Goal: Information Seeking & Learning: Learn about a topic

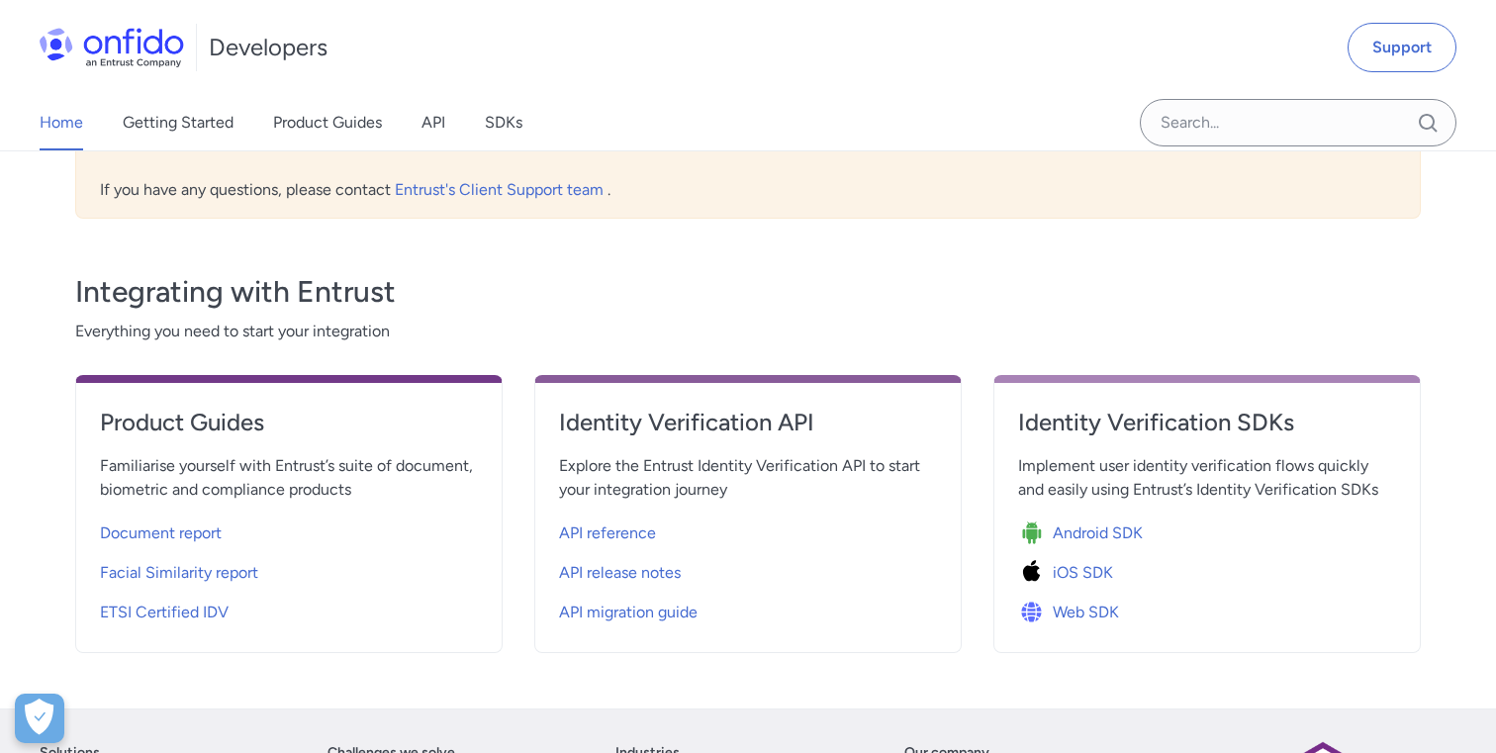
scroll to position [499, 0]
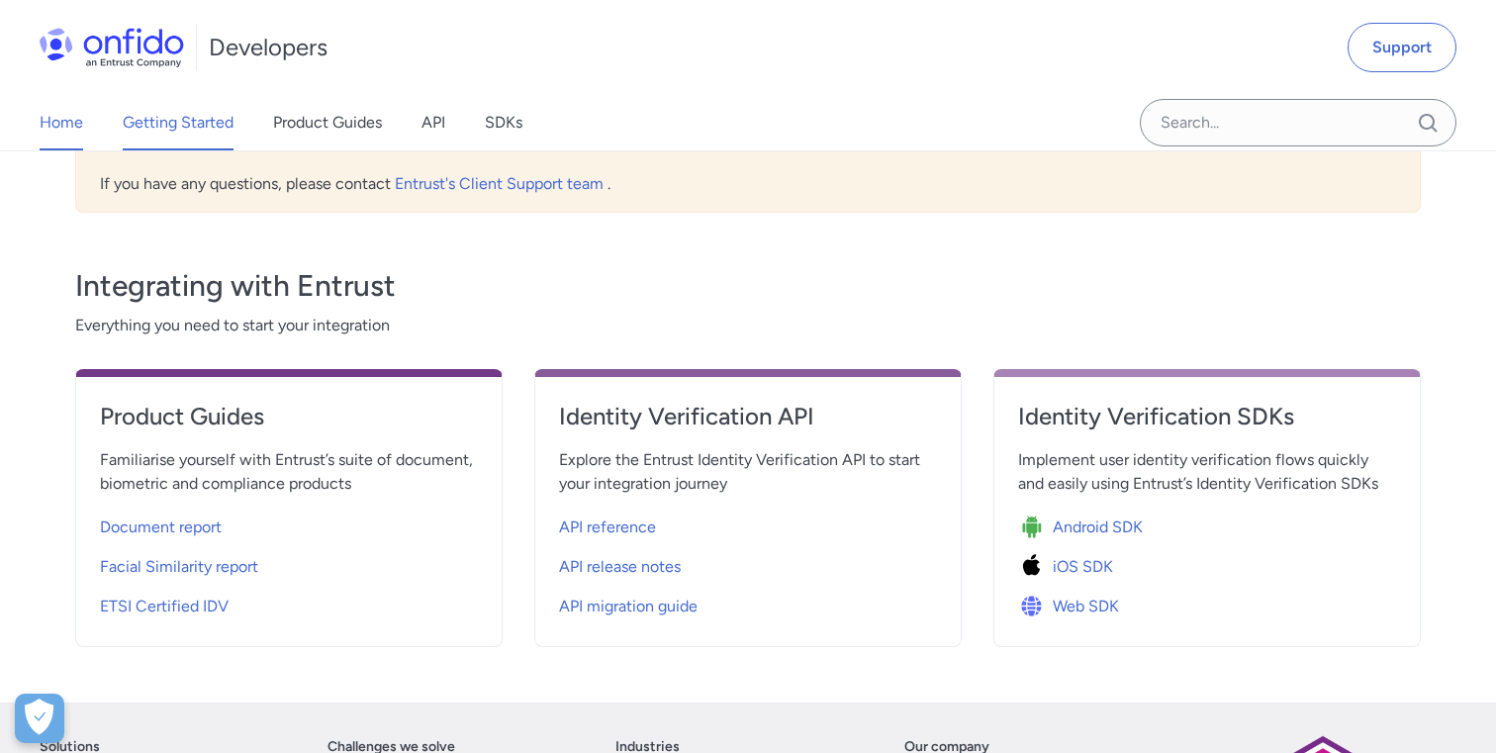
click at [174, 120] on link "Getting Started" at bounding box center [178, 122] width 111 height 55
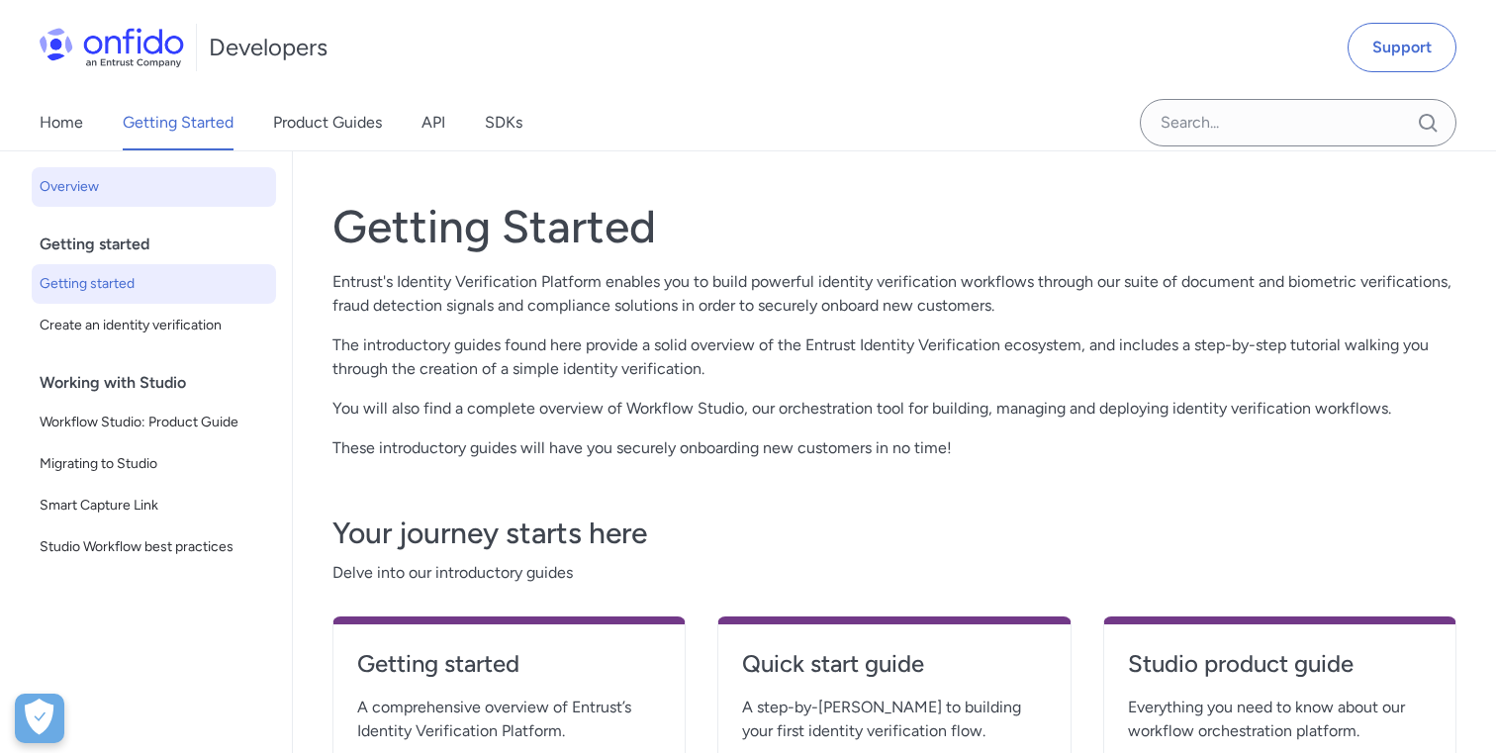
click at [148, 287] on span "Getting started" at bounding box center [154, 284] width 229 height 24
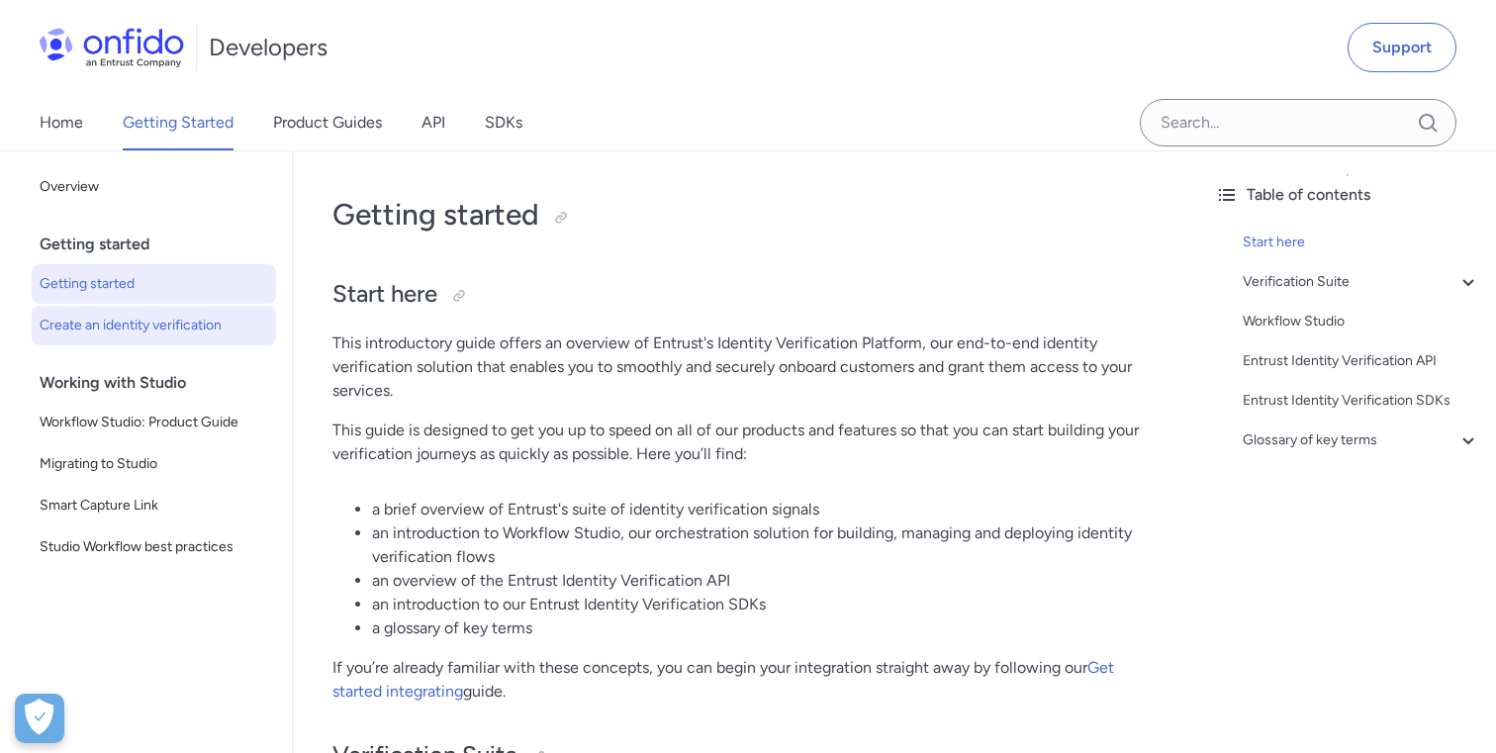
click at [196, 312] on link "Create an identity verification" at bounding box center [154, 326] width 244 height 40
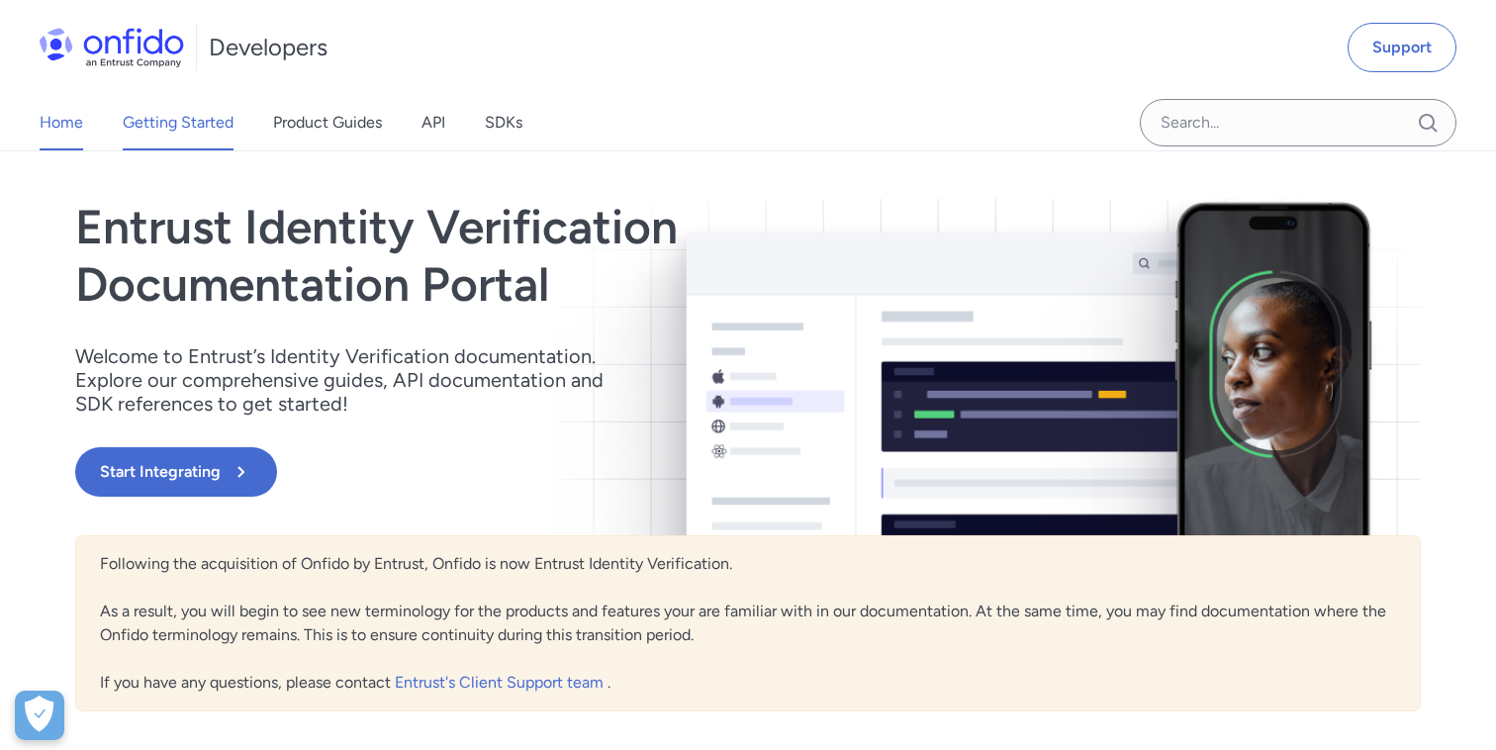
click at [202, 129] on link "Getting Started" at bounding box center [178, 122] width 111 height 55
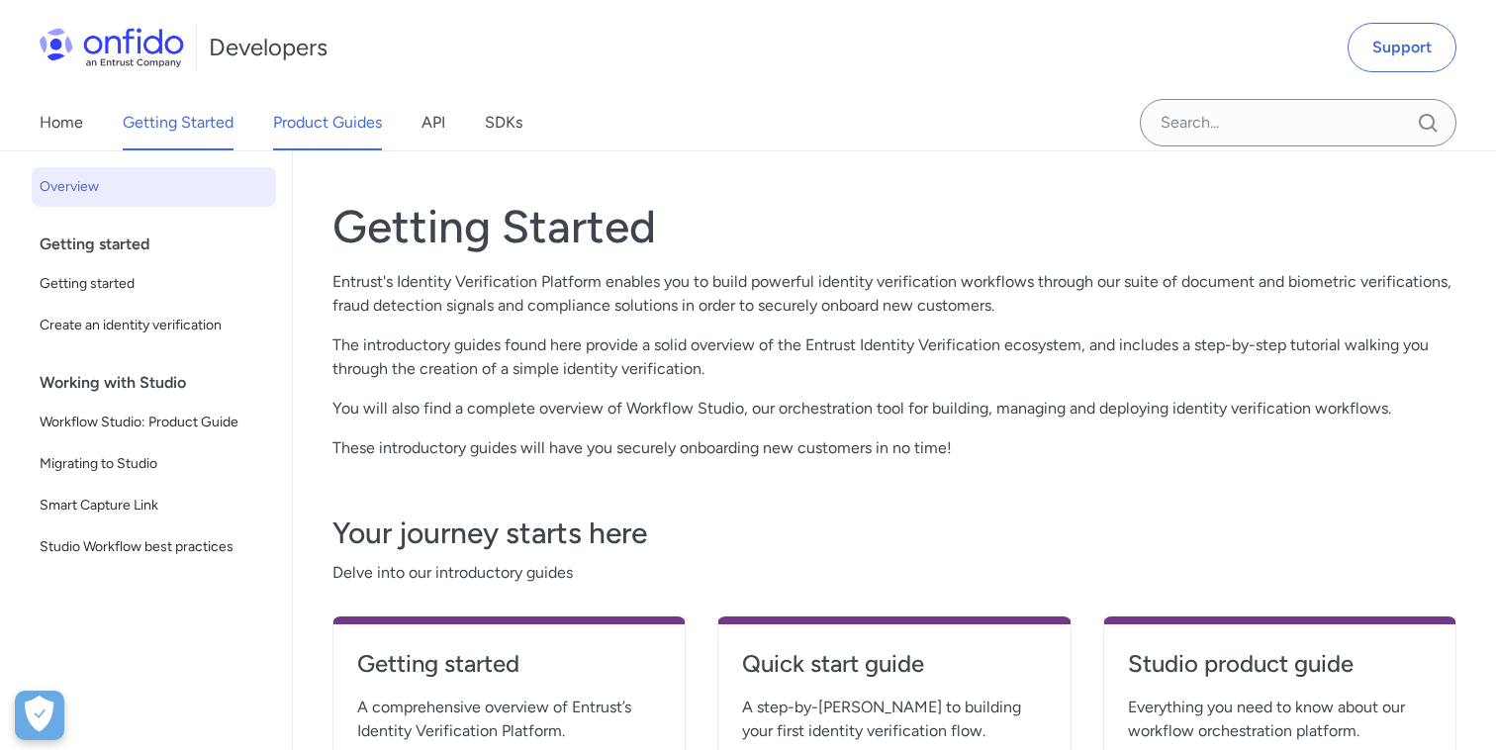
click at [311, 134] on link "Product Guides" at bounding box center [327, 122] width 109 height 55
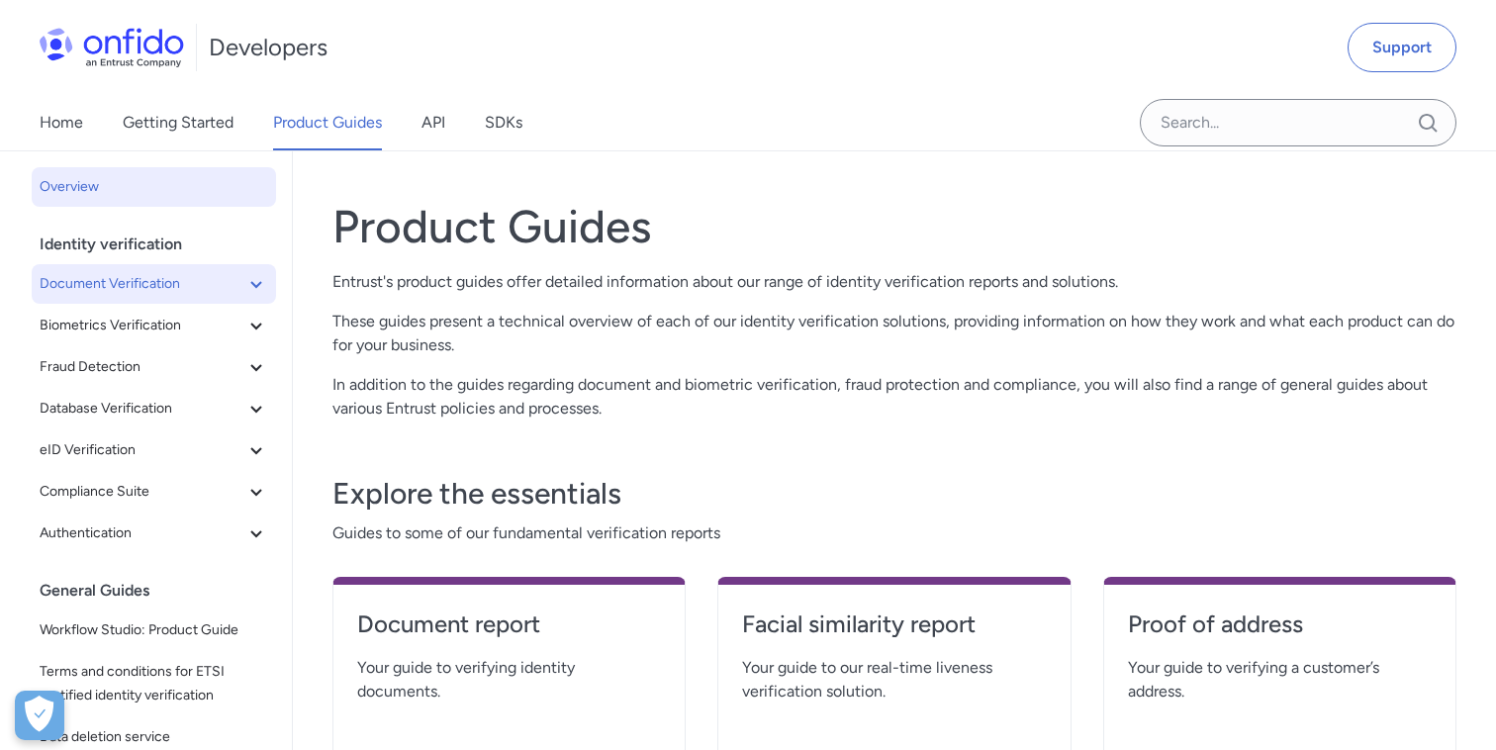
click at [246, 294] on icon at bounding box center [256, 284] width 24 height 24
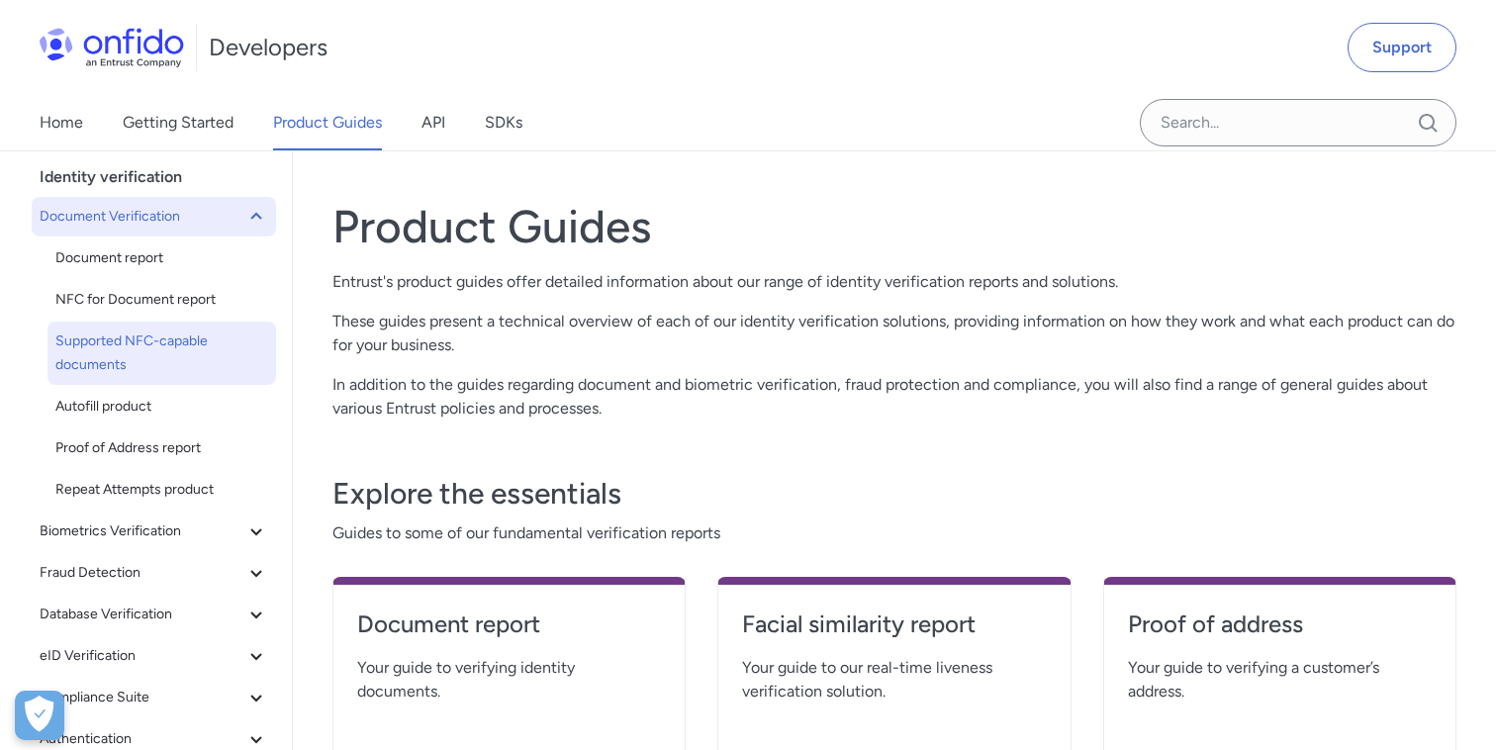
scroll to position [90, 0]
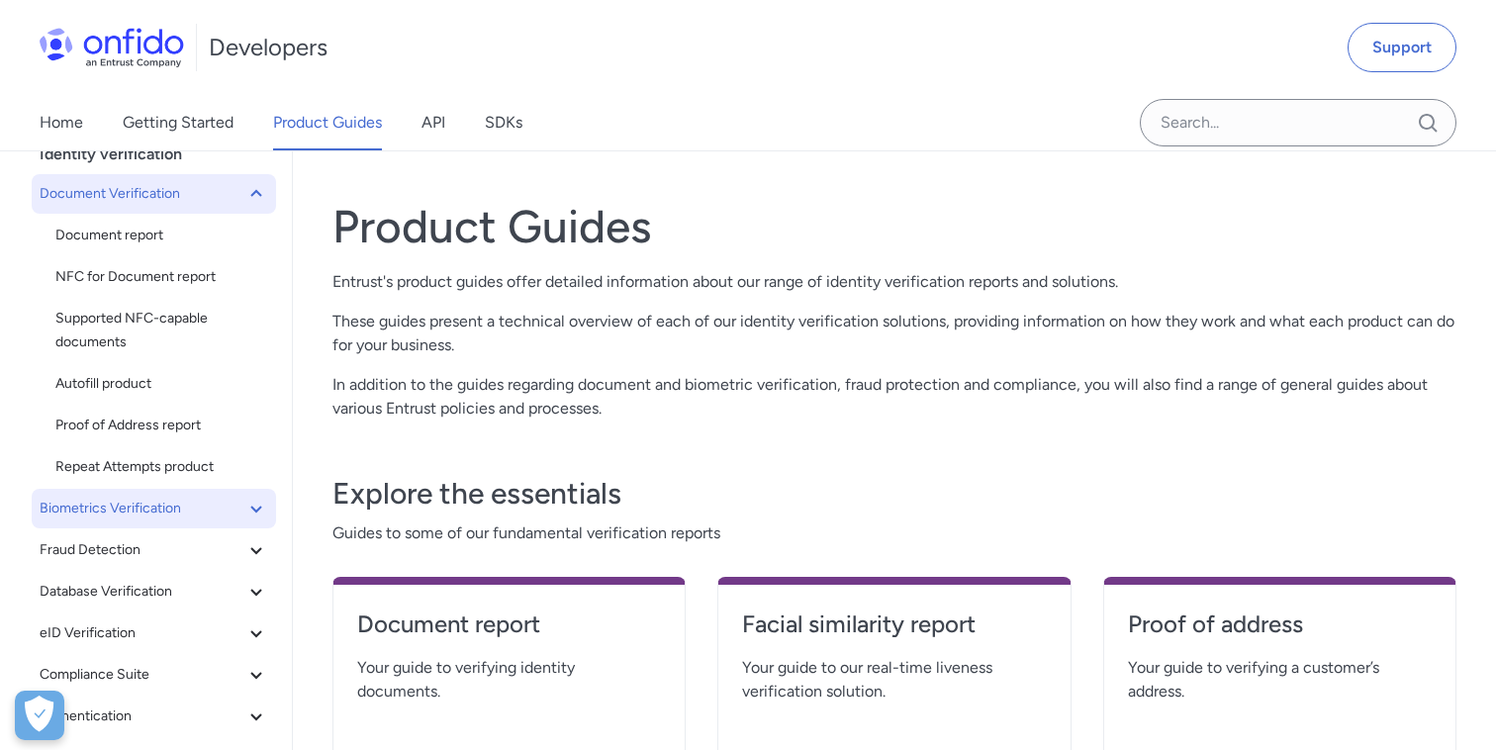
click at [255, 508] on icon at bounding box center [256, 509] width 24 height 24
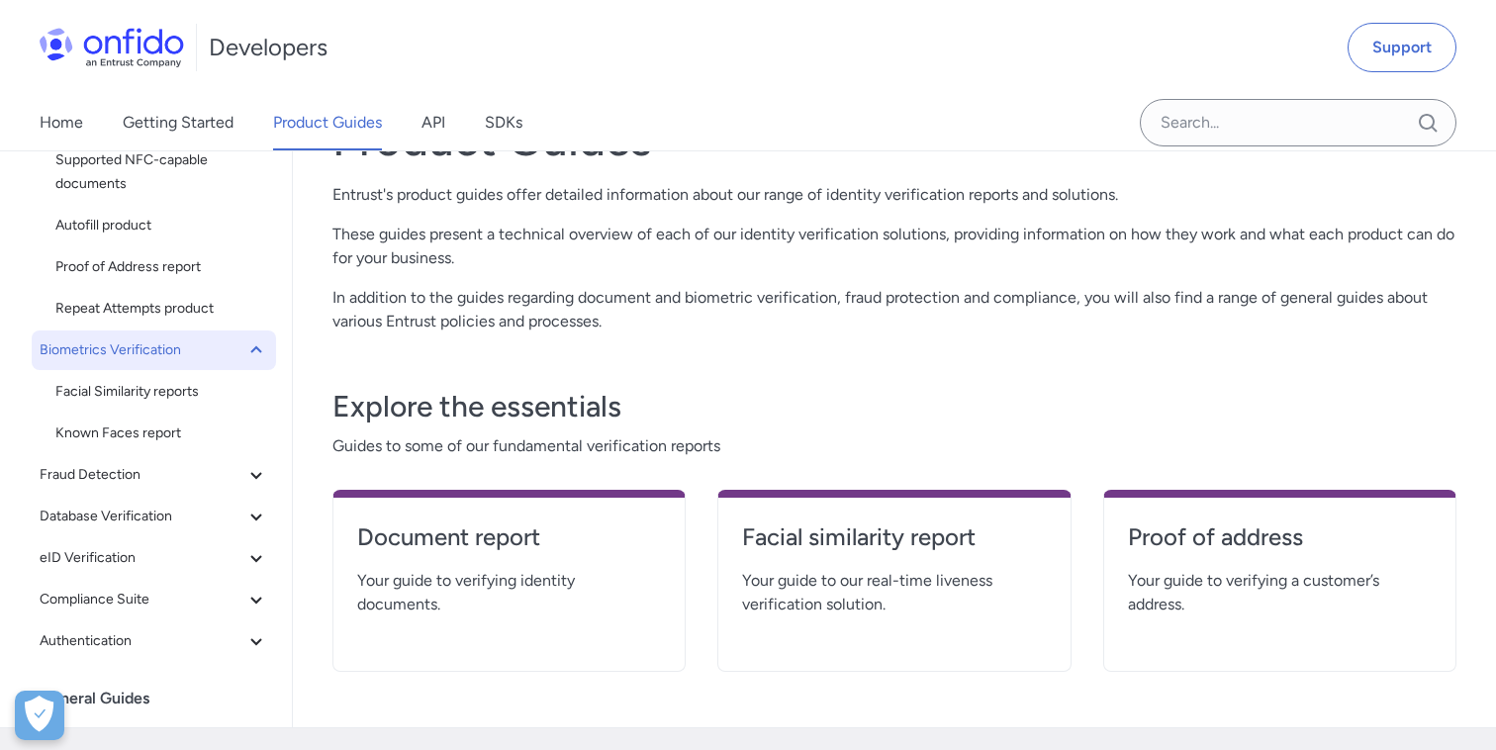
scroll to position [115, 0]
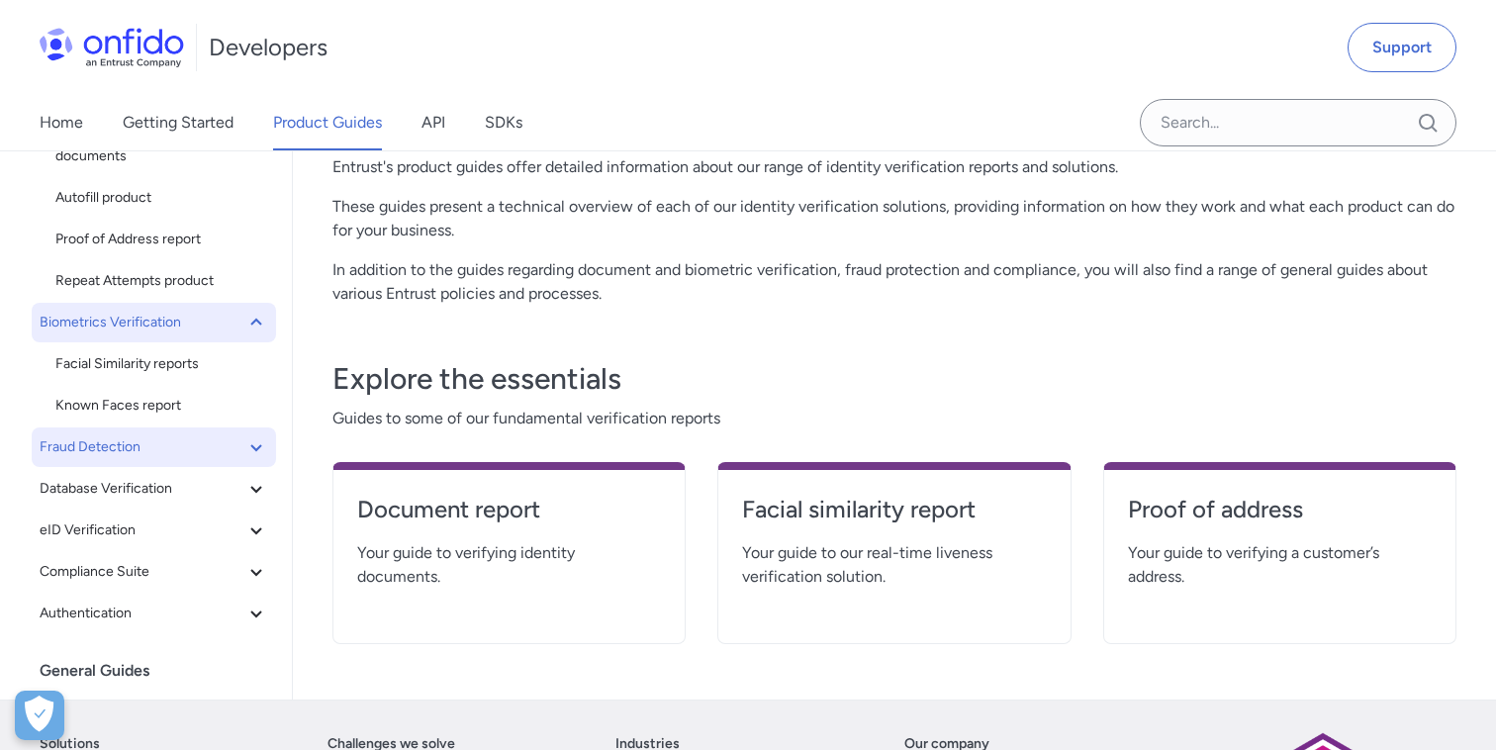
click at [254, 436] on icon at bounding box center [256, 447] width 24 height 24
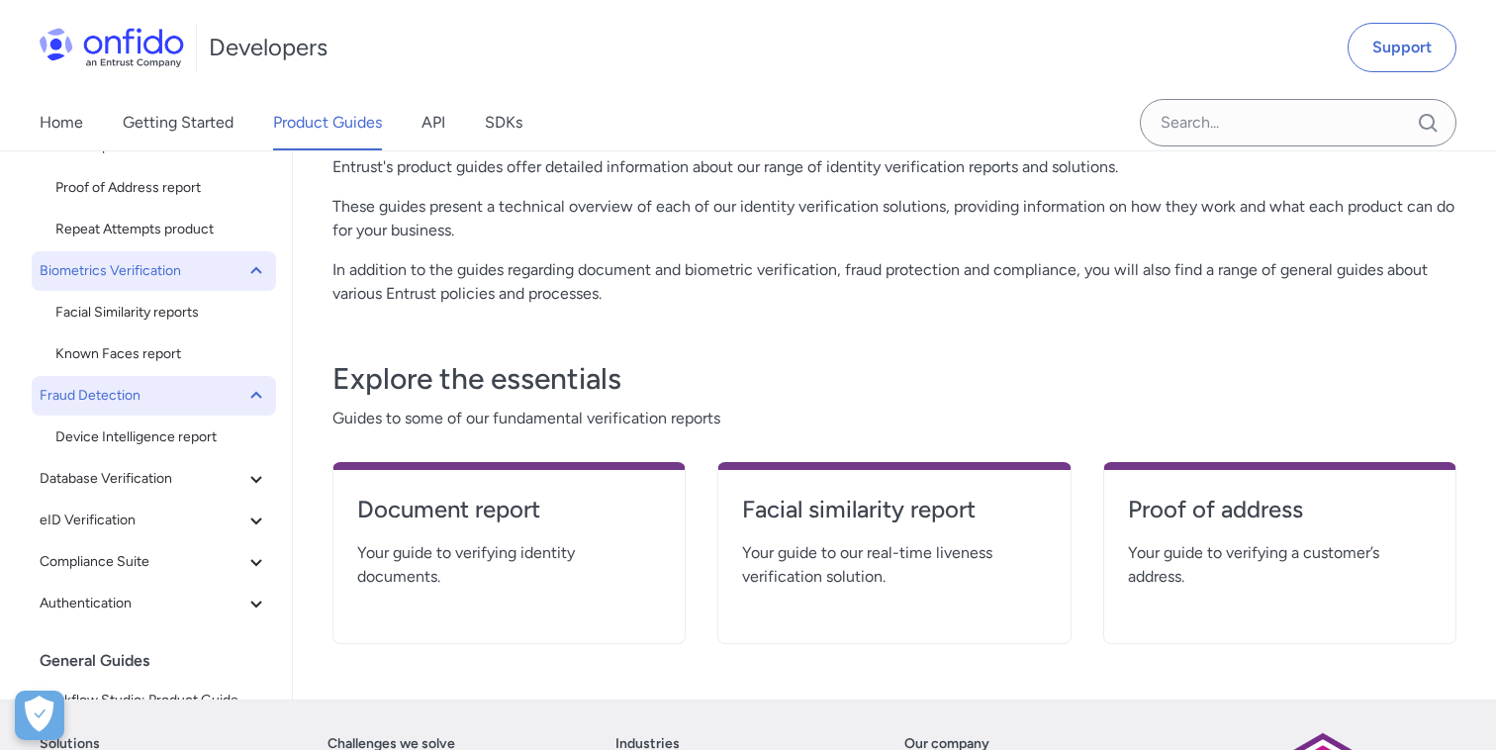
scroll to position [314, 0]
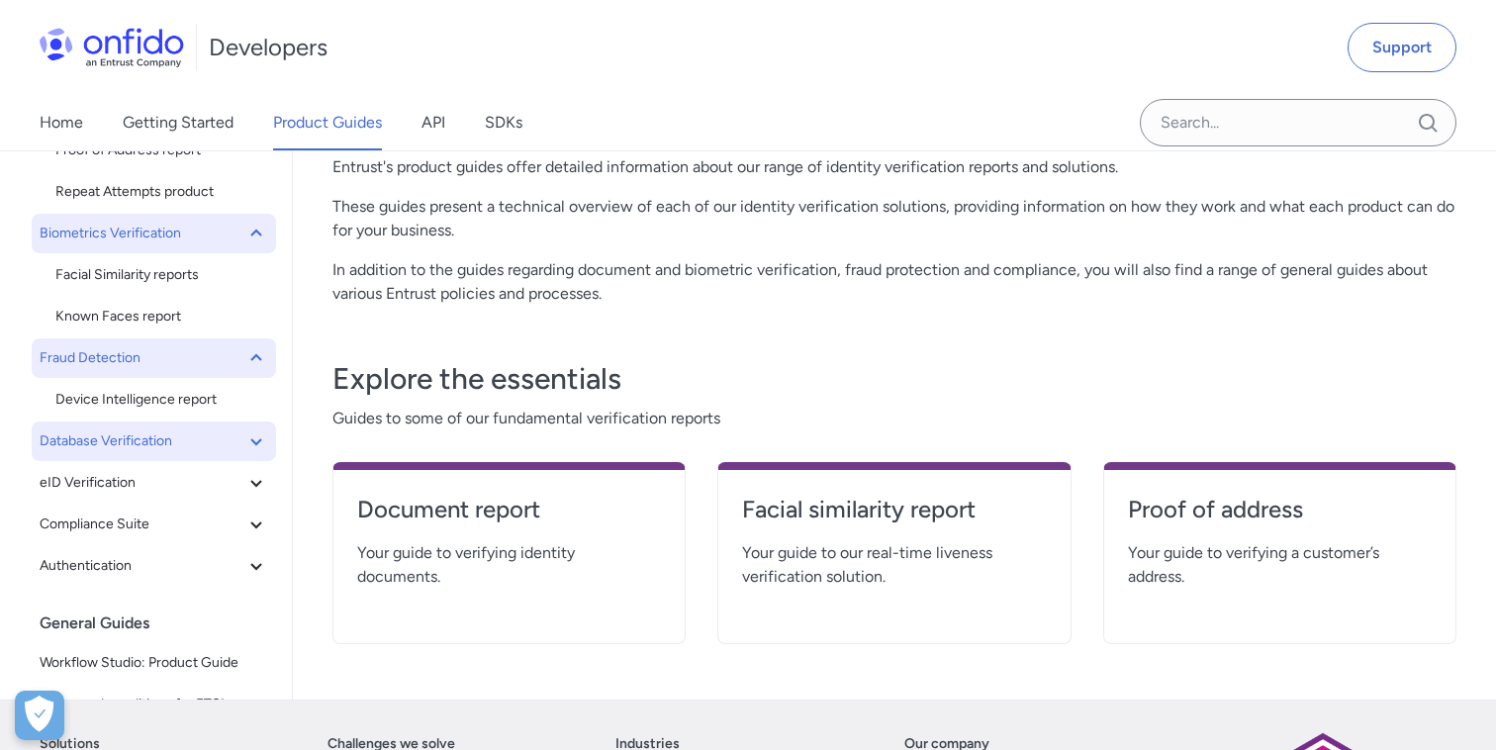
click at [255, 438] on icon at bounding box center [256, 442] width 24 height 24
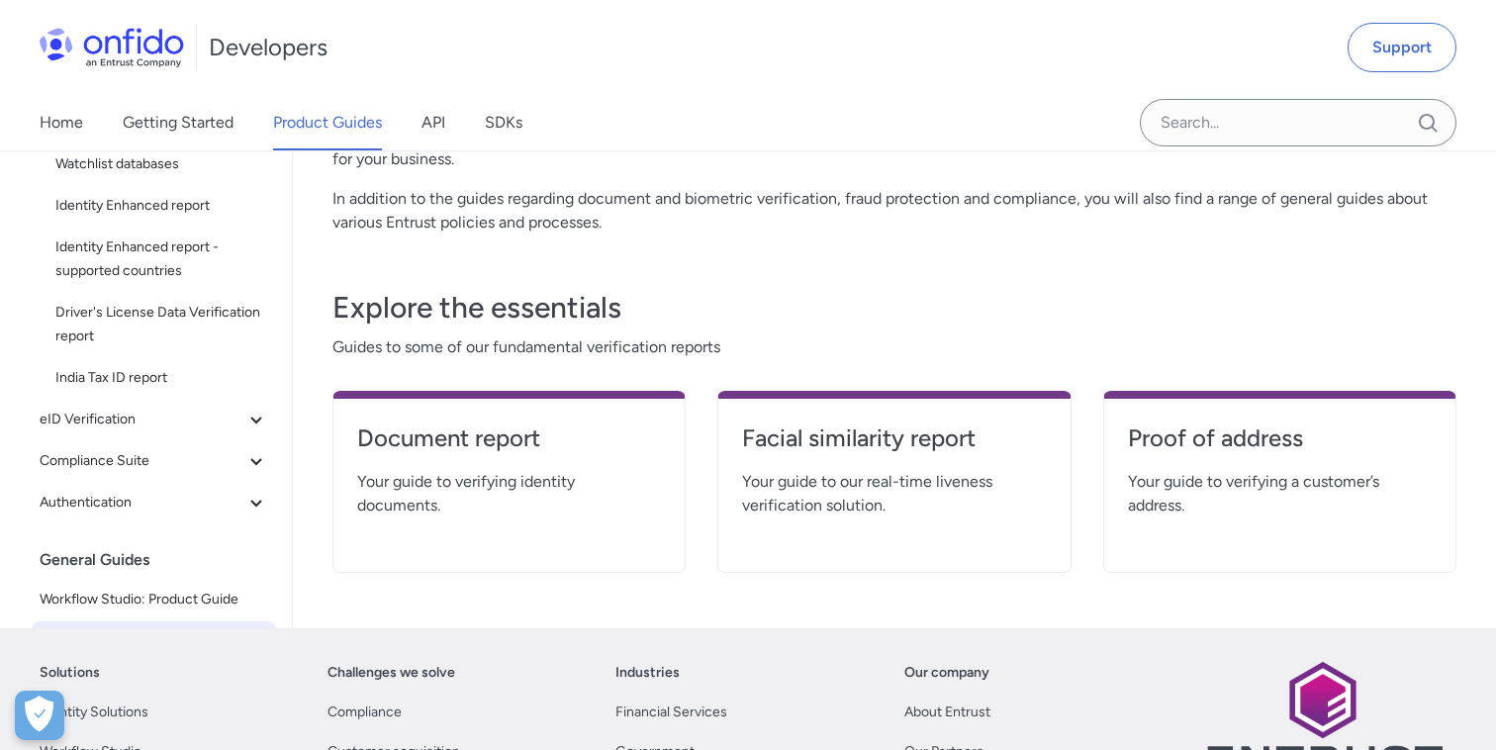
scroll to position [601, 0]
click at [255, 425] on icon at bounding box center [255, 422] width 11 height 7
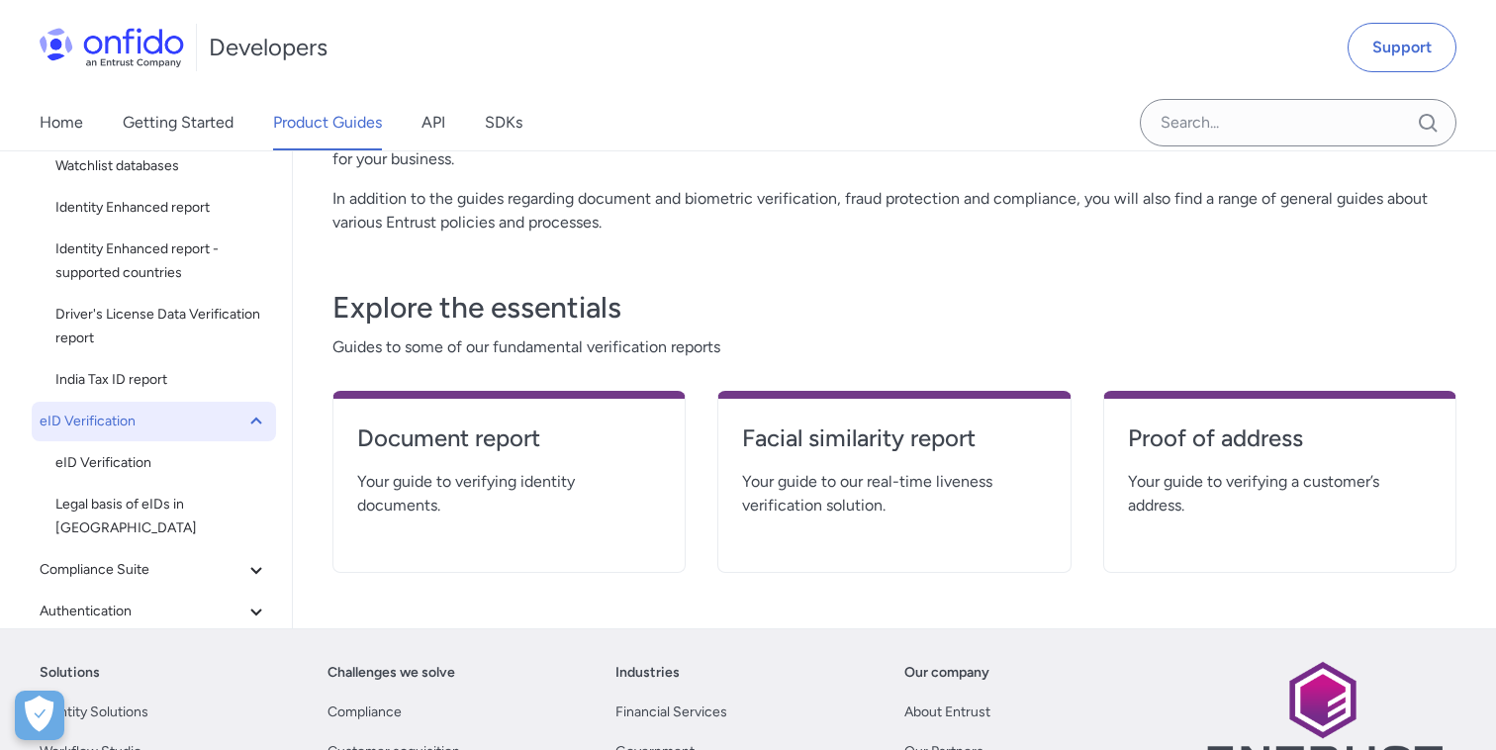
click at [255, 425] on icon at bounding box center [256, 422] width 24 height 24
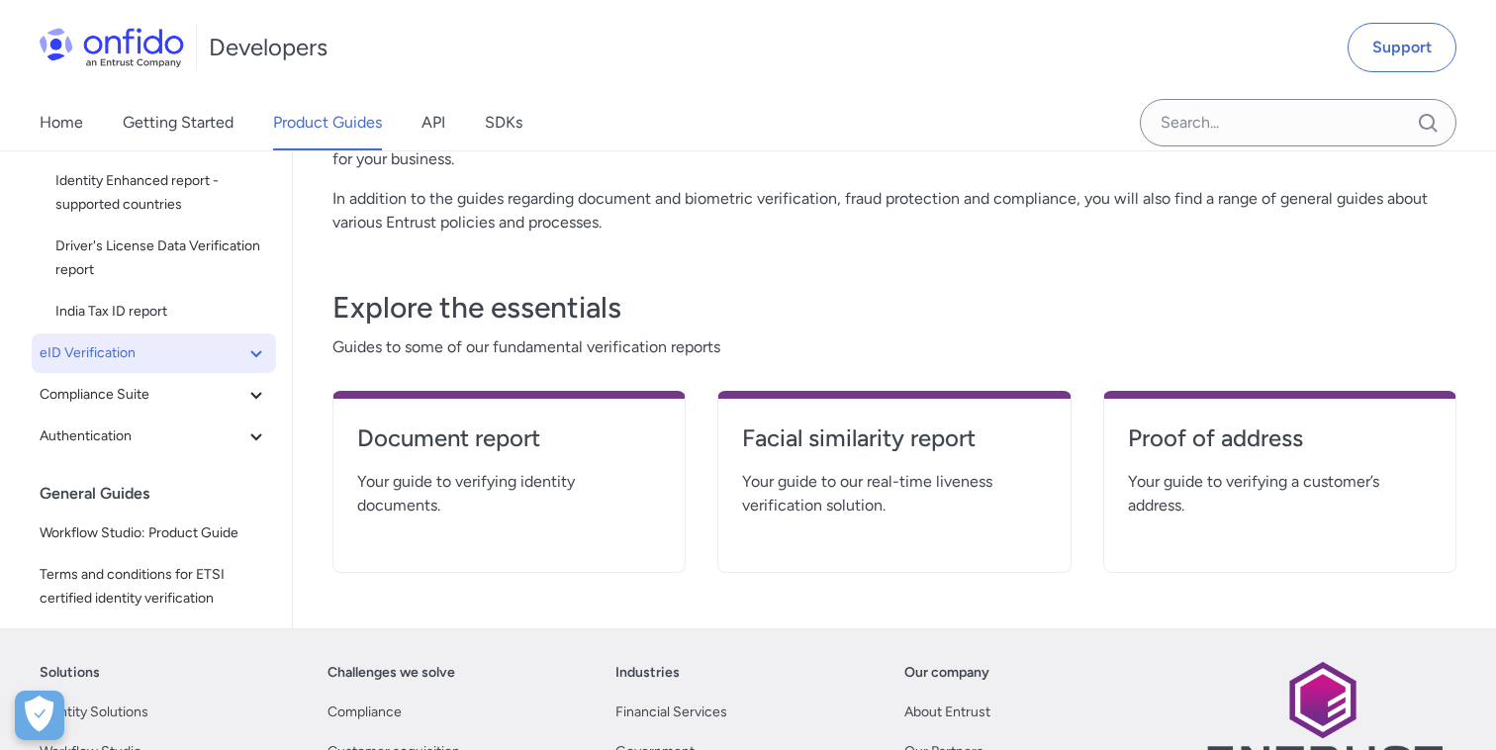
scroll to position [671, 0]
click at [267, 401] on icon at bounding box center [256, 393] width 24 height 24
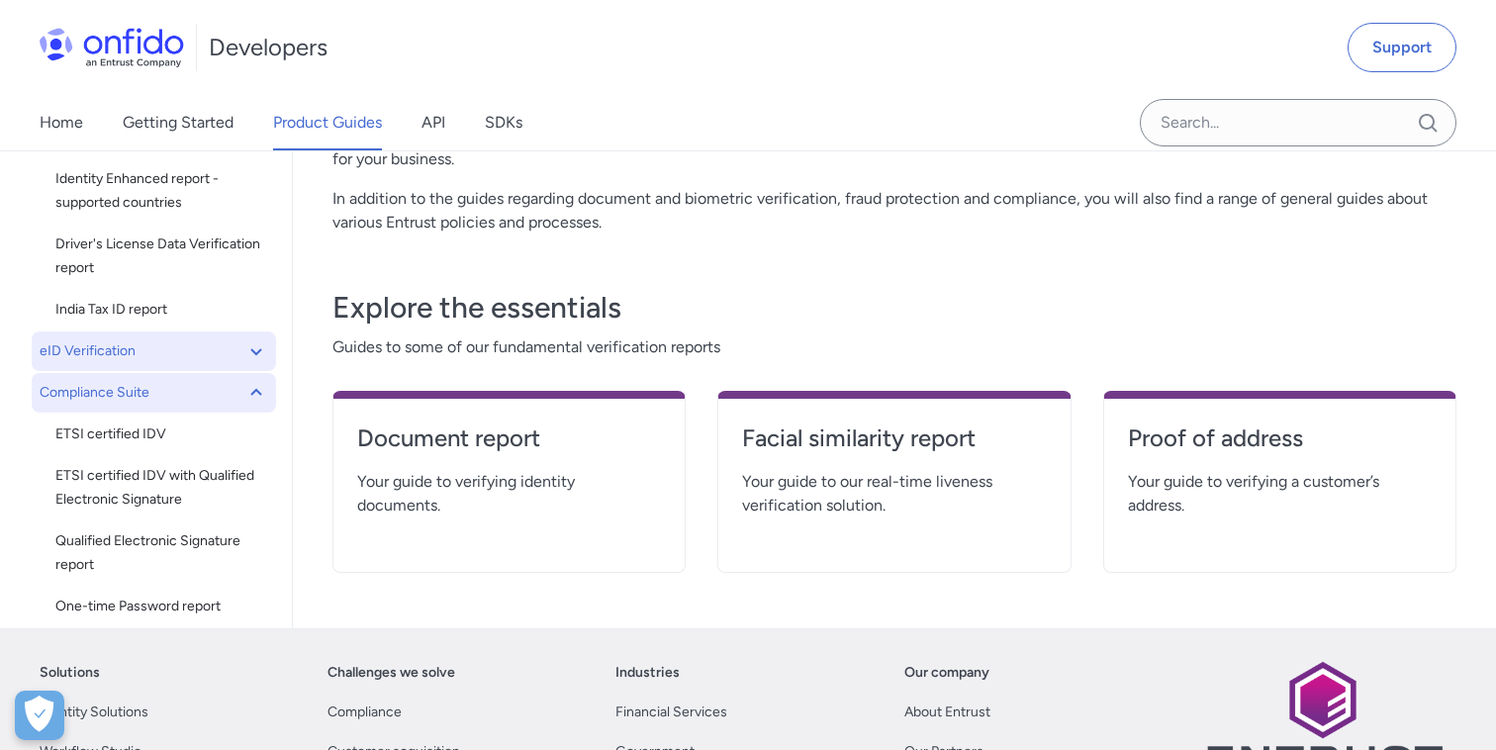
click at [267, 401] on icon at bounding box center [256, 393] width 24 height 24
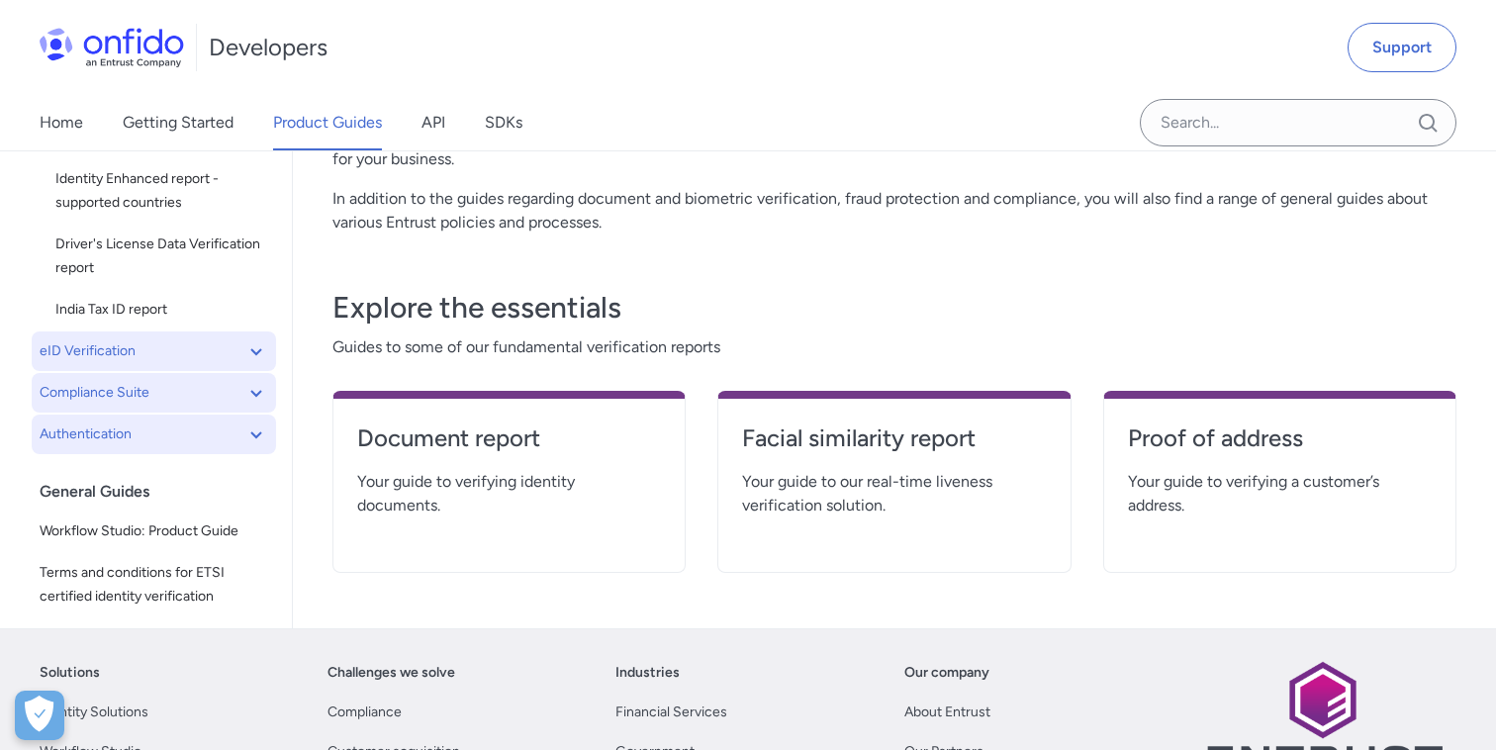
click at [257, 440] on icon at bounding box center [256, 435] width 24 height 24
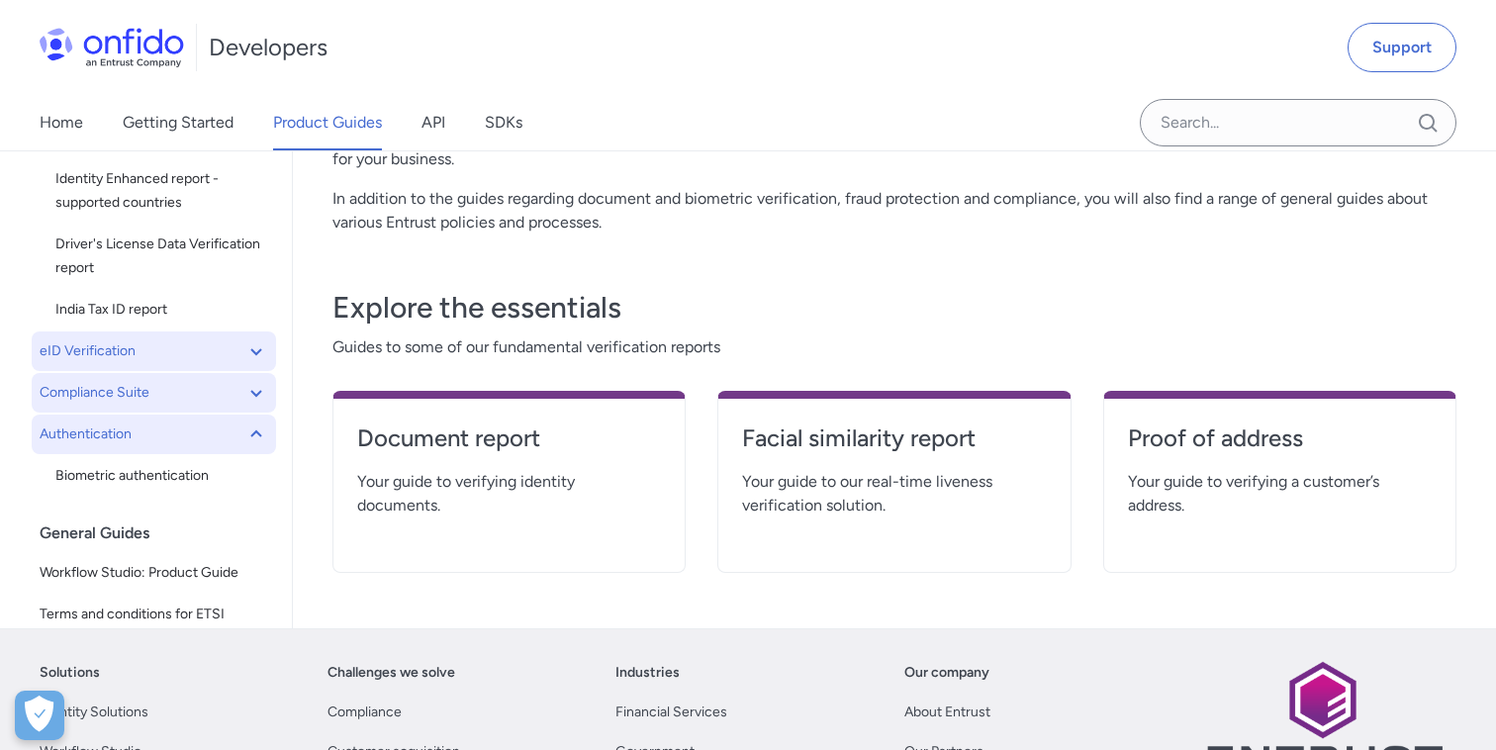
click at [257, 440] on icon at bounding box center [256, 435] width 24 height 24
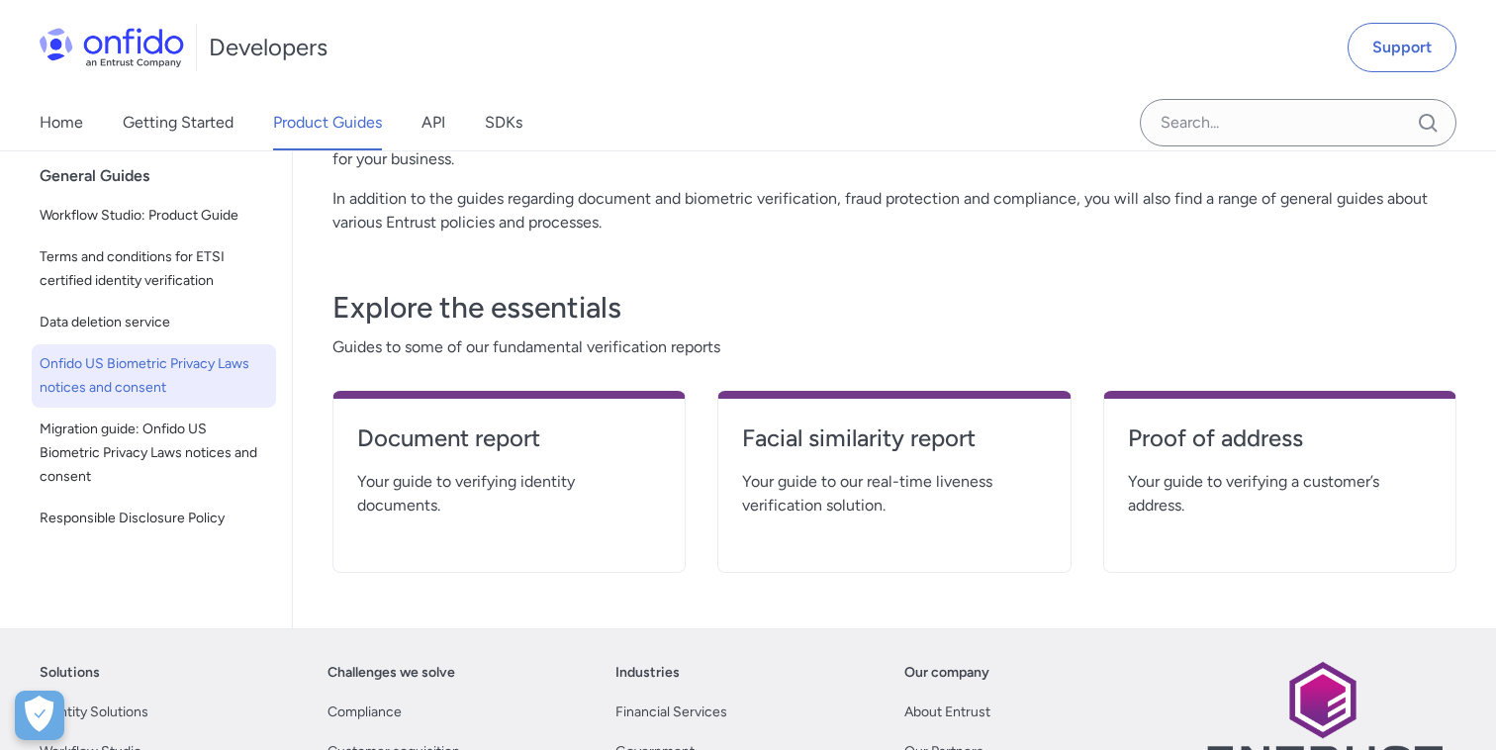
scroll to position [994, 0]
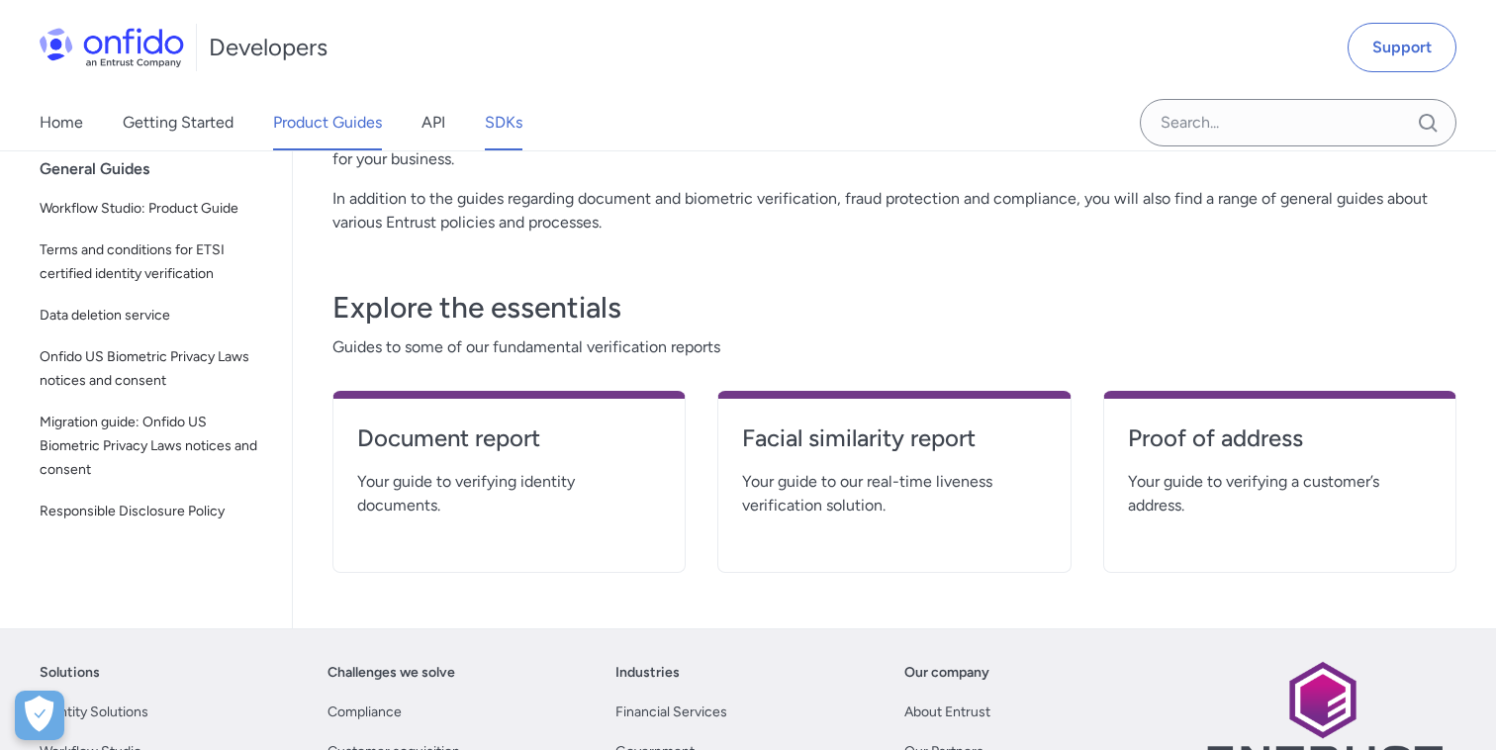
click at [517, 141] on link "SDKs" at bounding box center [504, 122] width 38 height 55
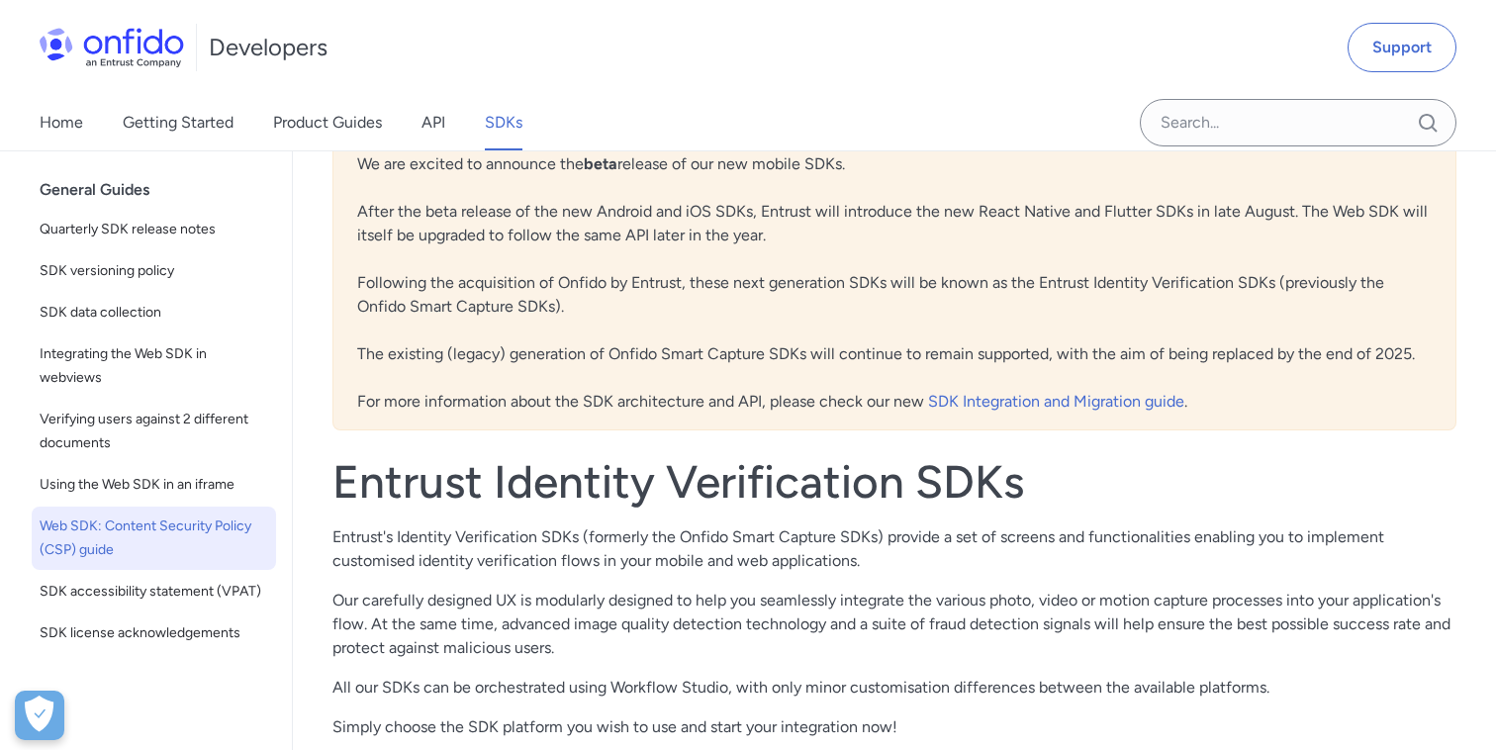
scroll to position [38, 0]
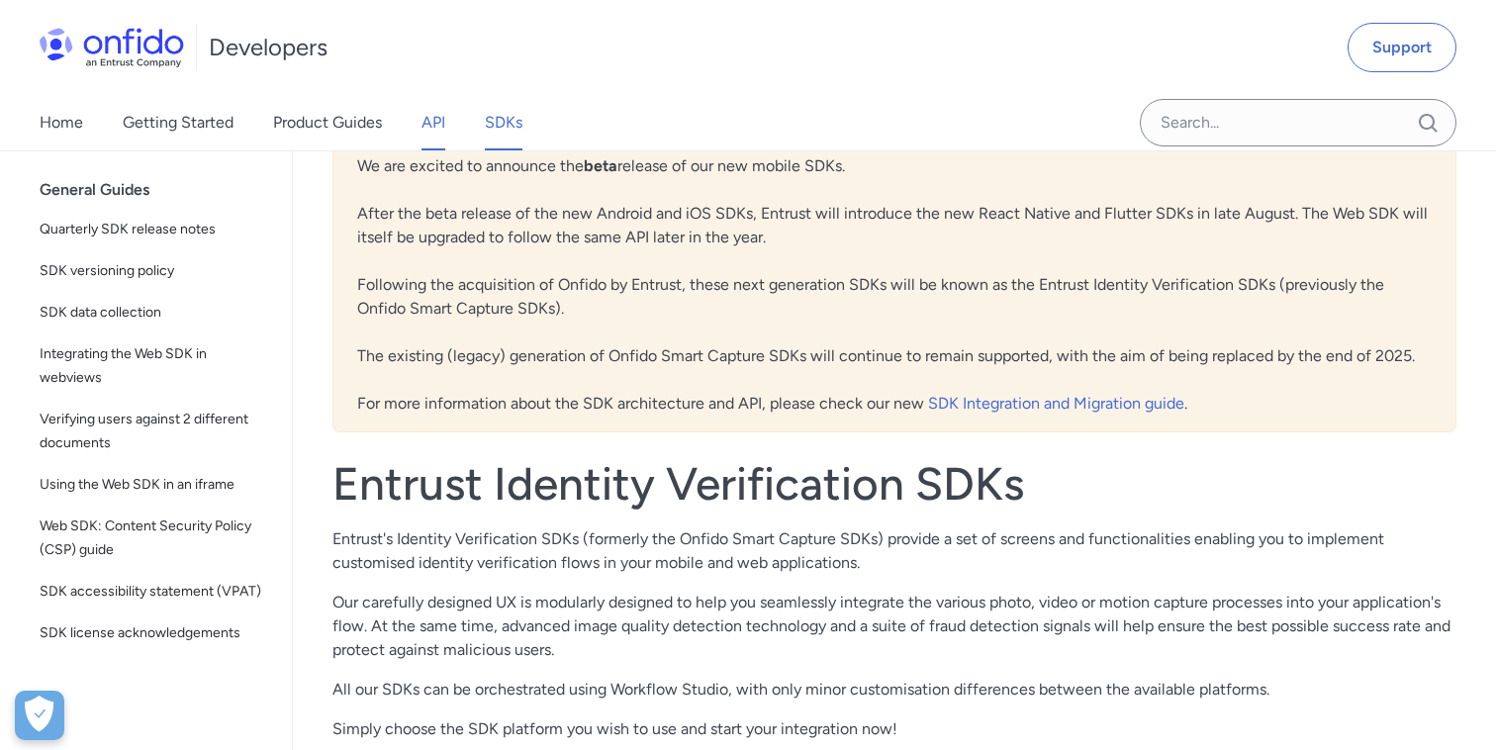
click at [443, 112] on link "API" at bounding box center [434, 122] width 24 height 55
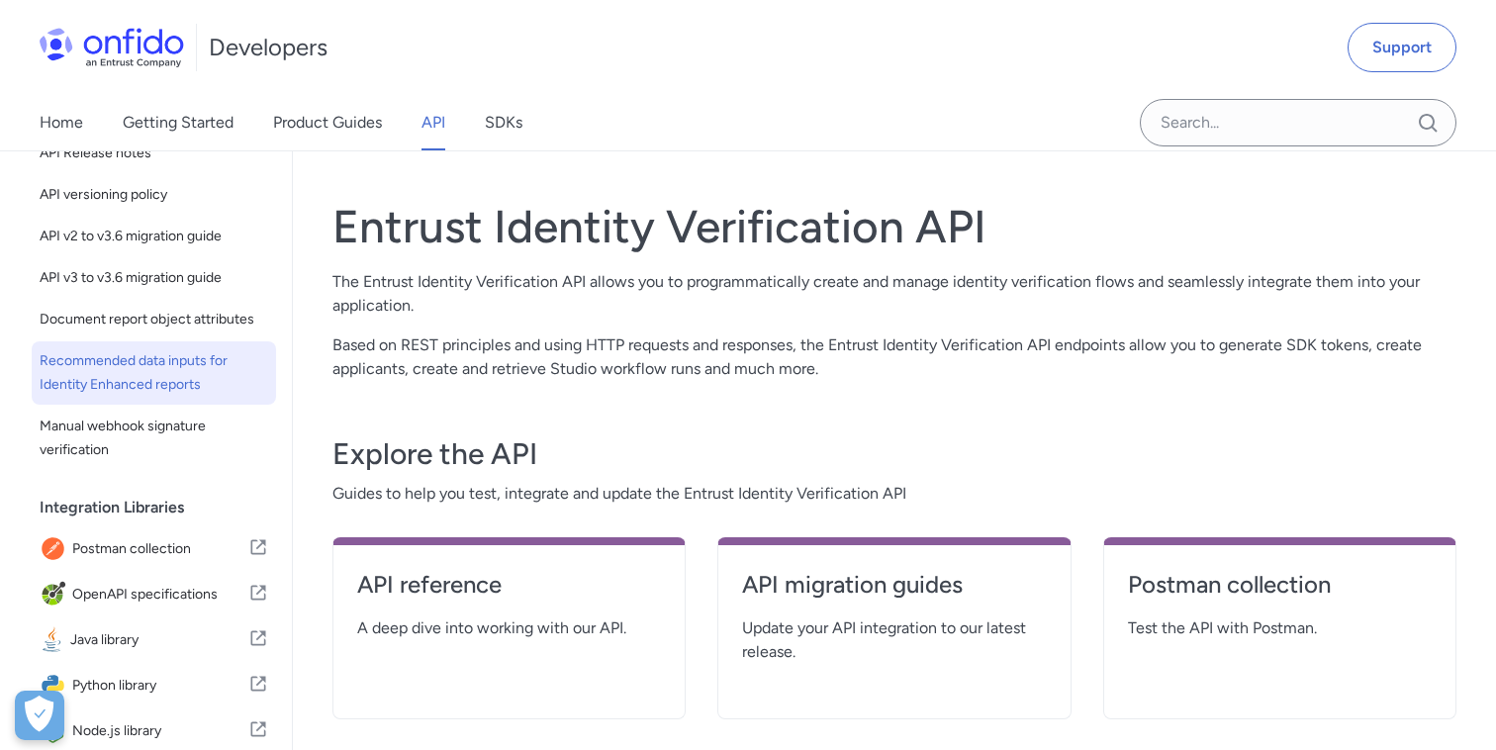
scroll to position [165, 0]
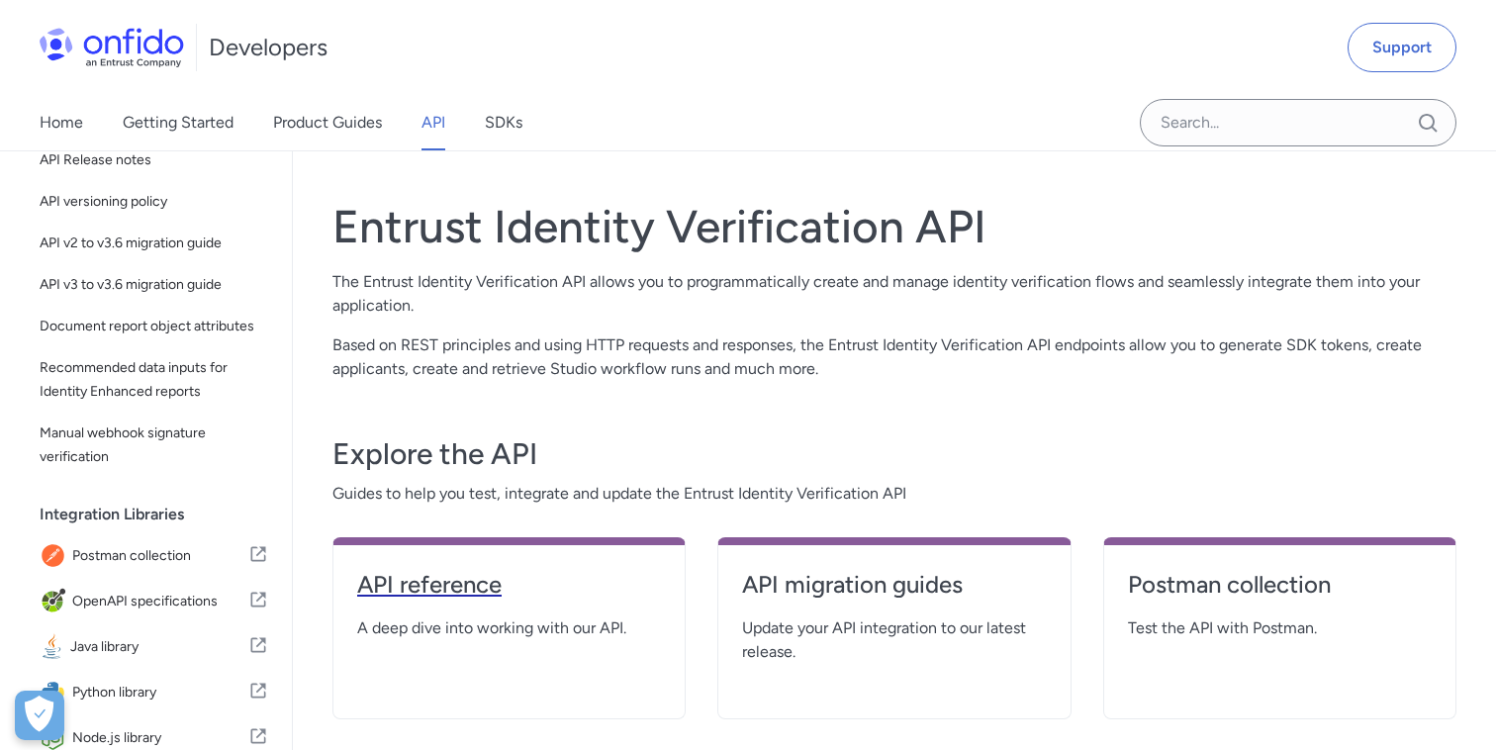
click at [485, 581] on h4 "API reference" at bounding box center [509, 585] width 304 height 32
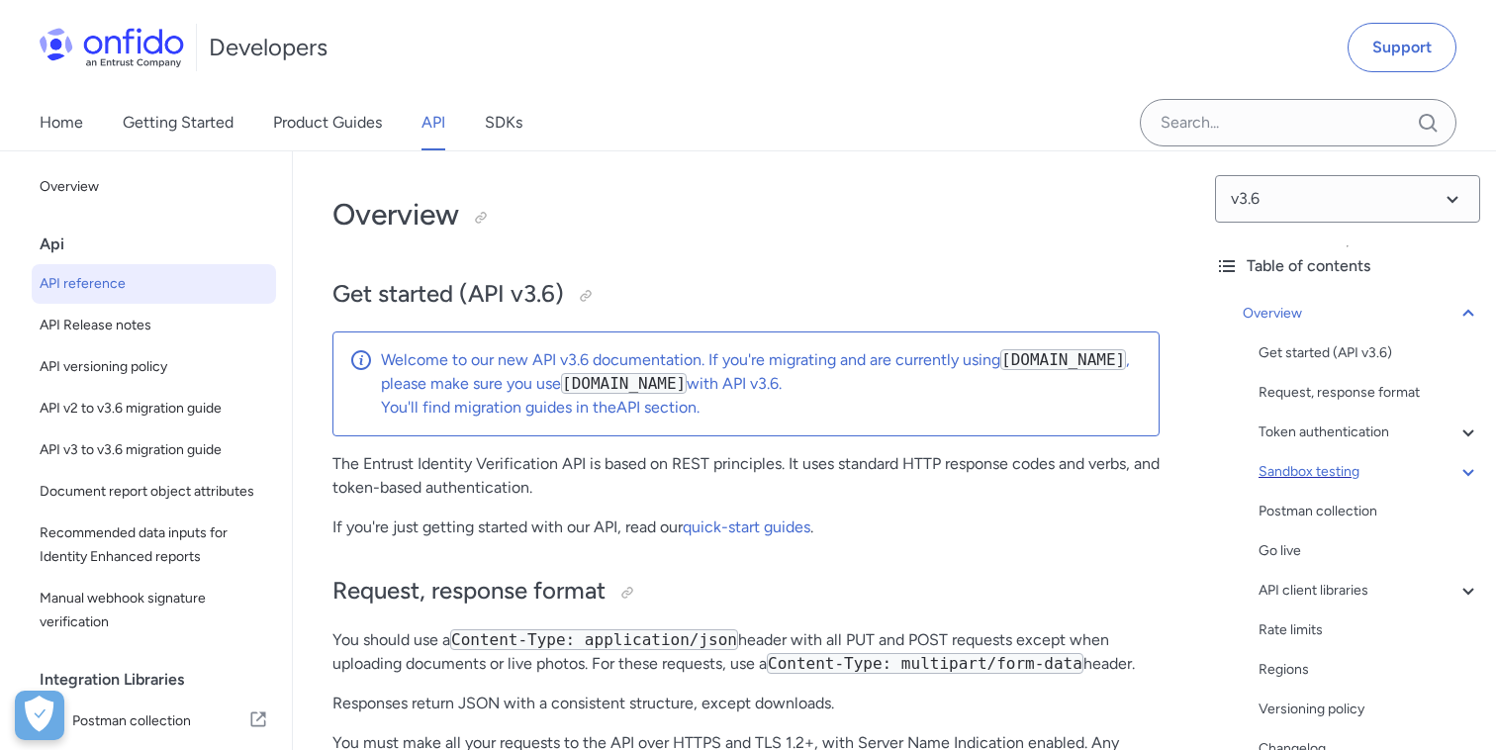
click at [1346, 475] on div "Sandbox testing" at bounding box center [1370, 472] width 222 height 24
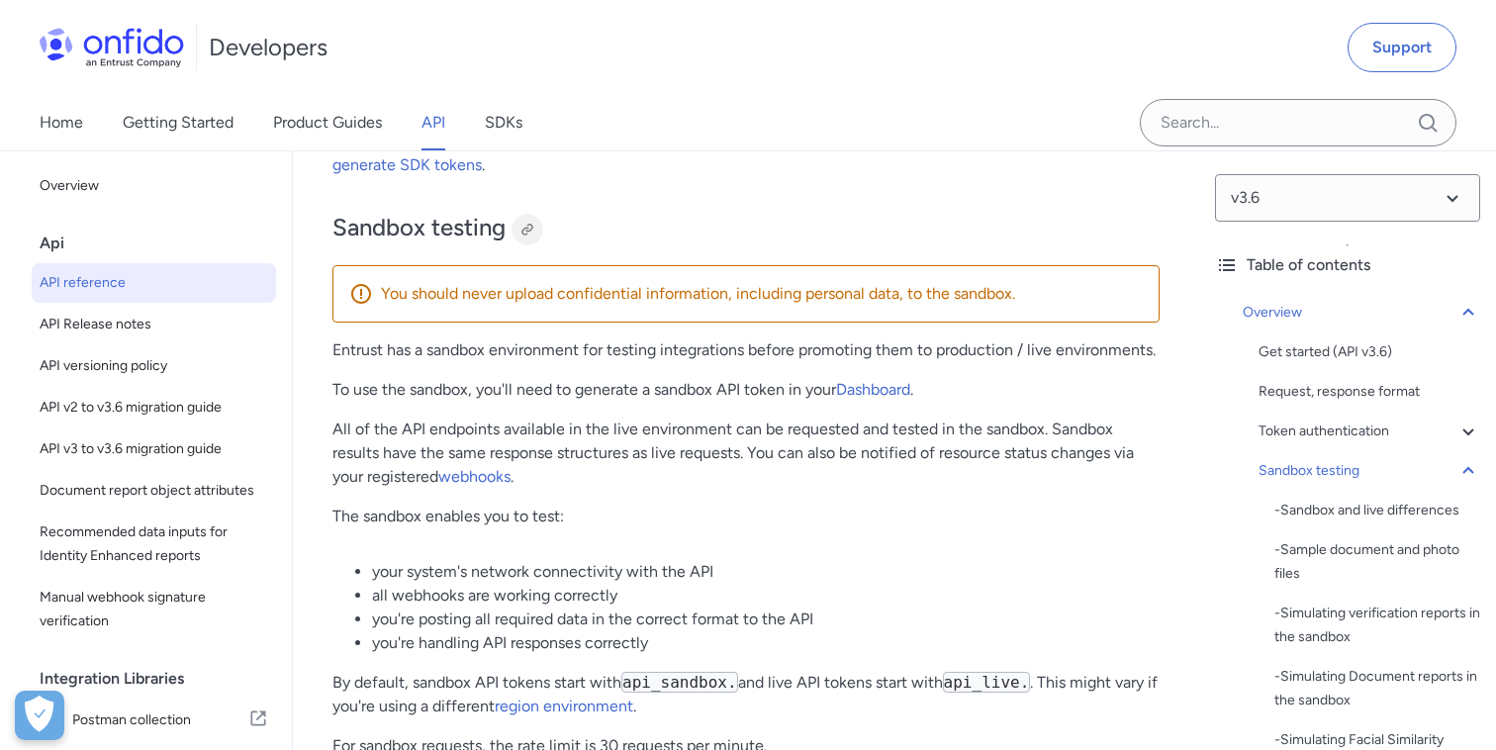
click at [530, 235] on div at bounding box center [528, 230] width 16 height 16
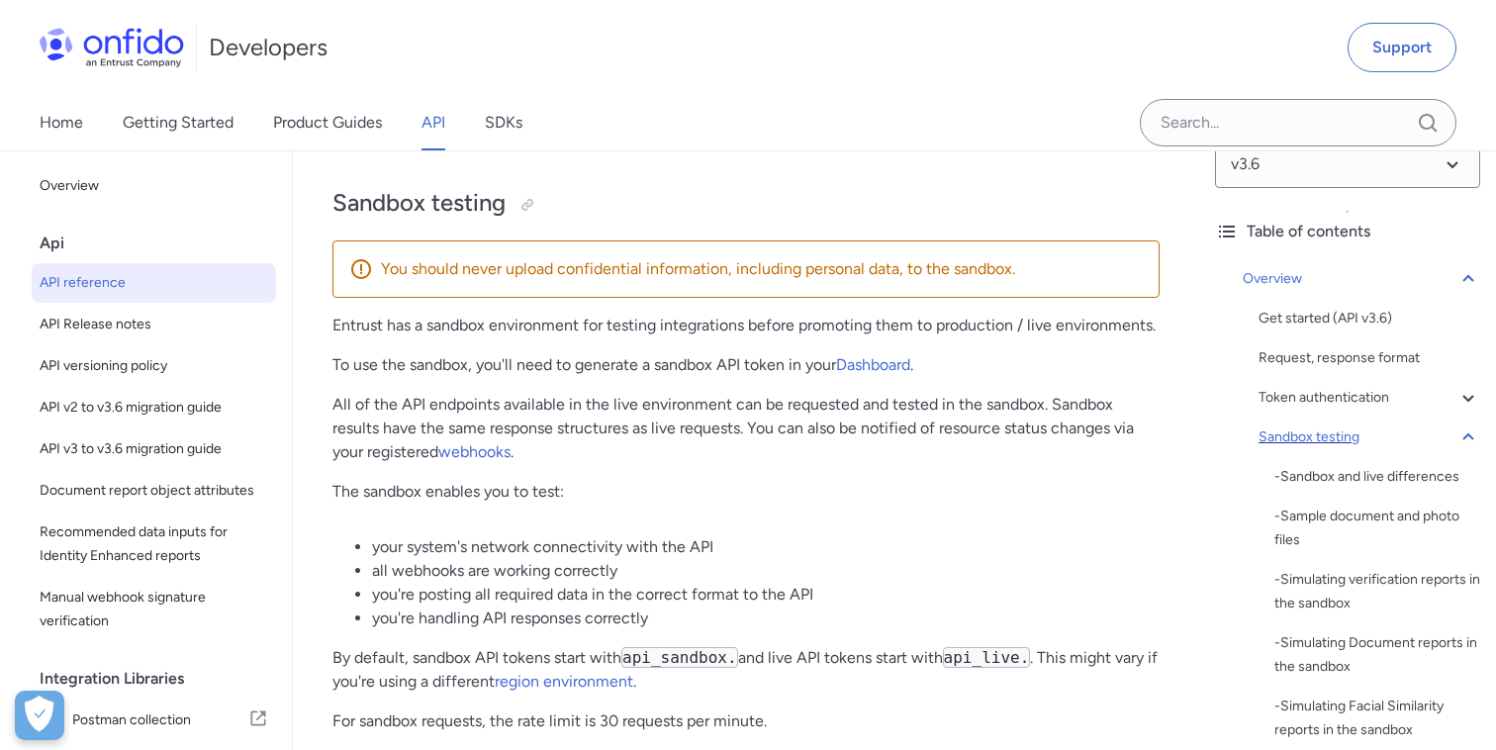
scroll to position [46, 0]
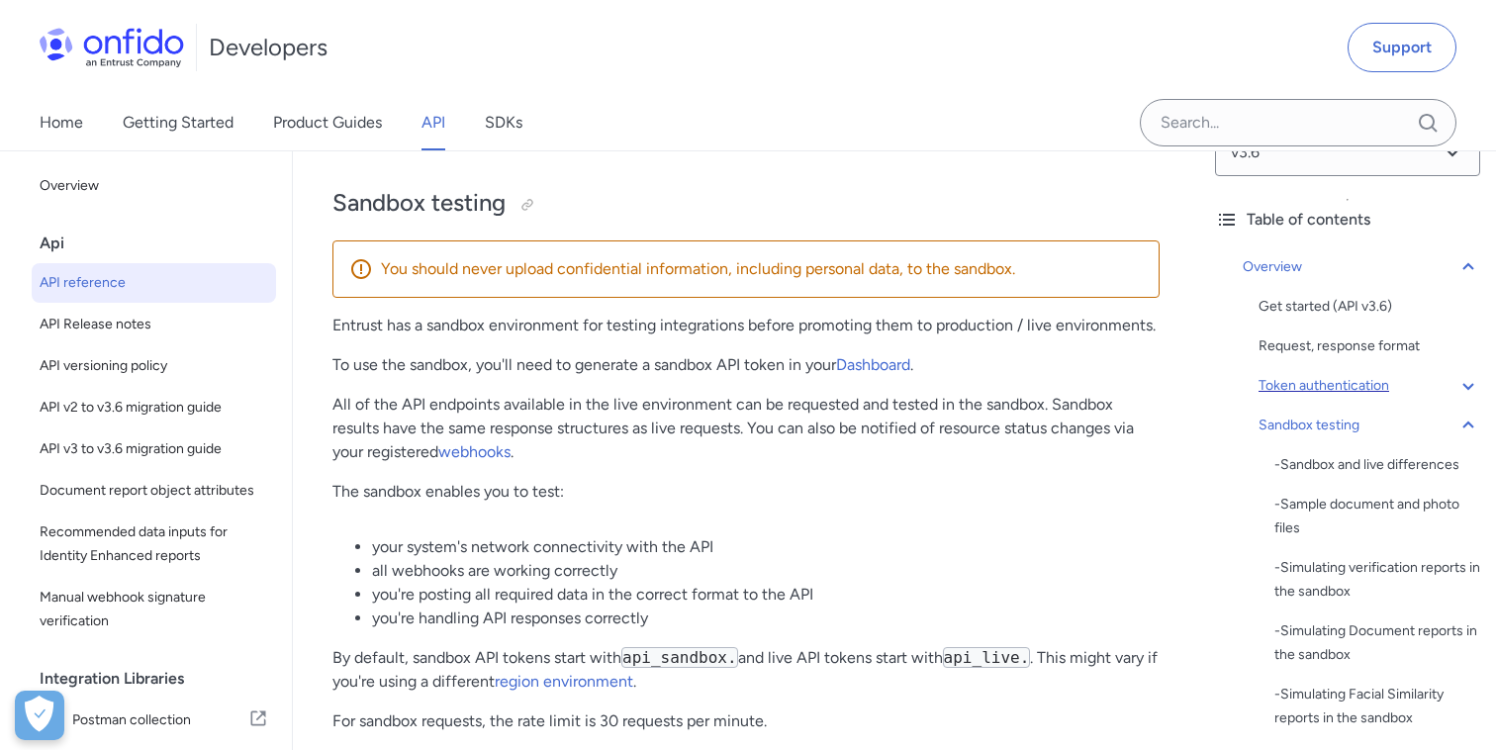
click at [1340, 389] on div "Token authentication" at bounding box center [1370, 386] width 222 height 24
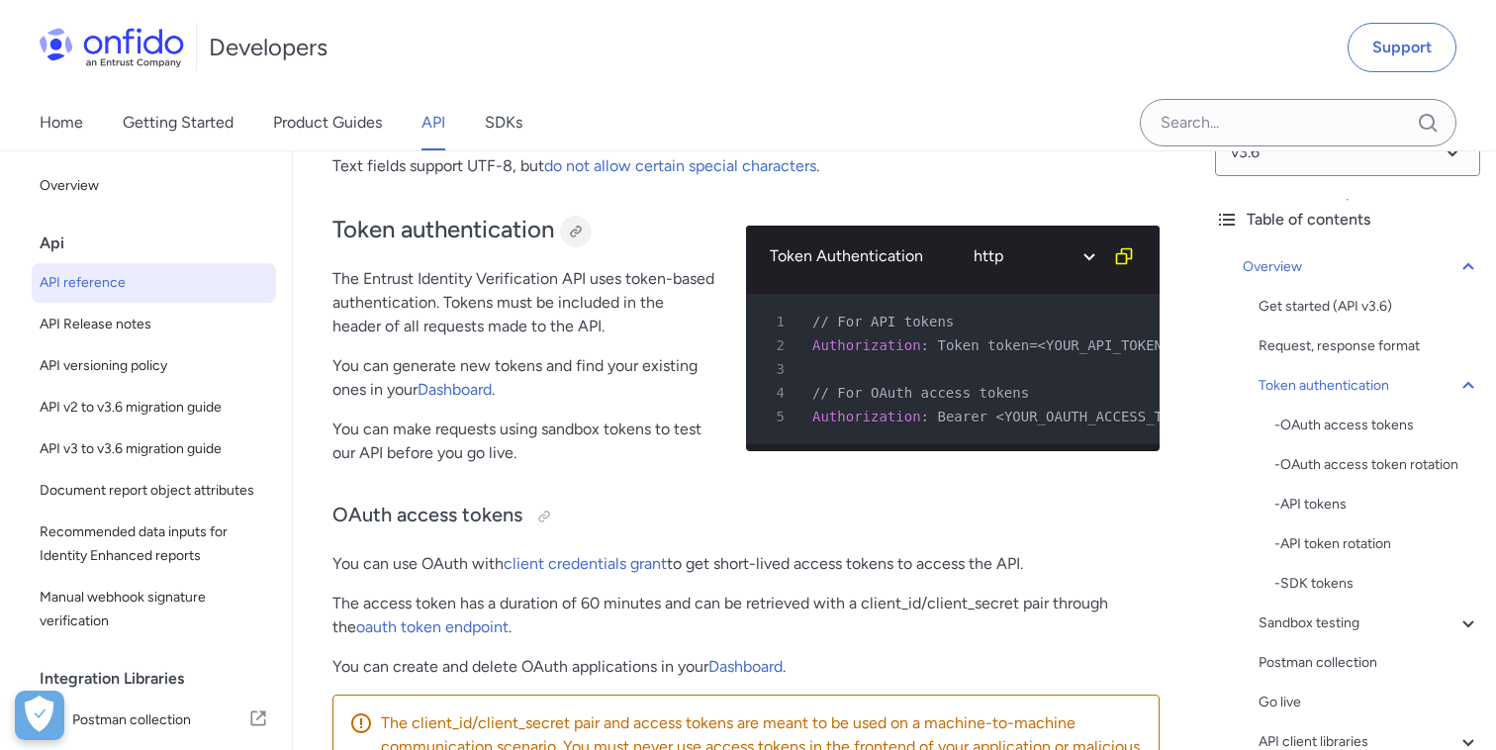
click at [584, 232] on div at bounding box center [576, 232] width 16 height 16
click at [1460, 382] on icon at bounding box center [1469, 386] width 24 height 24
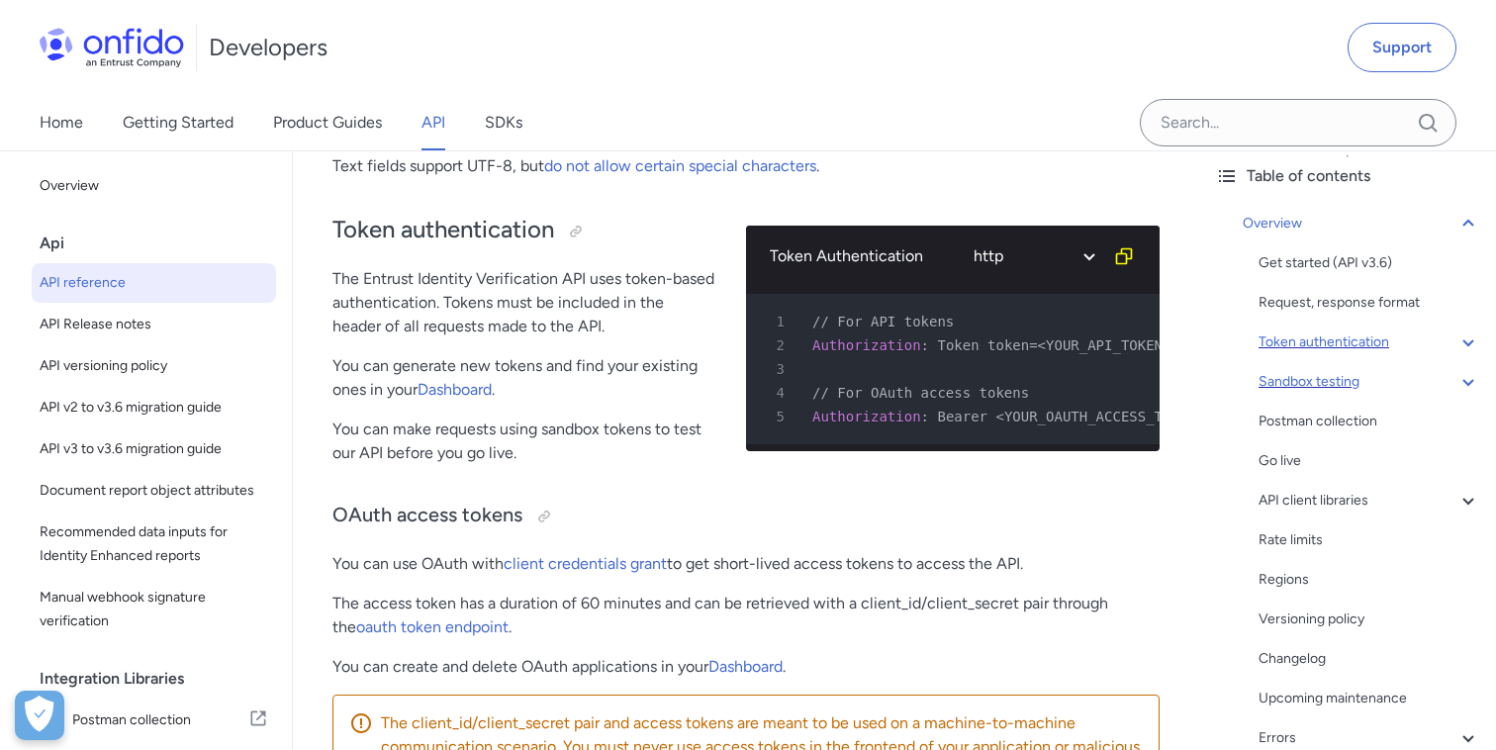
click at [1332, 376] on div "Sandbox testing" at bounding box center [1370, 382] width 222 height 24
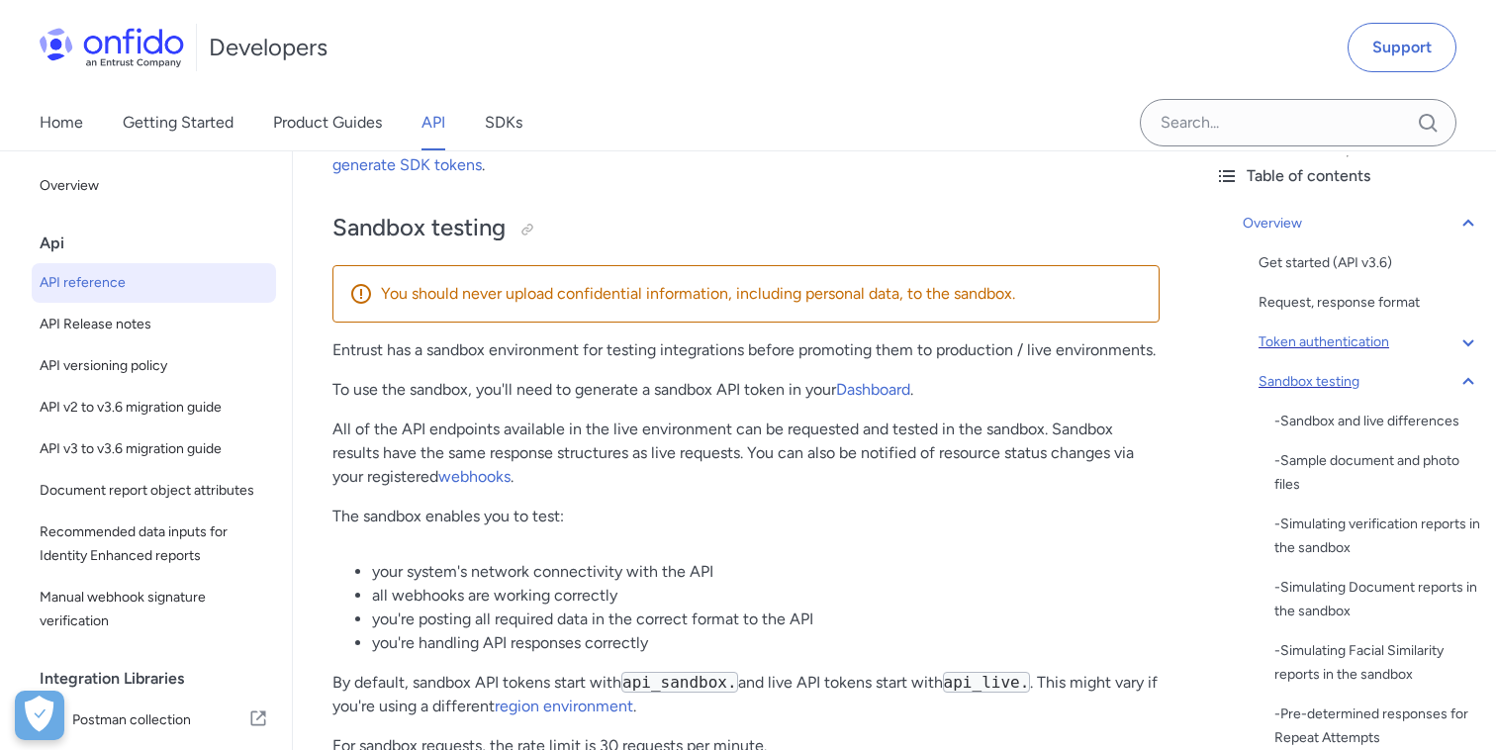
click at [1476, 378] on icon at bounding box center [1469, 382] width 24 height 24
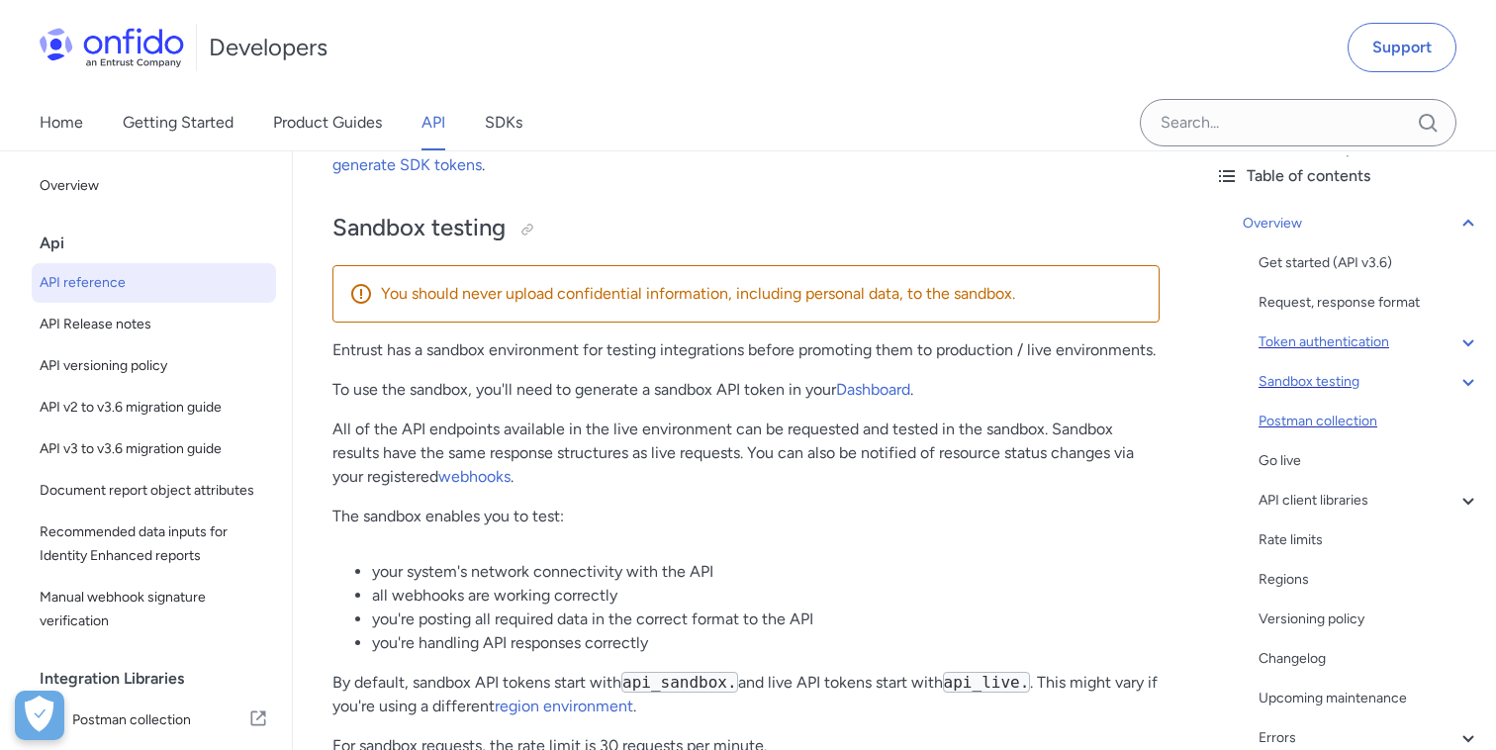
click at [1341, 425] on div "Postman collection" at bounding box center [1370, 422] width 222 height 24
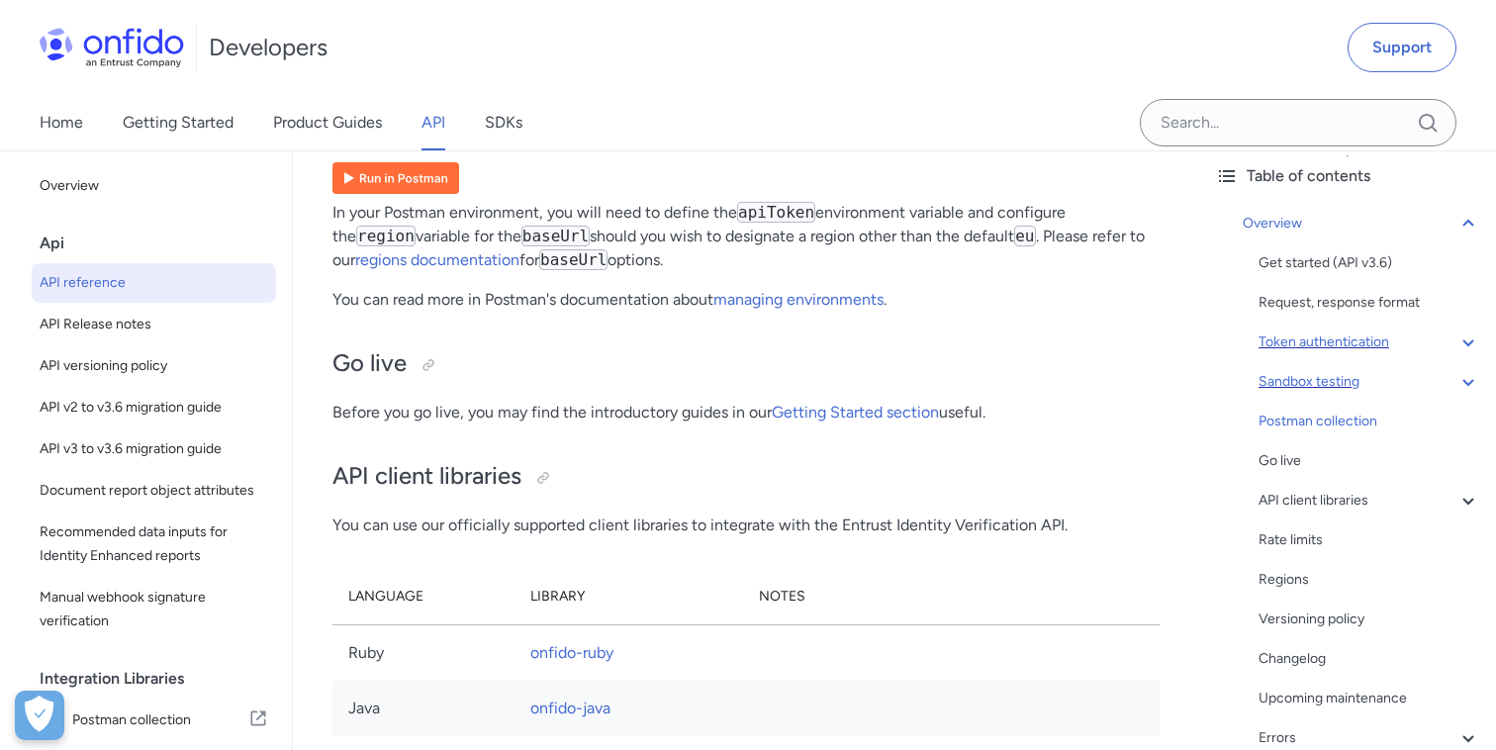
click at [559, 95] on div at bounding box center [557, 87] width 16 height 16
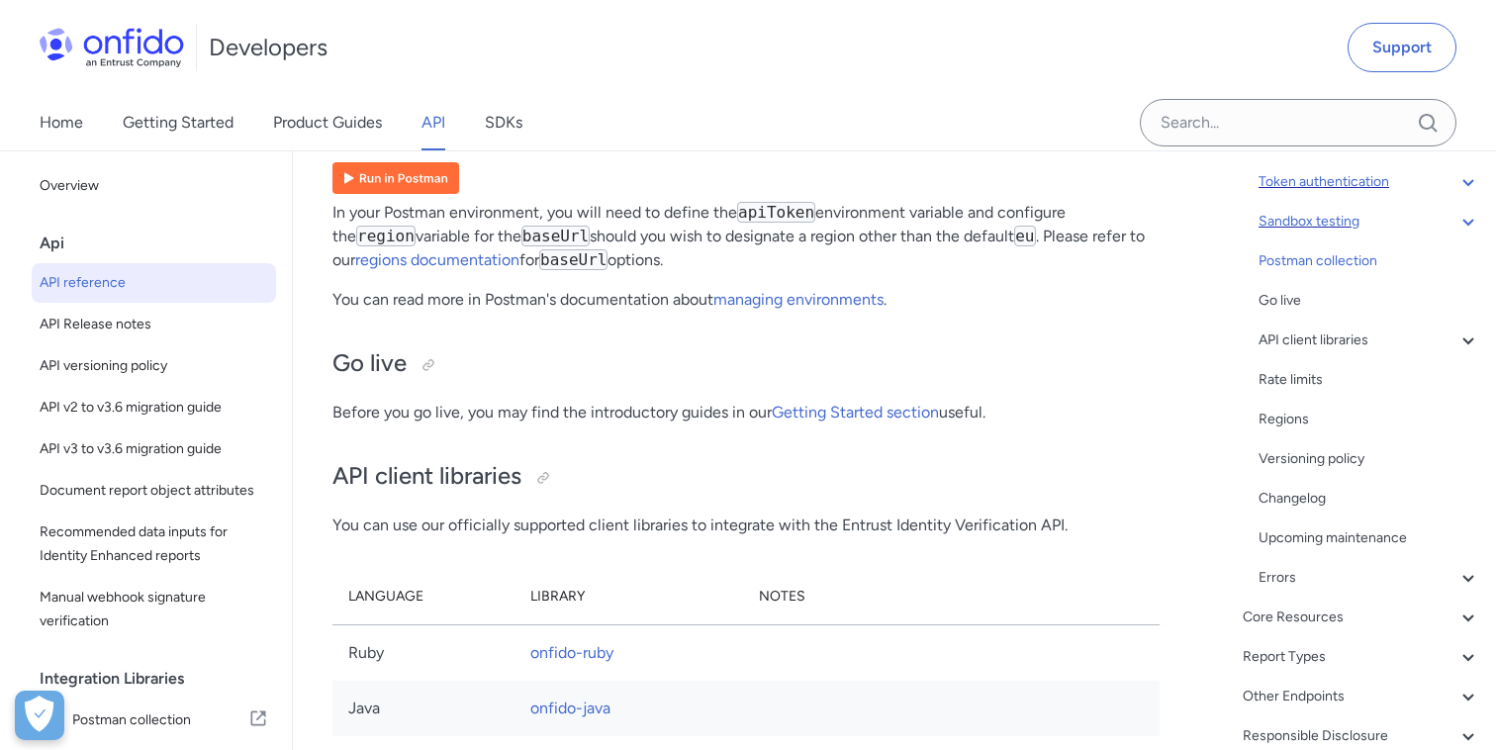
scroll to position [259, 0]
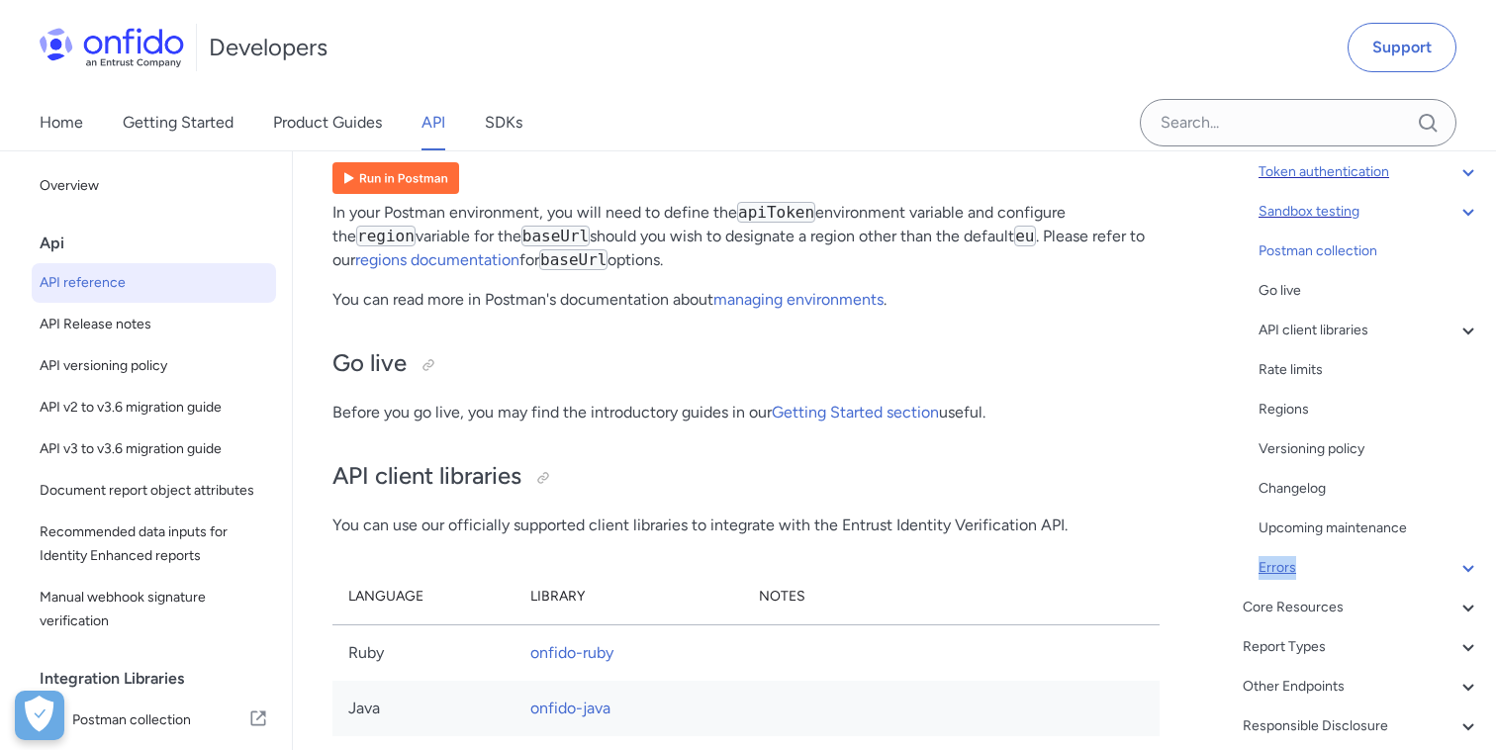
click at [1283, 574] on div "Errors" at bounding box center [1370, 568] width 222 height 24
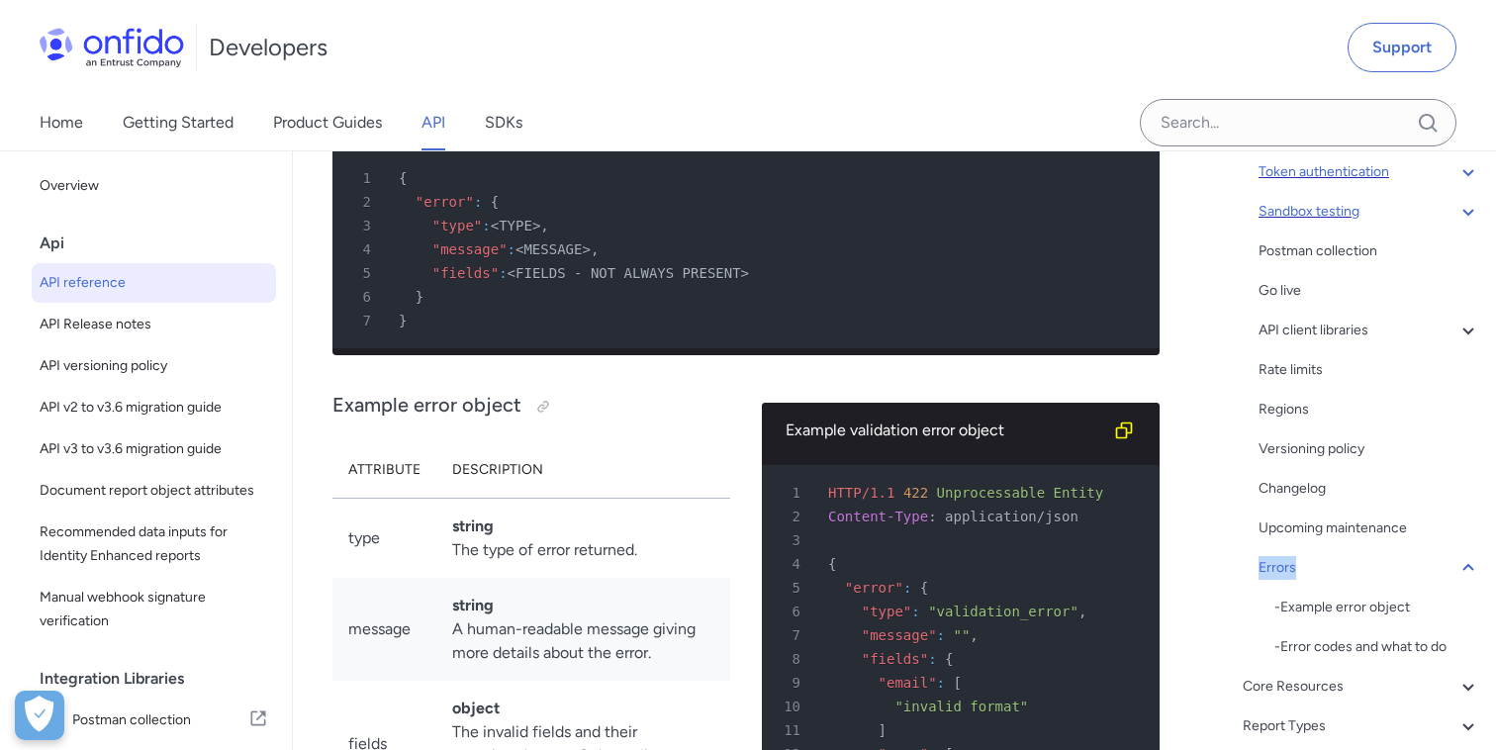
click at [418, 21] on div at bounding box center [417, 13] width 16 height 16
click at [1471, 216] on icon at bounding box center [1469, 212] width 24 height 24
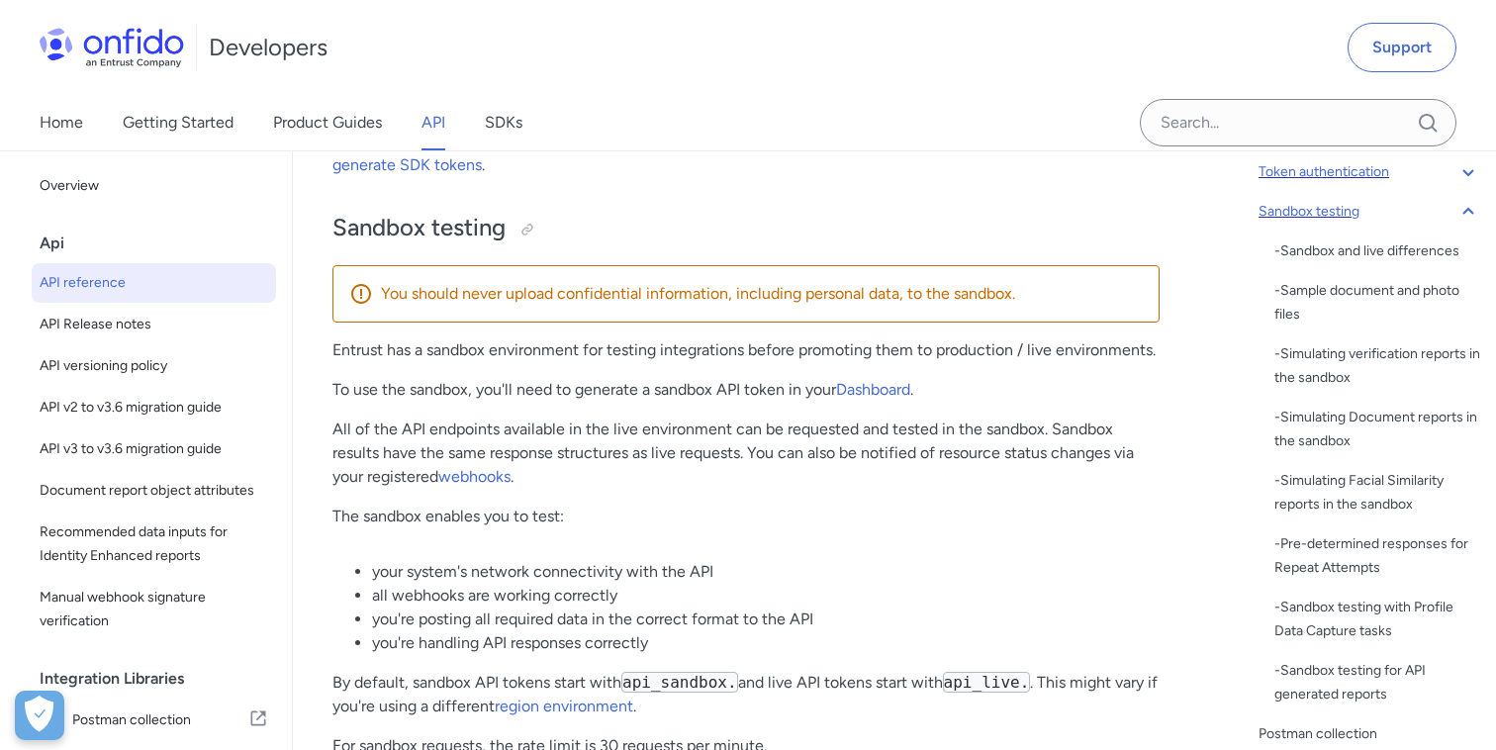
click at [1472, 174] on icon at bounding box center [1469, 172] width 24 height 24
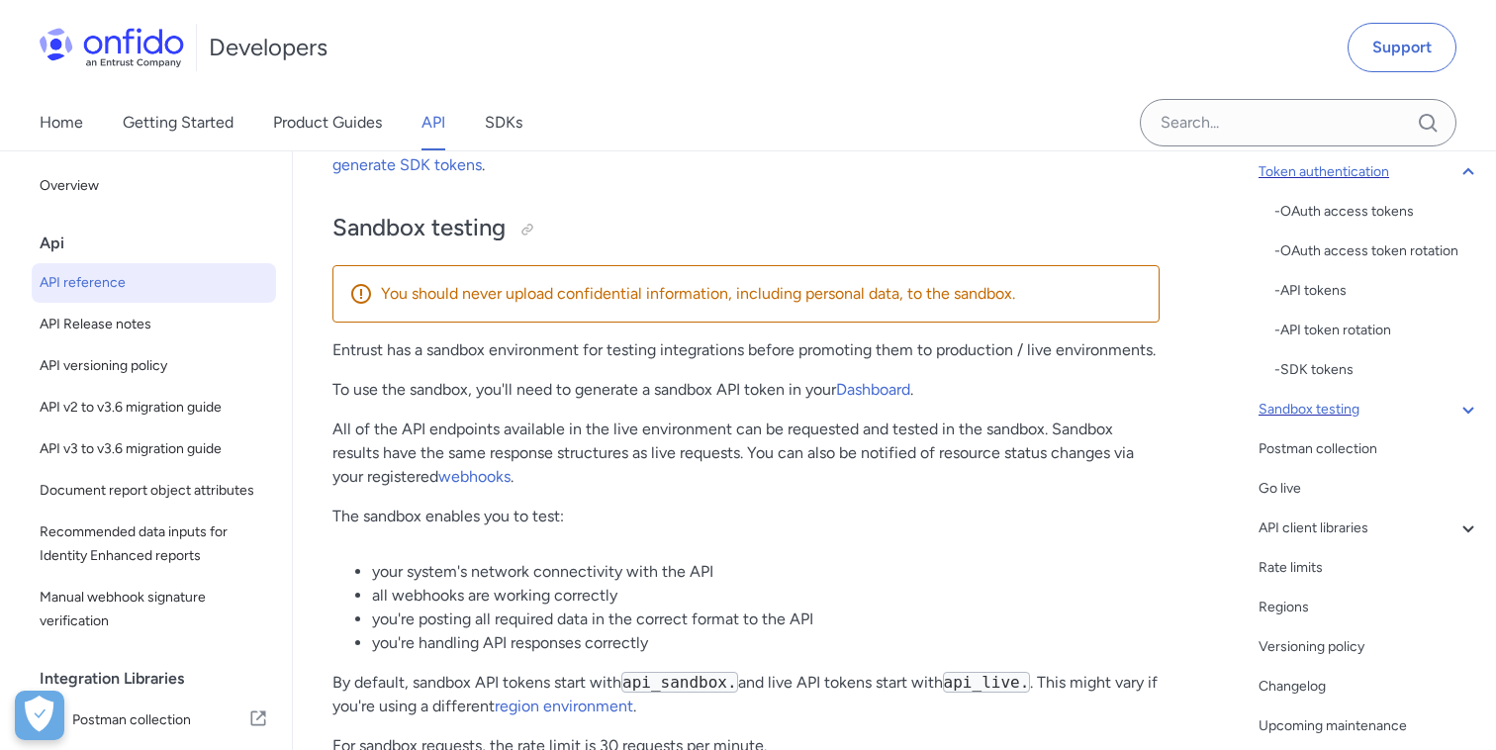
scroll to position [640, 0]
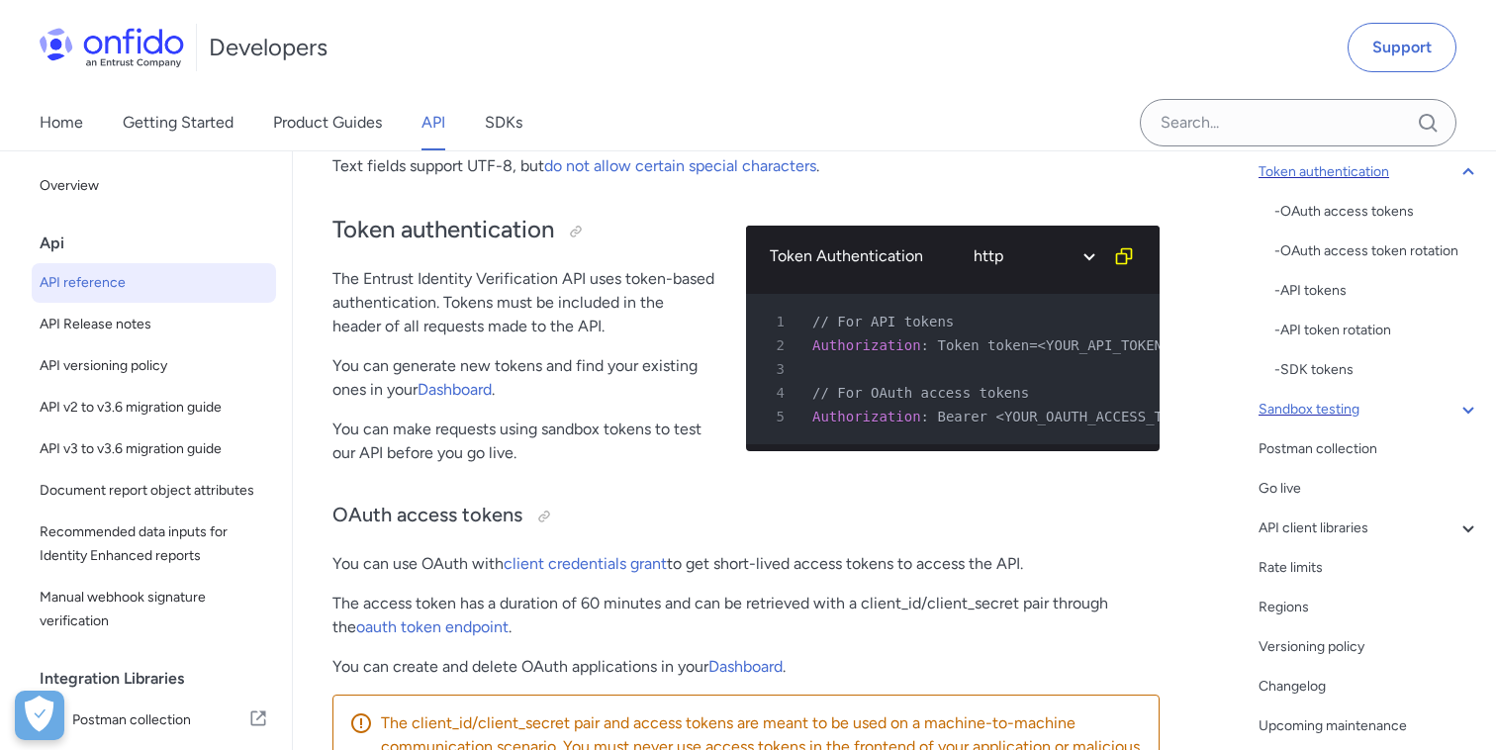
click at [1469, 175] on icon at bounding box center [1469, 172] width 24 height 24
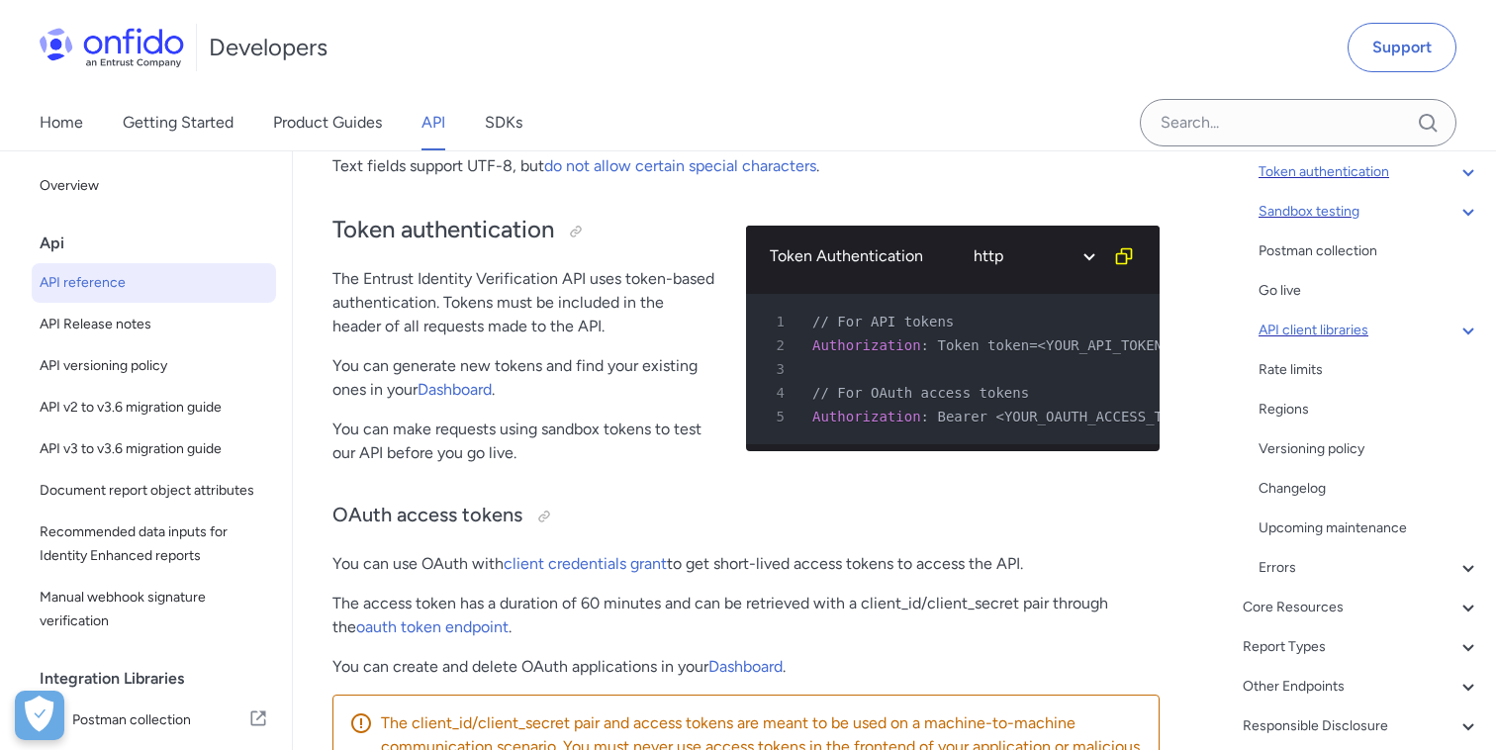
click at [1464, 321] on icon at bounding box center [1469, 331] width 24 height 24
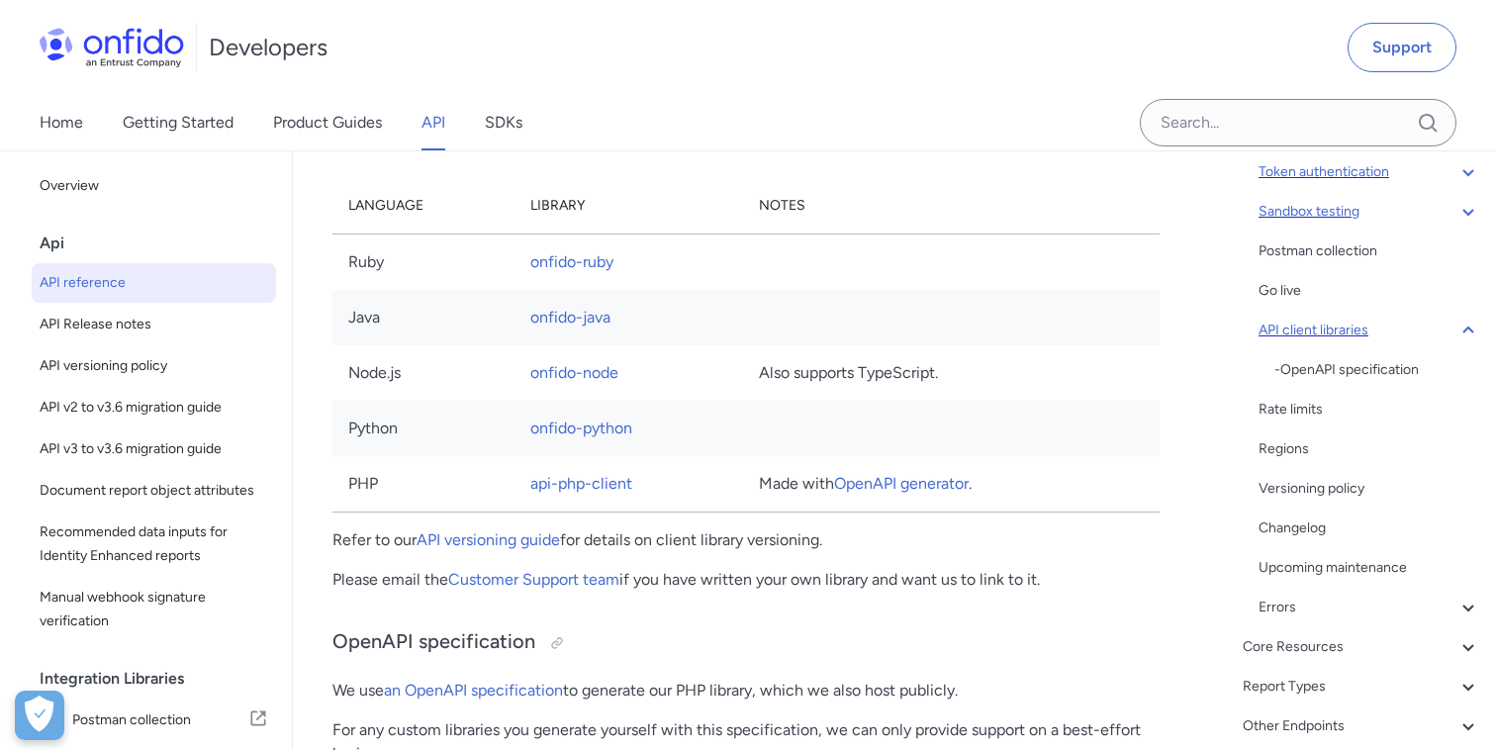
click at [1464, 321] on icon at bounding box center [1469, 331] width 24 height 24
click at [1467, 211] on icon at bounding box center [1469, 212] width 24 height 24
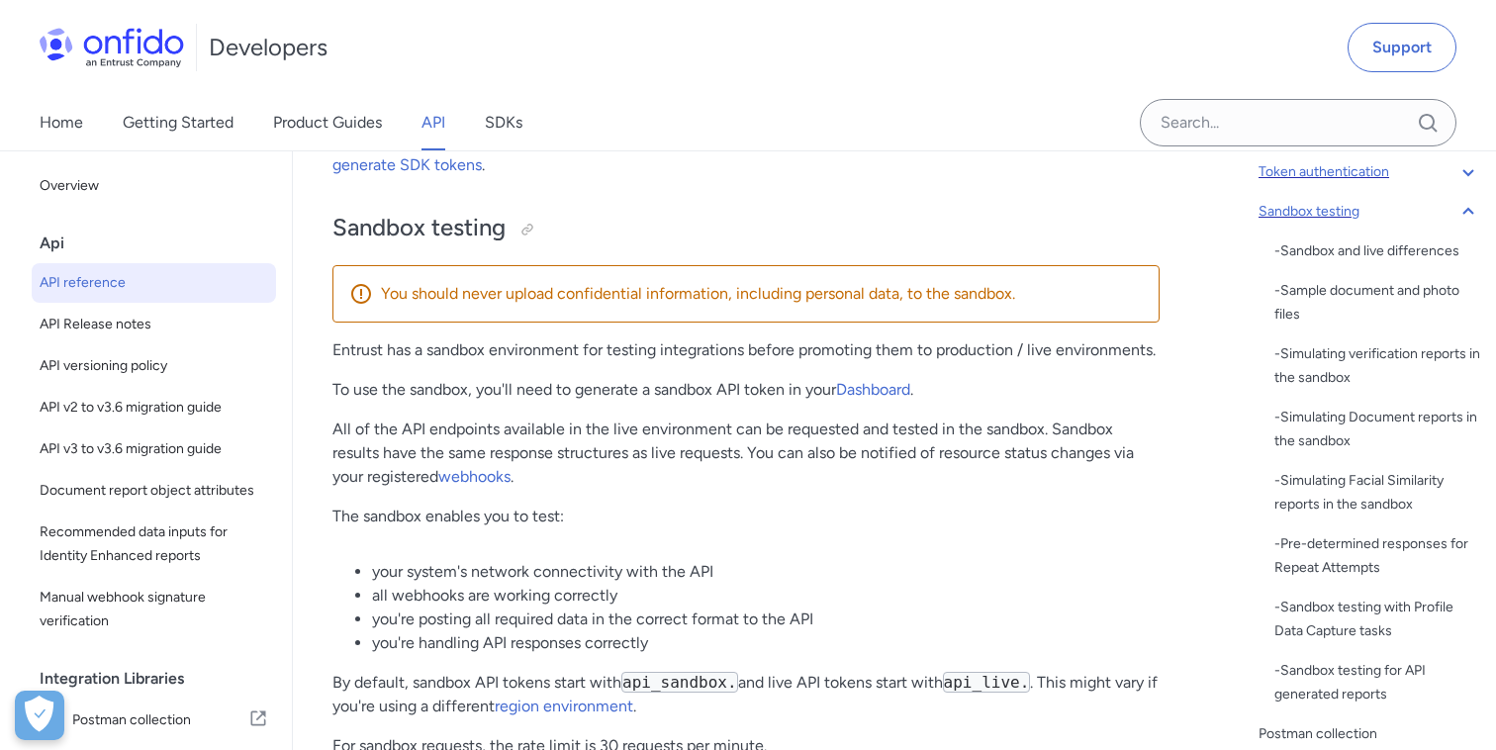
click at [1473, 208] on icon at bounding box center [1469, 212] width 24 height 24
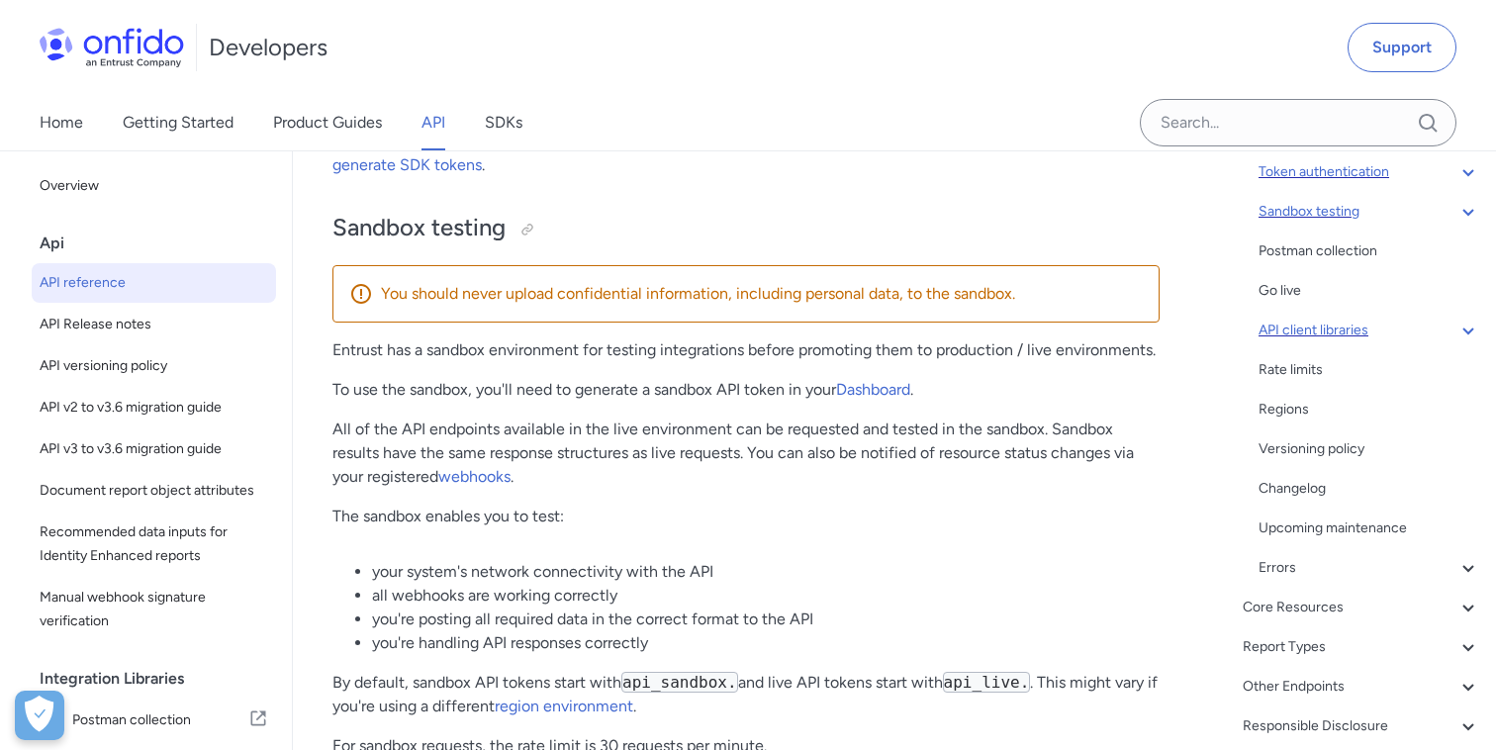
click at [1472, 324] on icon at bounding box center [1469, 331] width 24 height 24
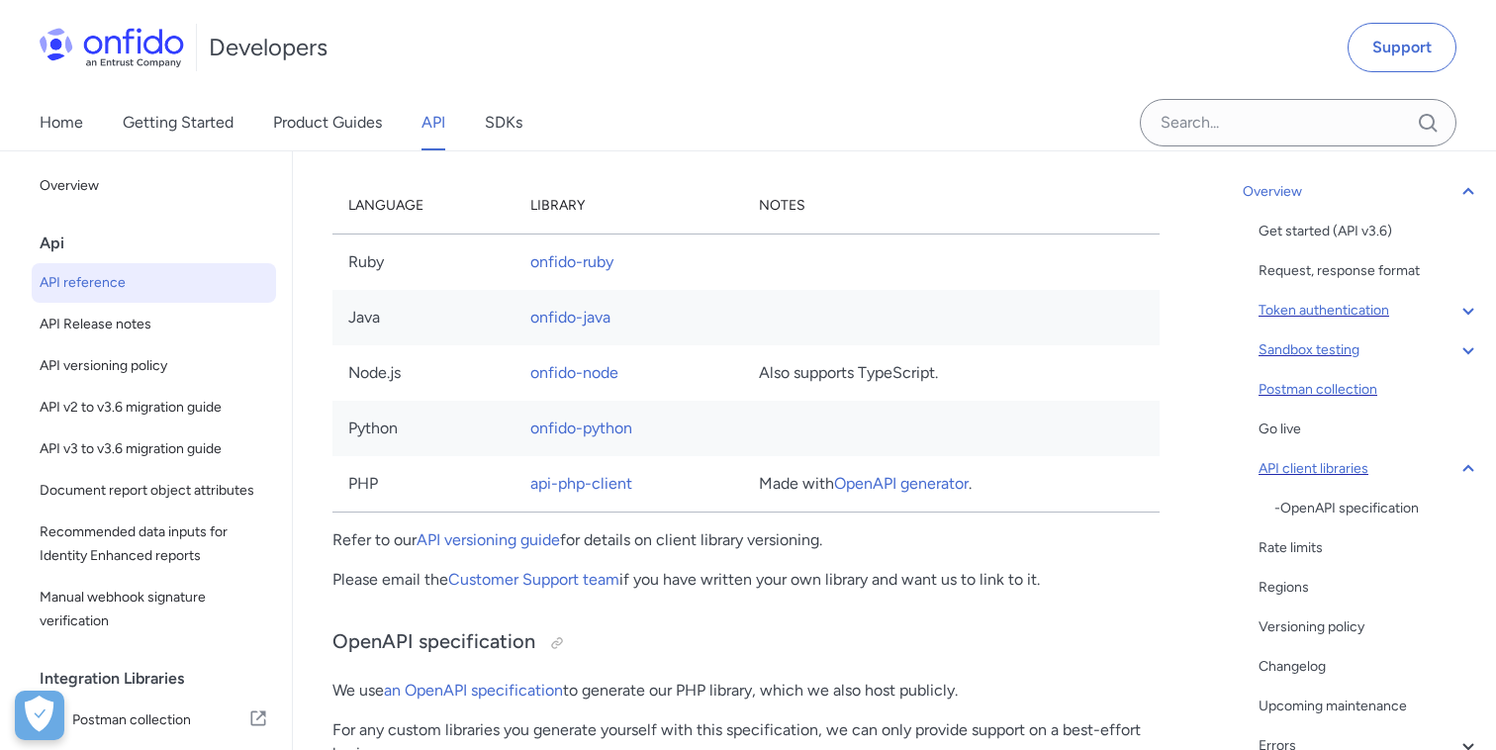
scroll to position [109, 0]
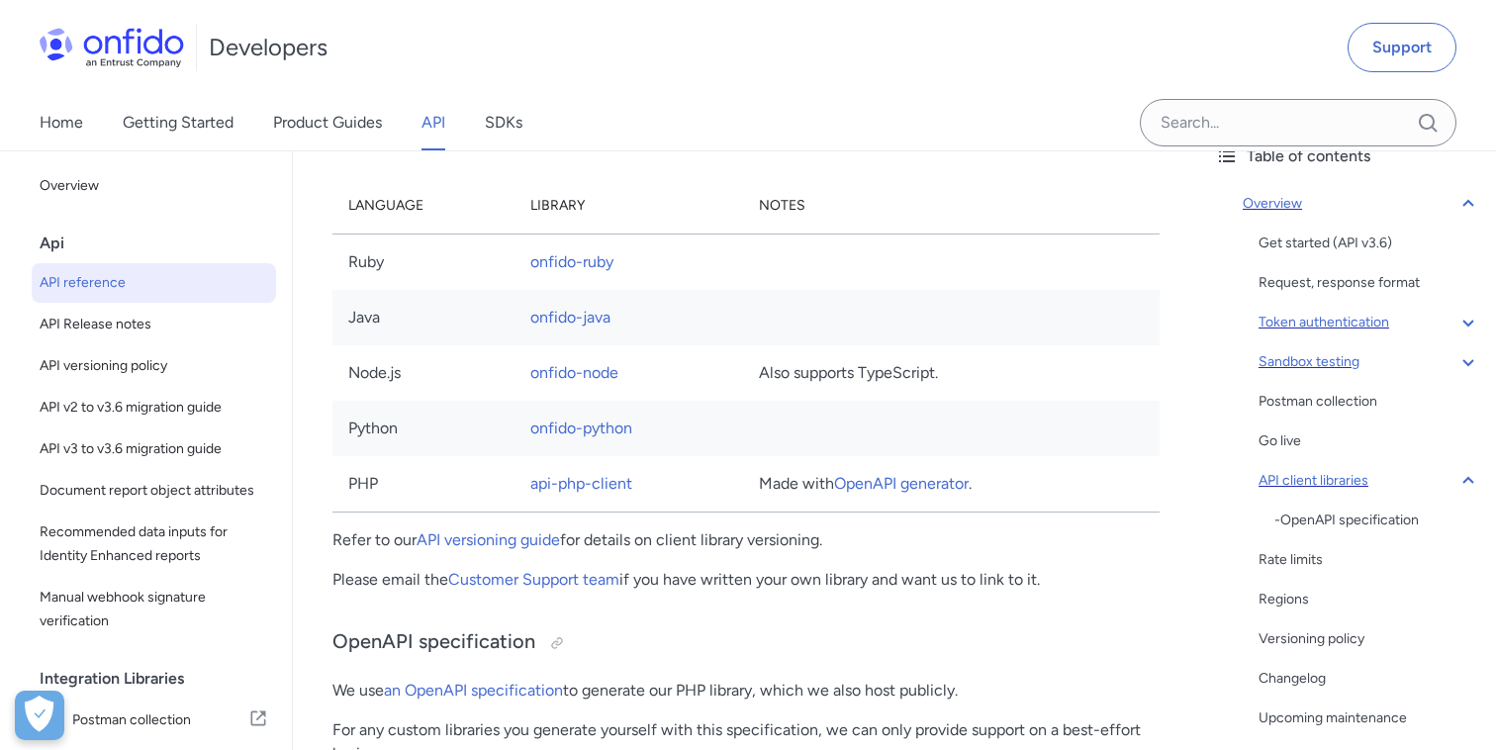
click at [1470, 206] on icon at bounding box center [1469, 204] width 24 height 24
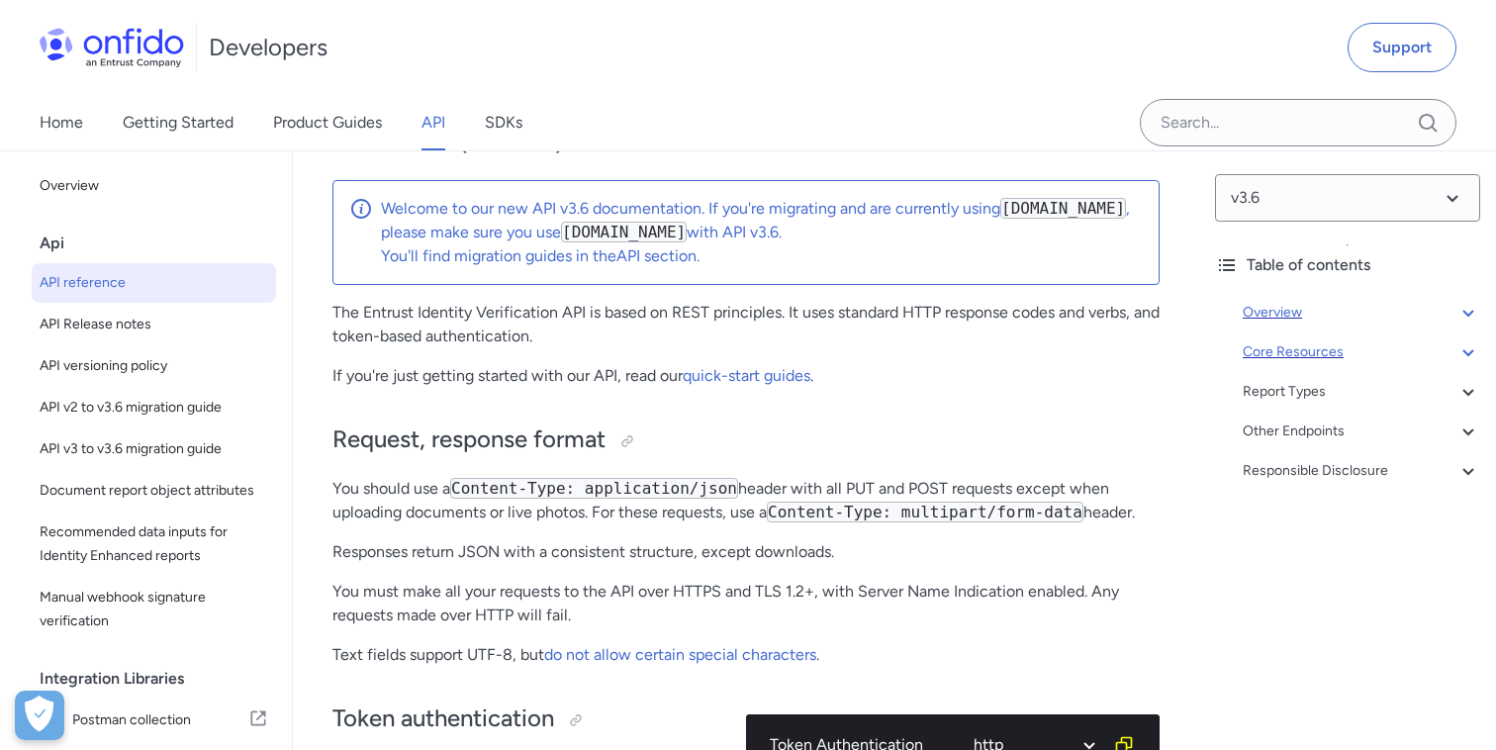
click at [1468, 344] on icon at bounding box center [1469, 352] width 24 height 24
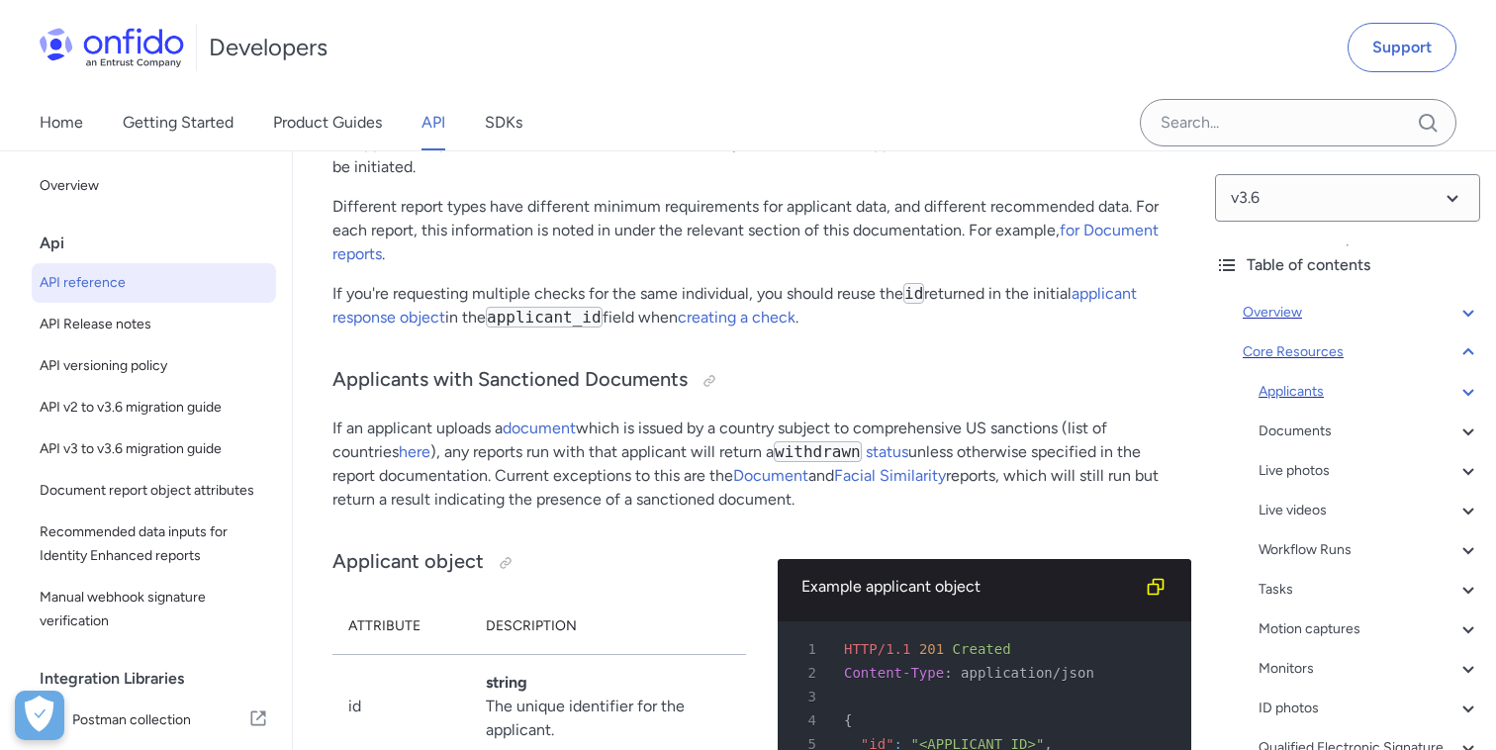
click at [1310, 393] on div "Applicants" at bounding box center [1370, 392] width 222 height 24
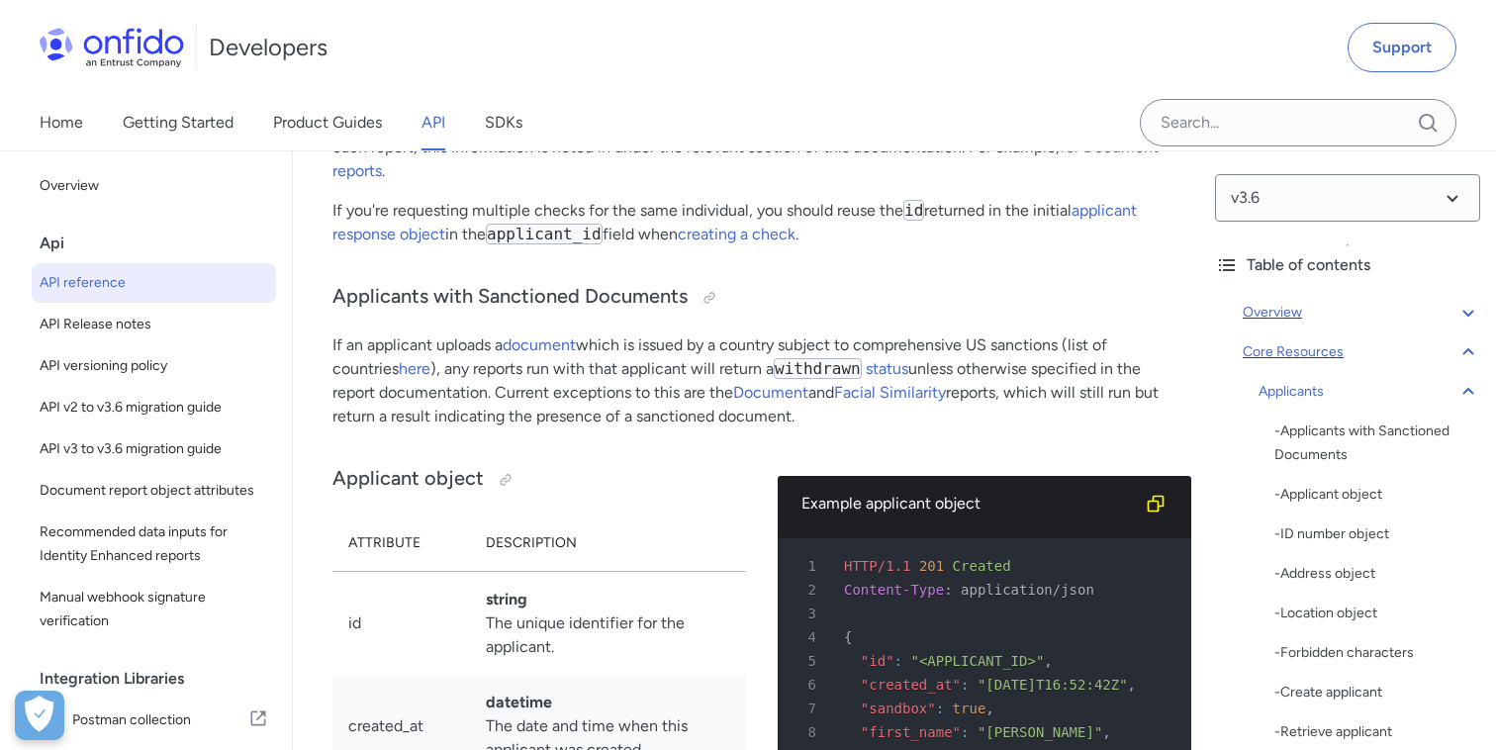
click at [473, 21] on div at bounding box center [466, 13] width 16 height 16
click at [1464, 397] on icon at bounding box center [1469, 392] width 24 height 24
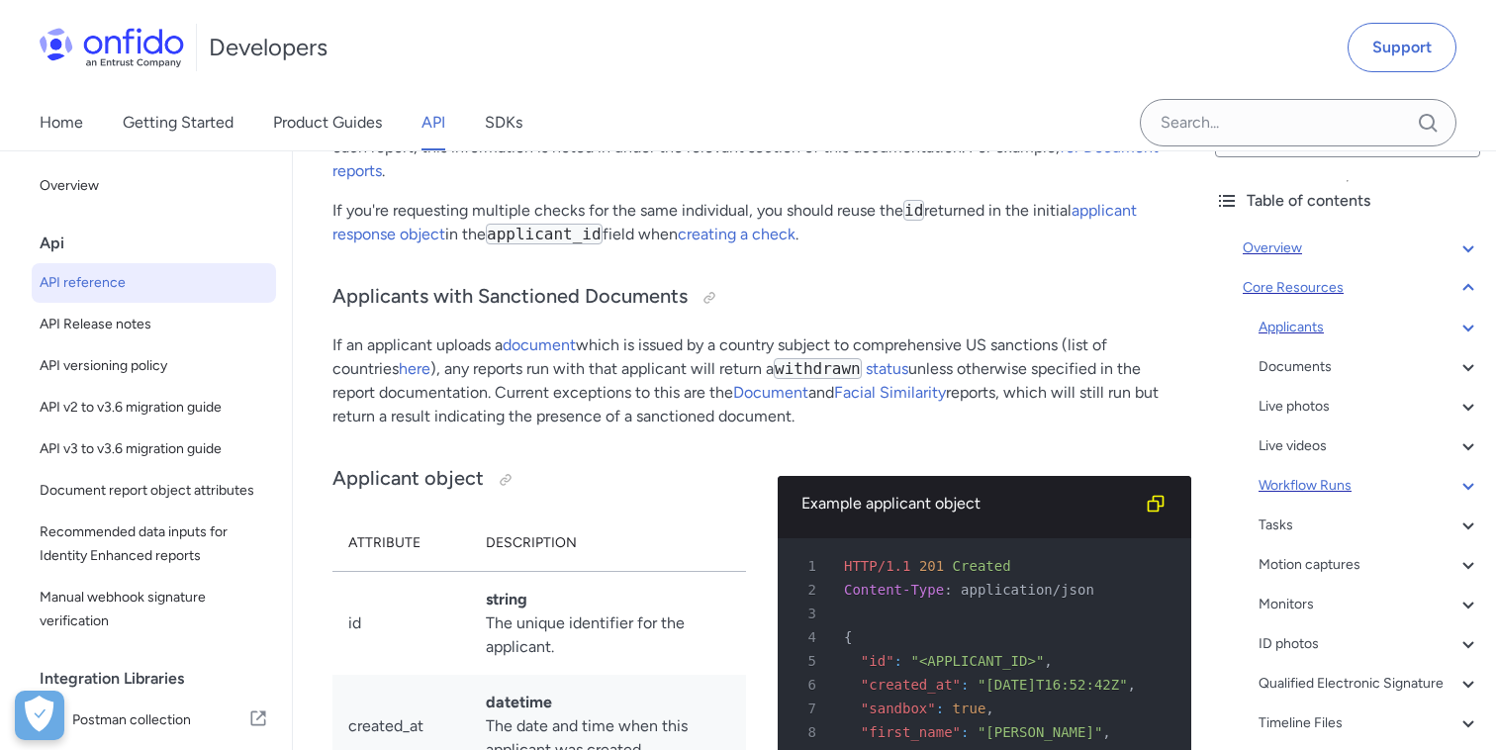
scroll to position [101, 0]
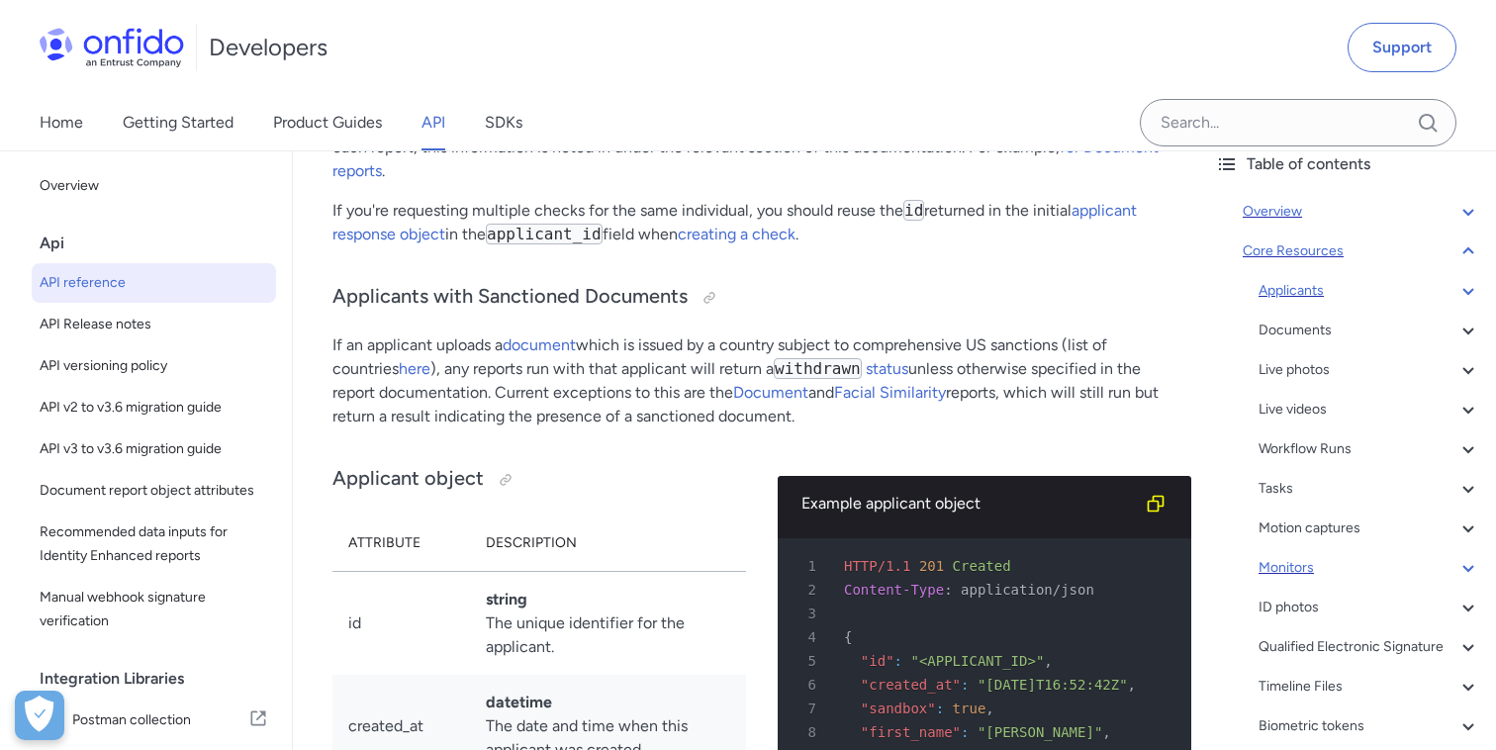
click at [1462, 568] on icon at bounding box center [1469, 568] width 24 height 24
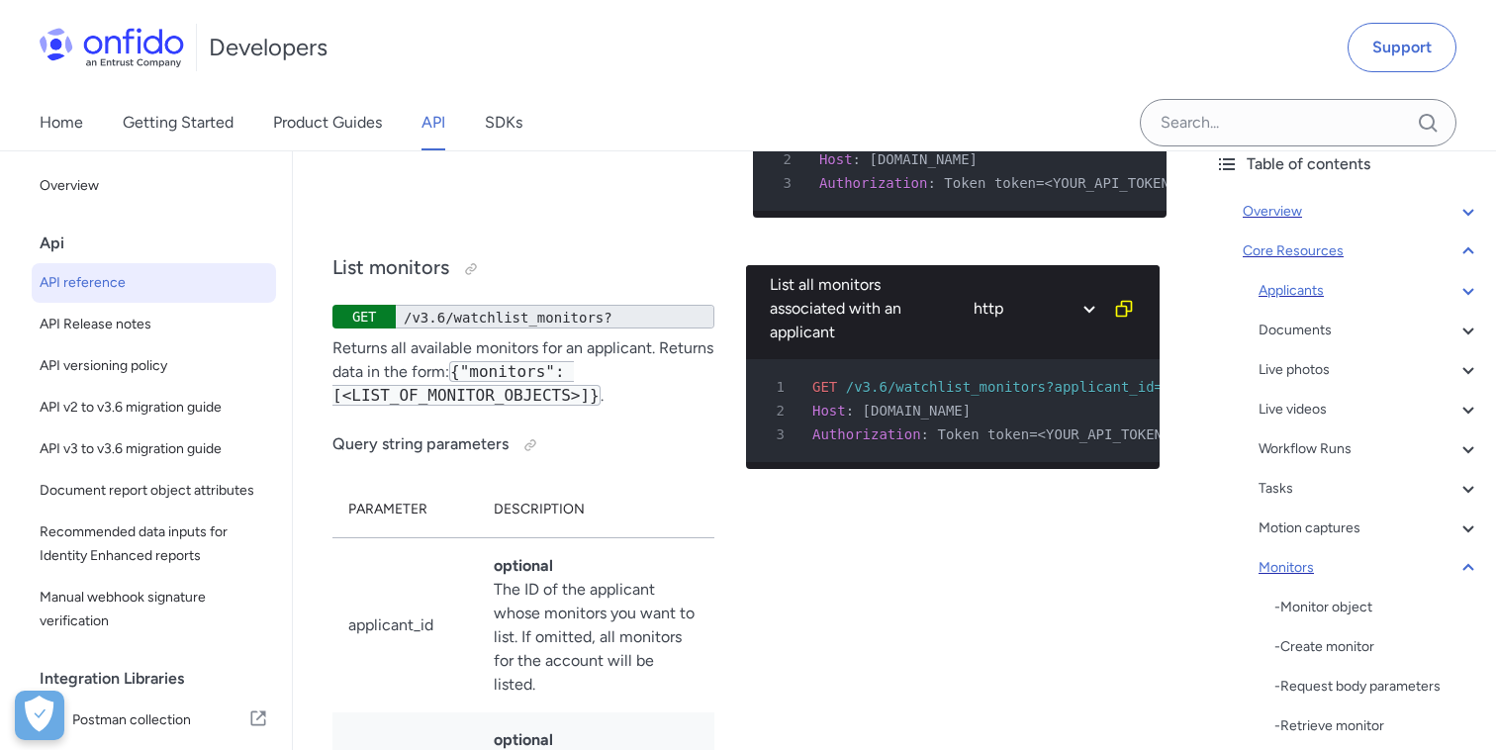
click at [1470, 572] on icon at bounding box center [1469, 568] width 24 height 24
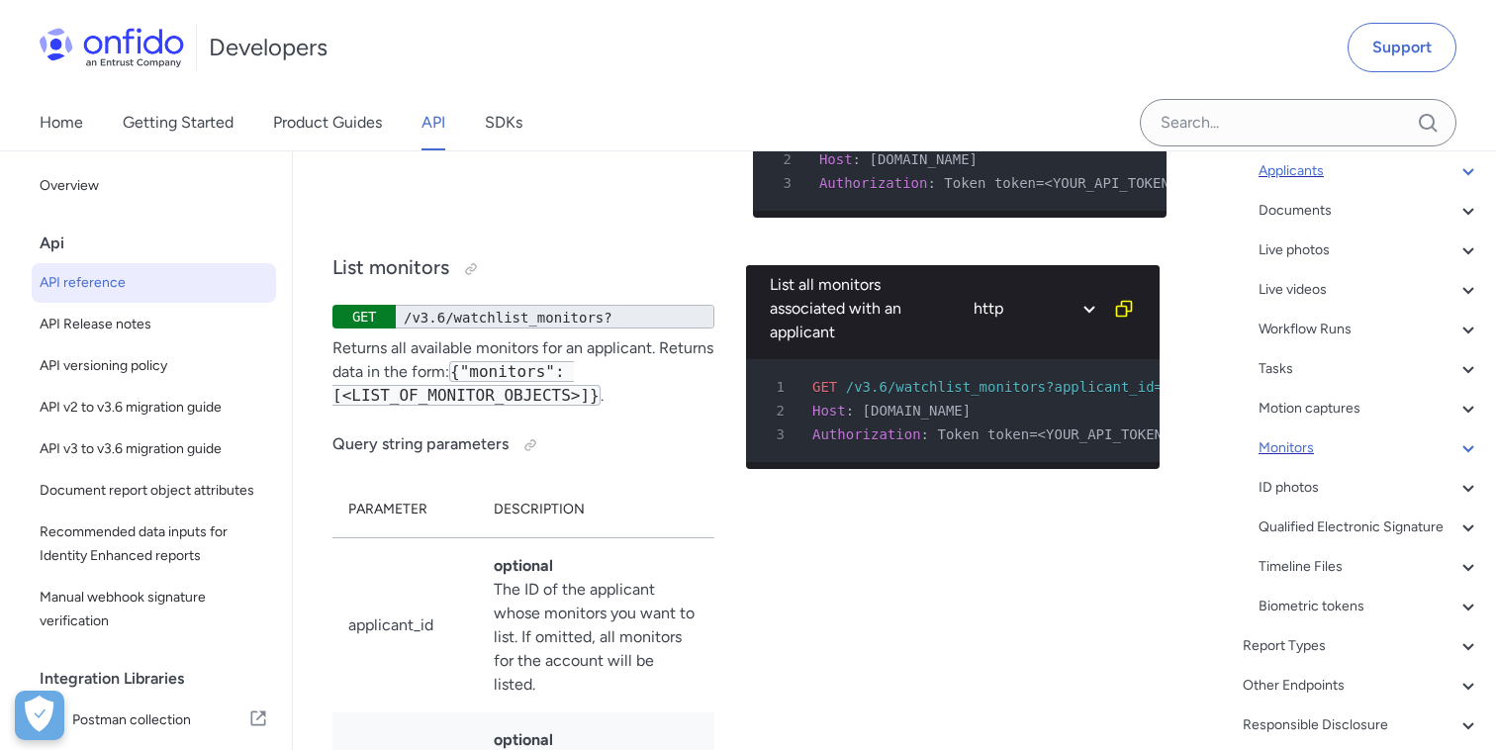
scroll to position [225, 0]
click at [1311, 488] on div "ID photos" at bounding box center [1370, 484] width 222 height 24
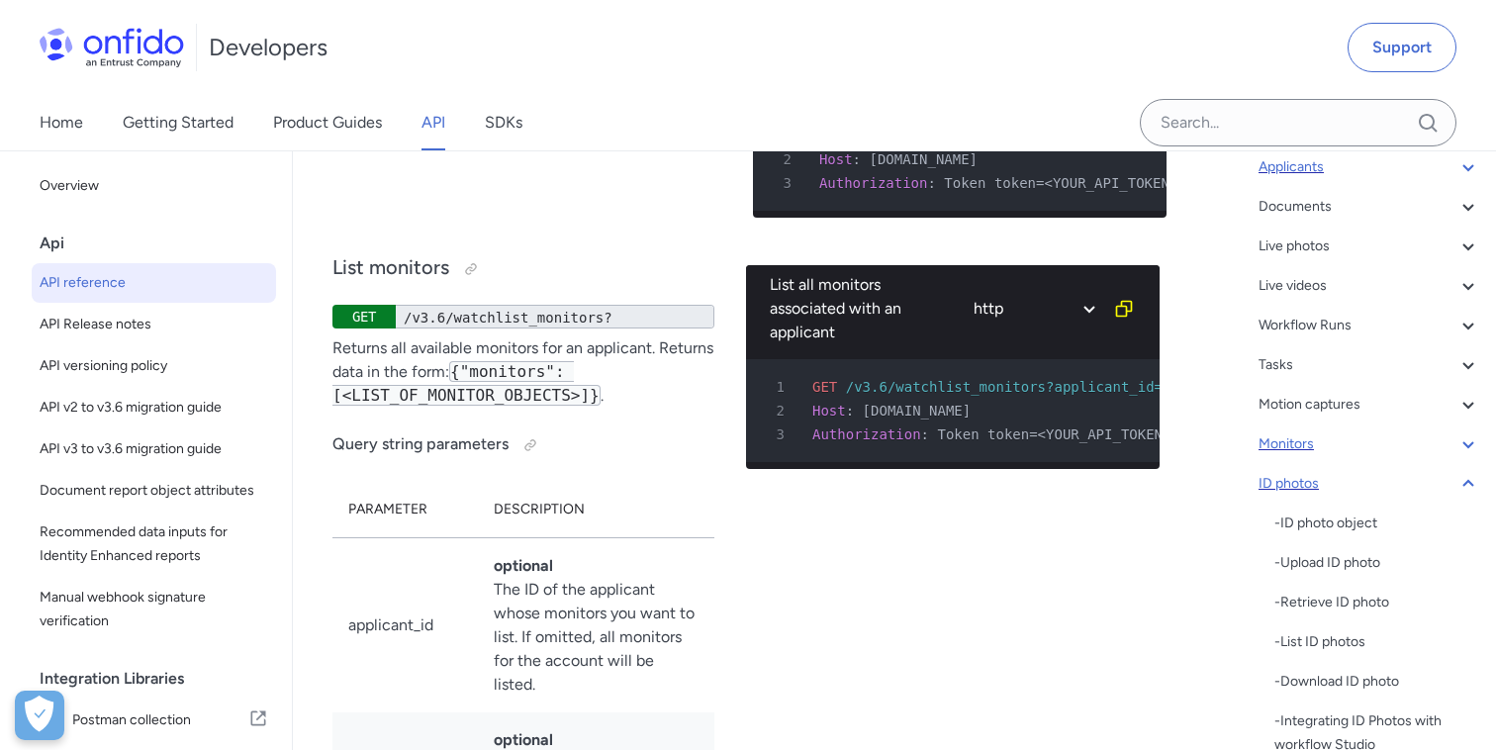
scroll to position [72320, 0]
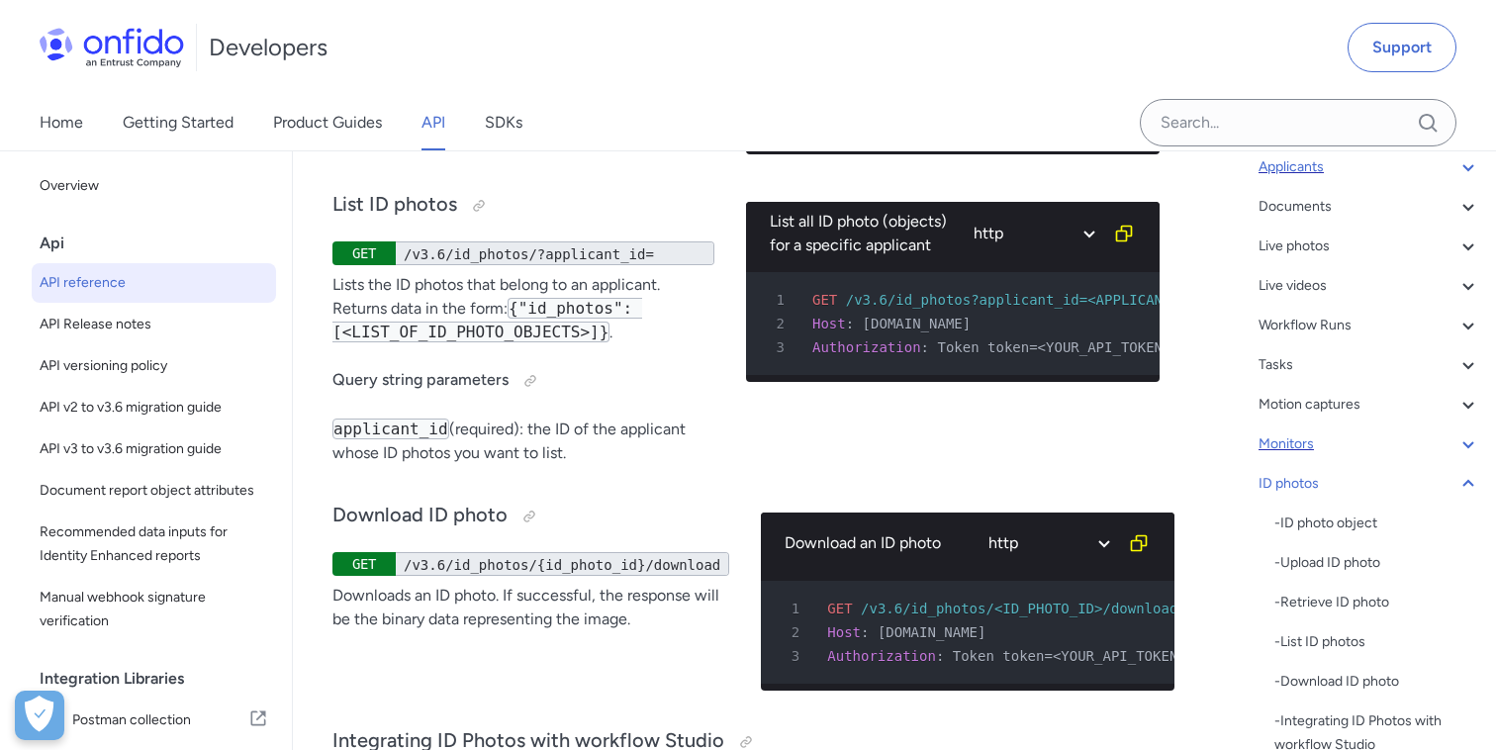
click at [1469, 488] on icon at bounding box center [1469, 484] width 24 height 24
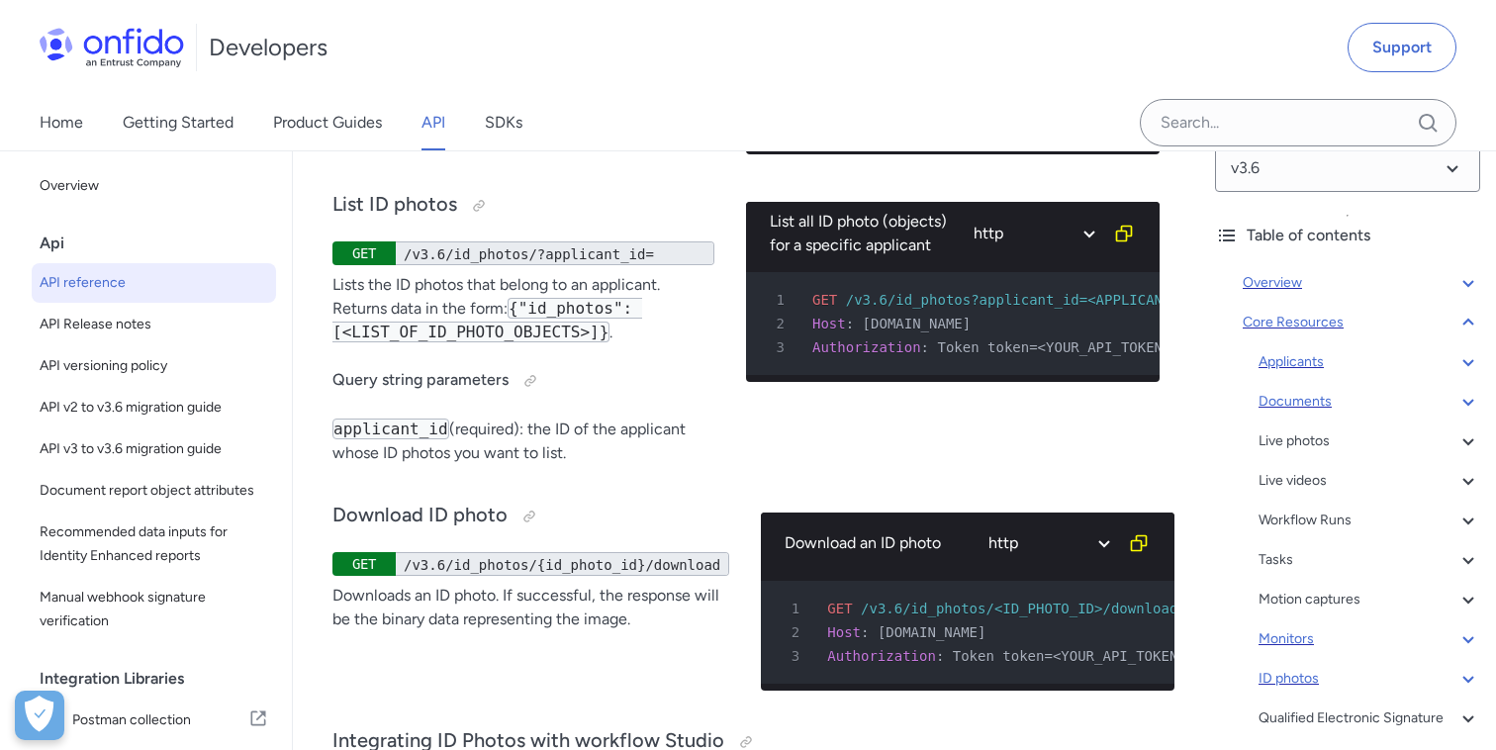
scroll to position [21, 0]
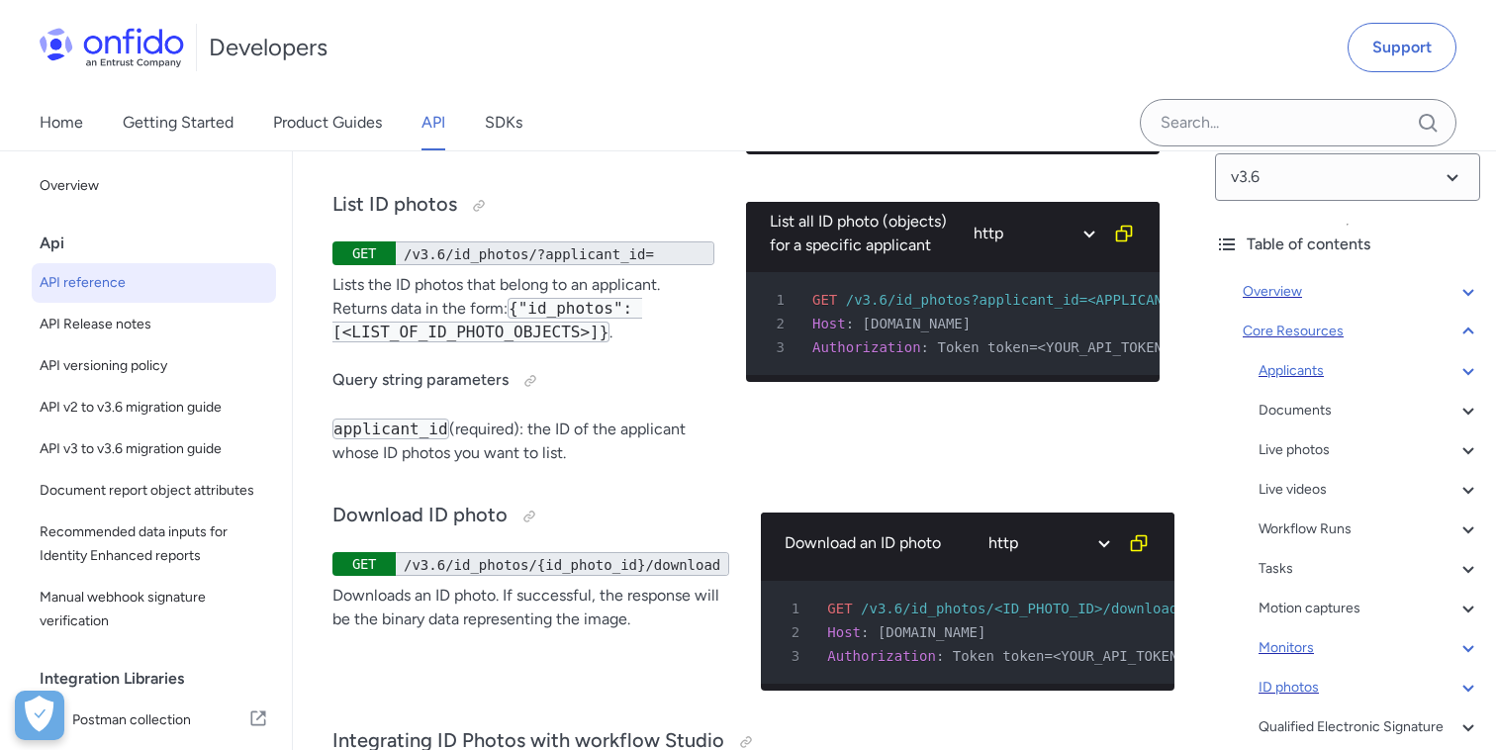
click at [1475, 321] on icon at bounding box center [1469, 332] width 24 height 24
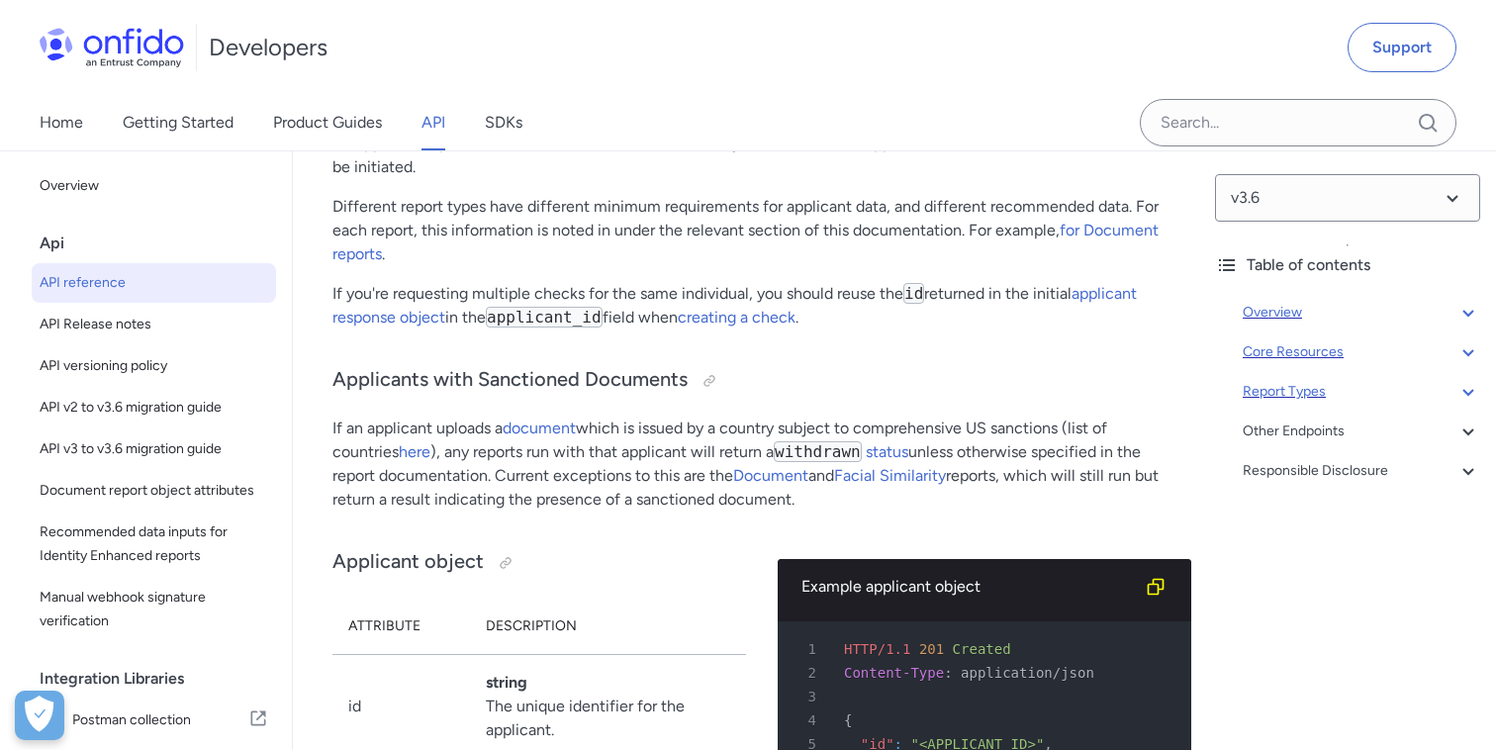
click at [1465, 396] on icon at bounding box center [1469, 392] width 24 height 24
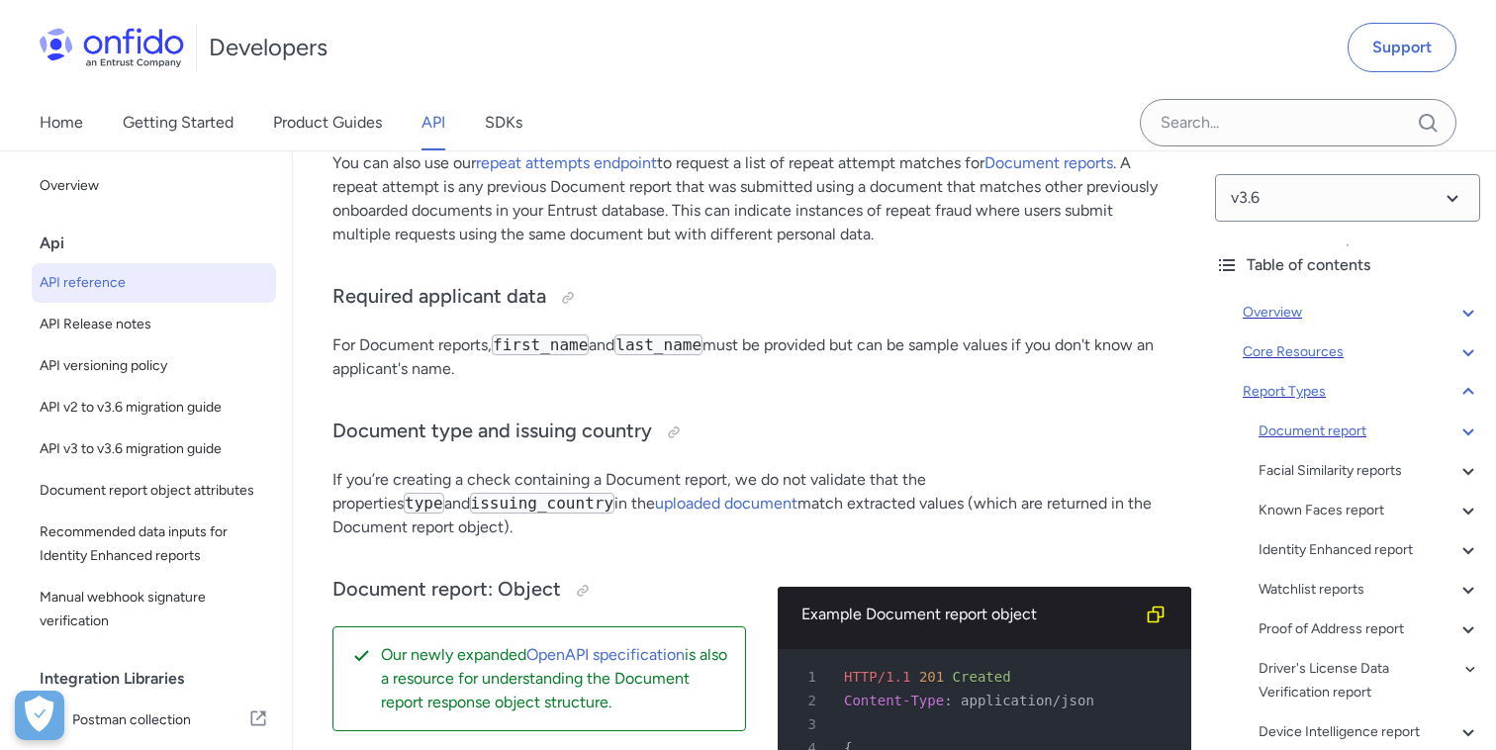
click at [1328, 431] on div "Document report" at bounding box center [1370, 432] width 222 height 24
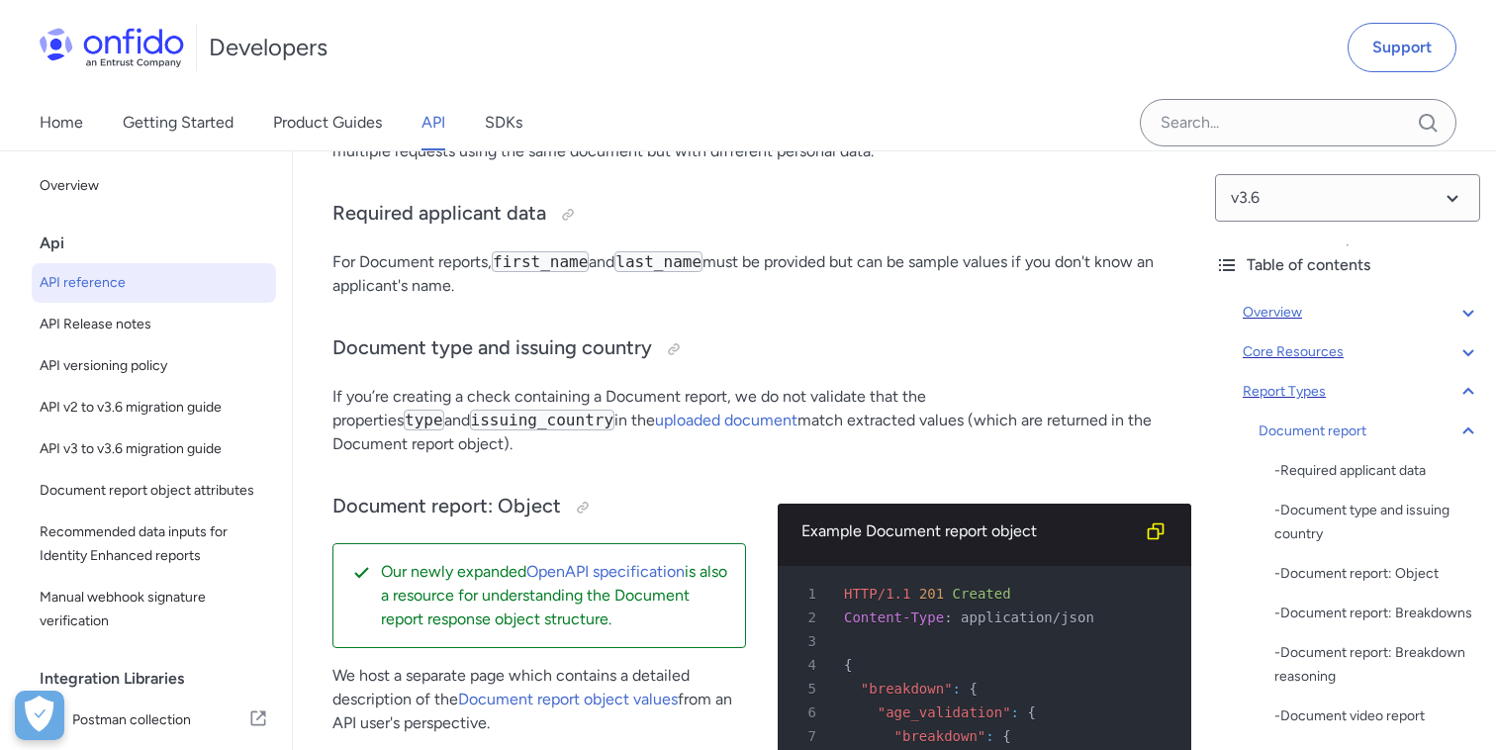
click at [1481, 437] on div "v3.6 Table of contents Overview Get started (API v3.6) Request, response format…" at bounding box center [1347, 450] width 297 height 600
click at [1477, 433] on icon at bounding box center [1469, 432] width 24 height 24
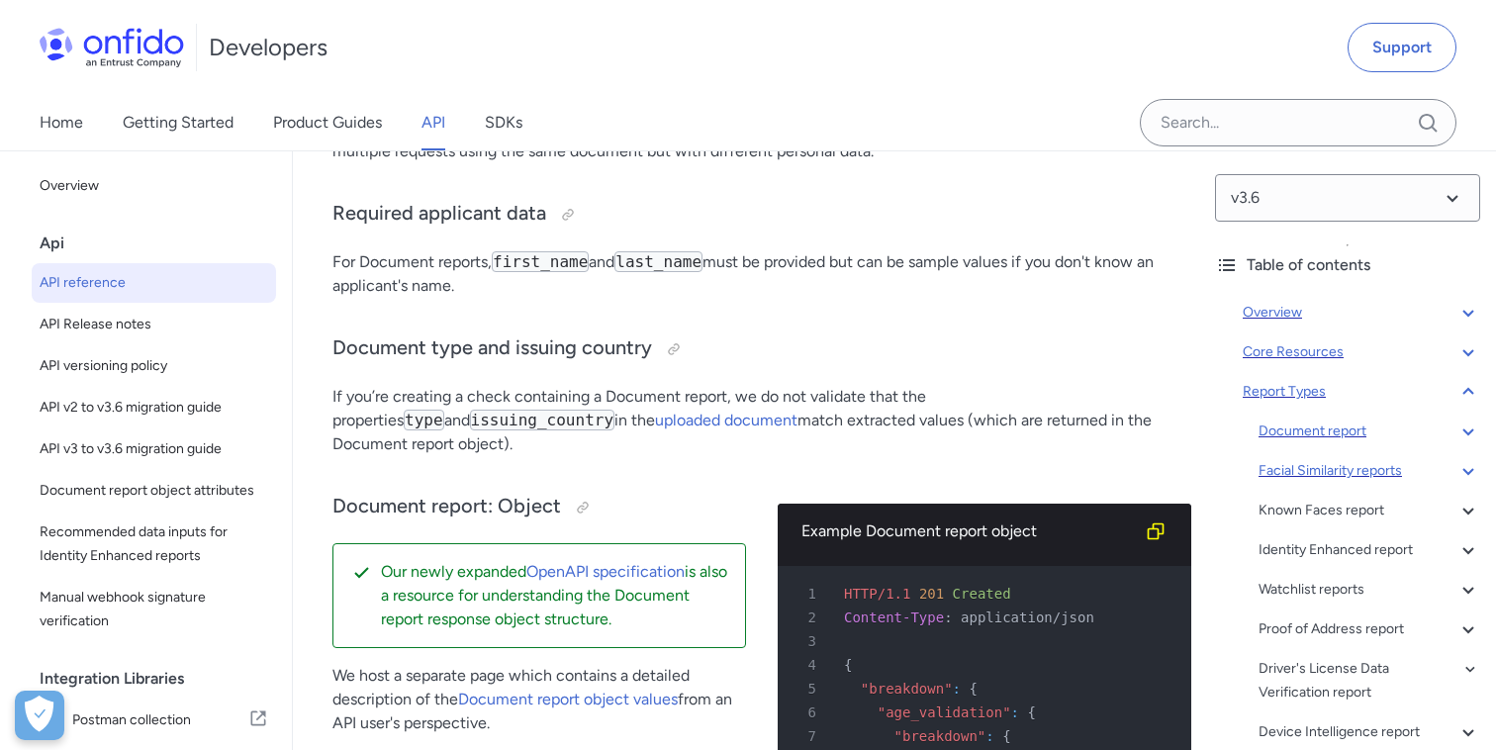
click at [1344, 468] on div "Facial Similarity reports" at bounding box center [1370, 471] width 222 height 24
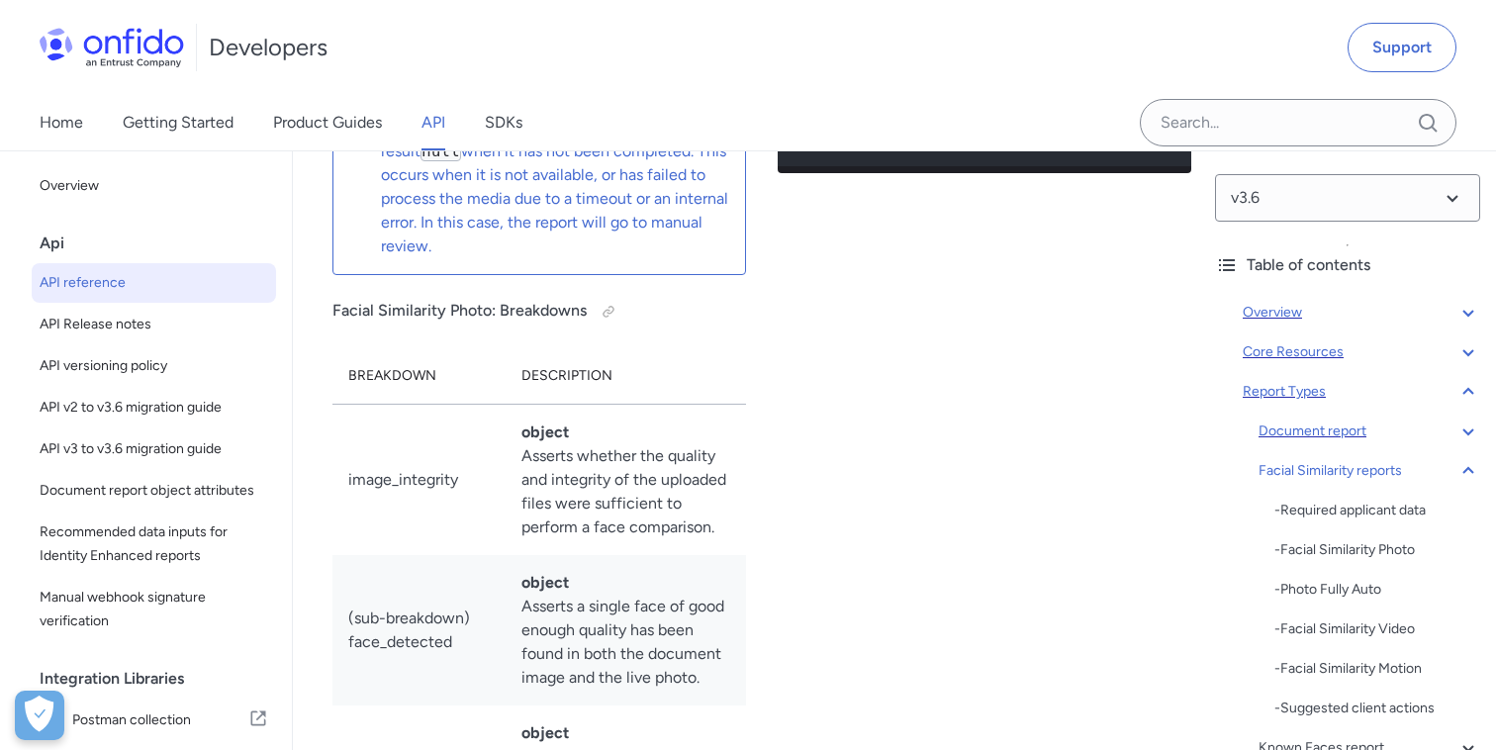
click at [1467, 468] on icon at bounding box center [1468, 470] width 11 height 7
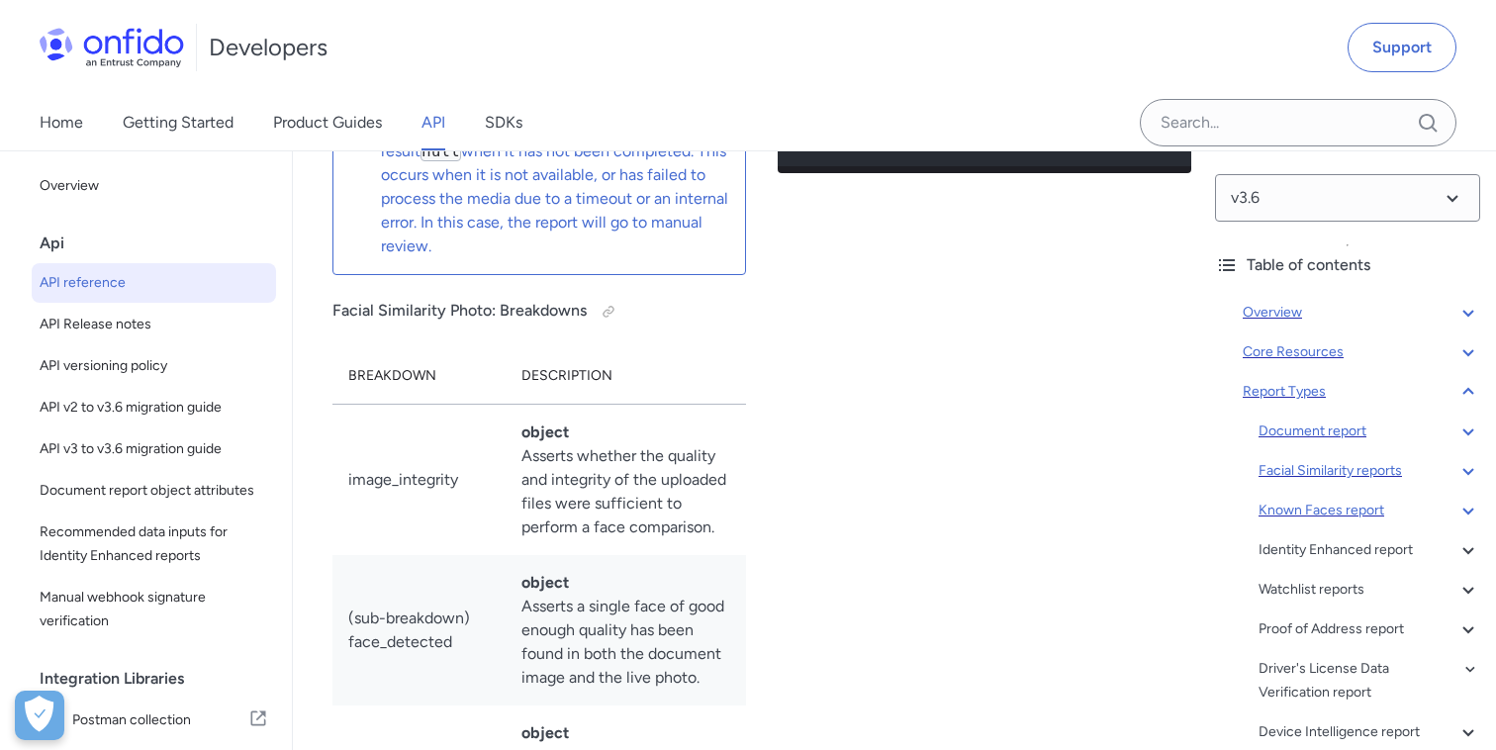
click at [1341, 508] on div "Known Faces report" at bounding box center [1370, 511] width 222 height 24
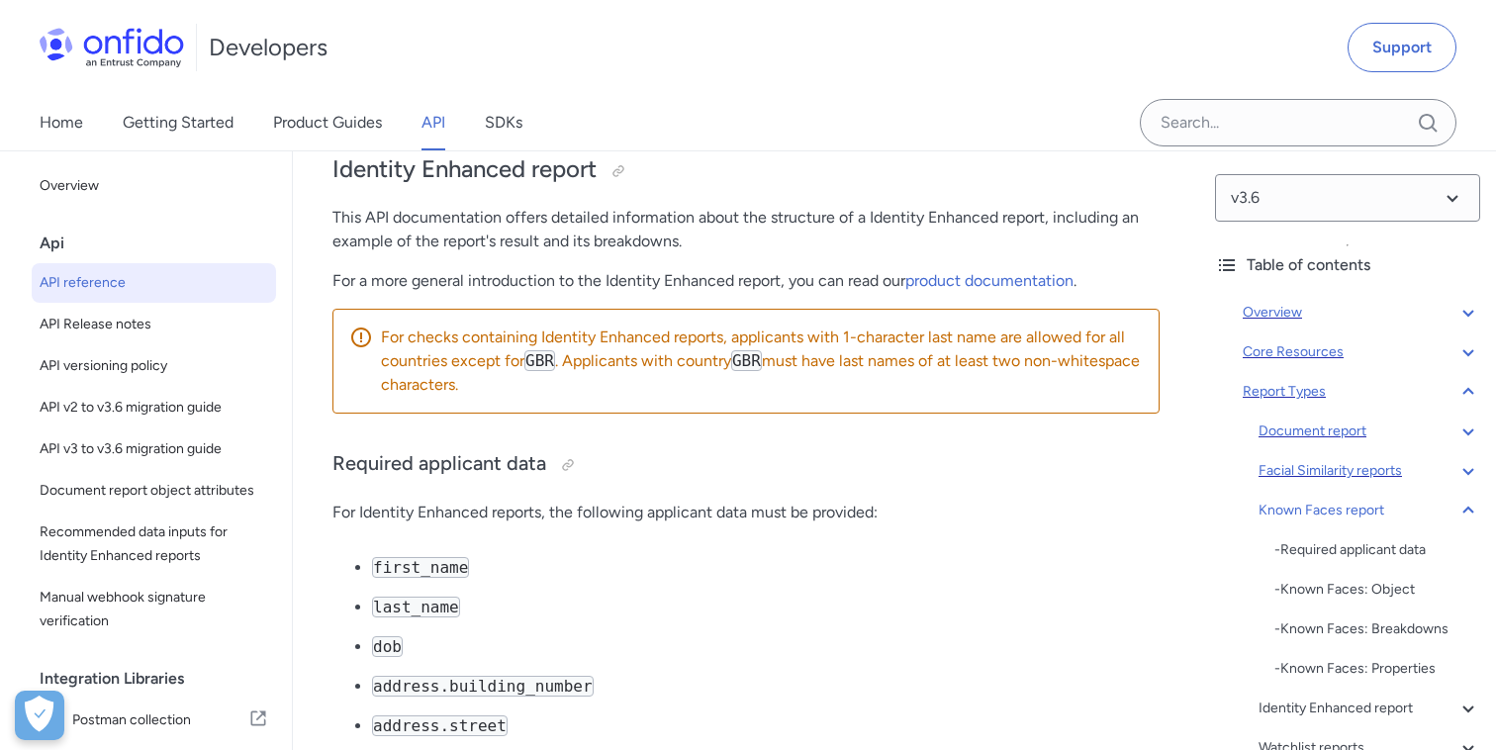
click at [1467, 508] on icon at bounding box center [1469, 511] width 24 height 24
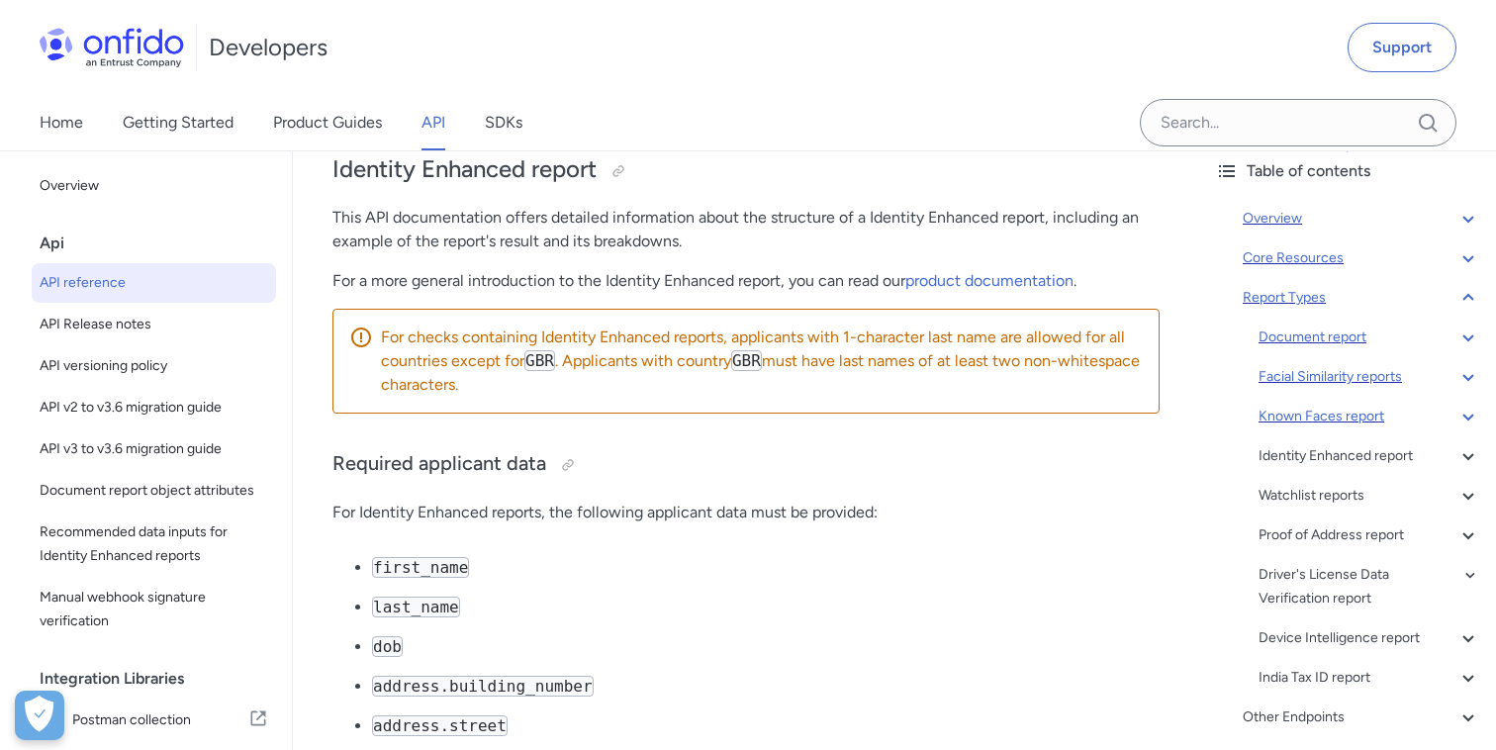
scroll to position [103, 0]
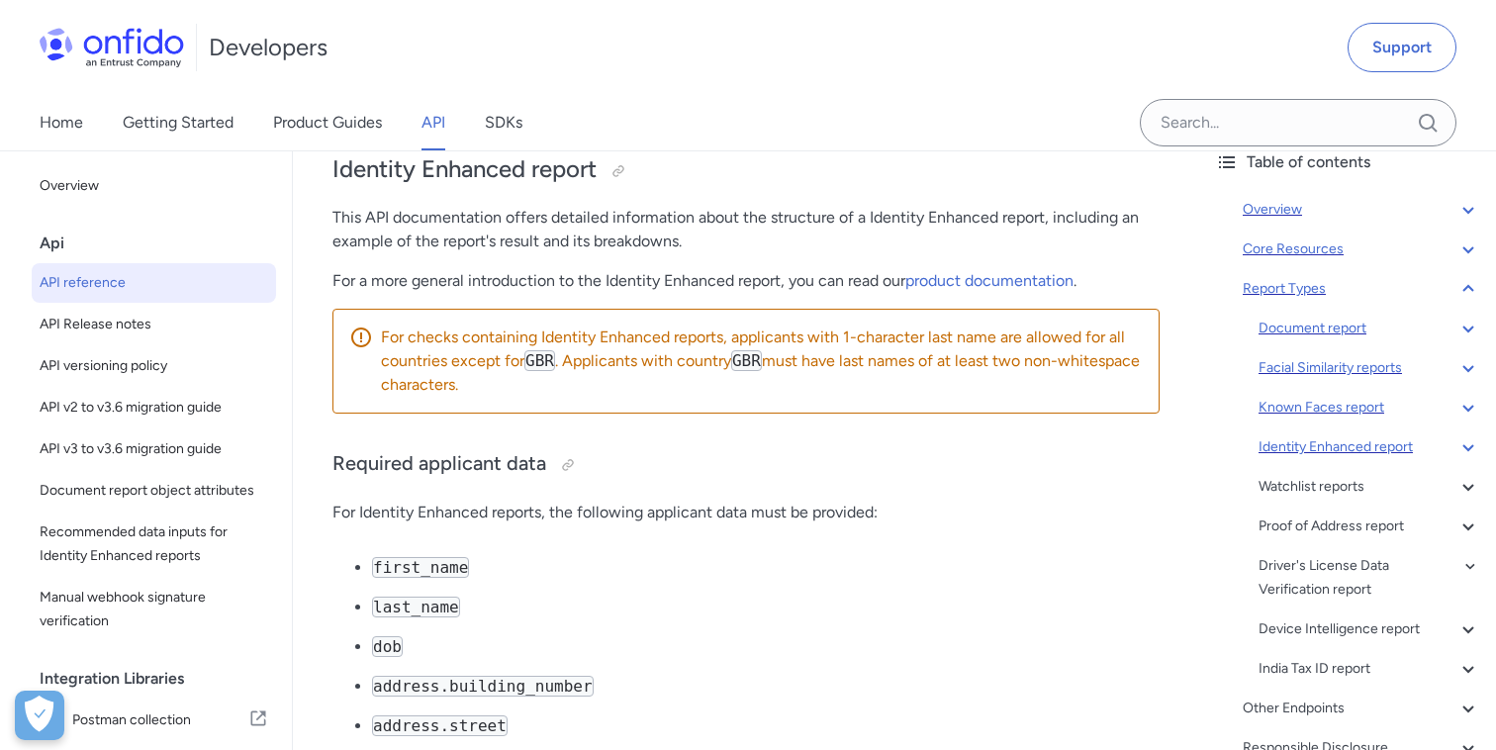
click at [1346, 451] on div "Identity Enhanced report" at bounding box center [1370, 447] width 222 height 24
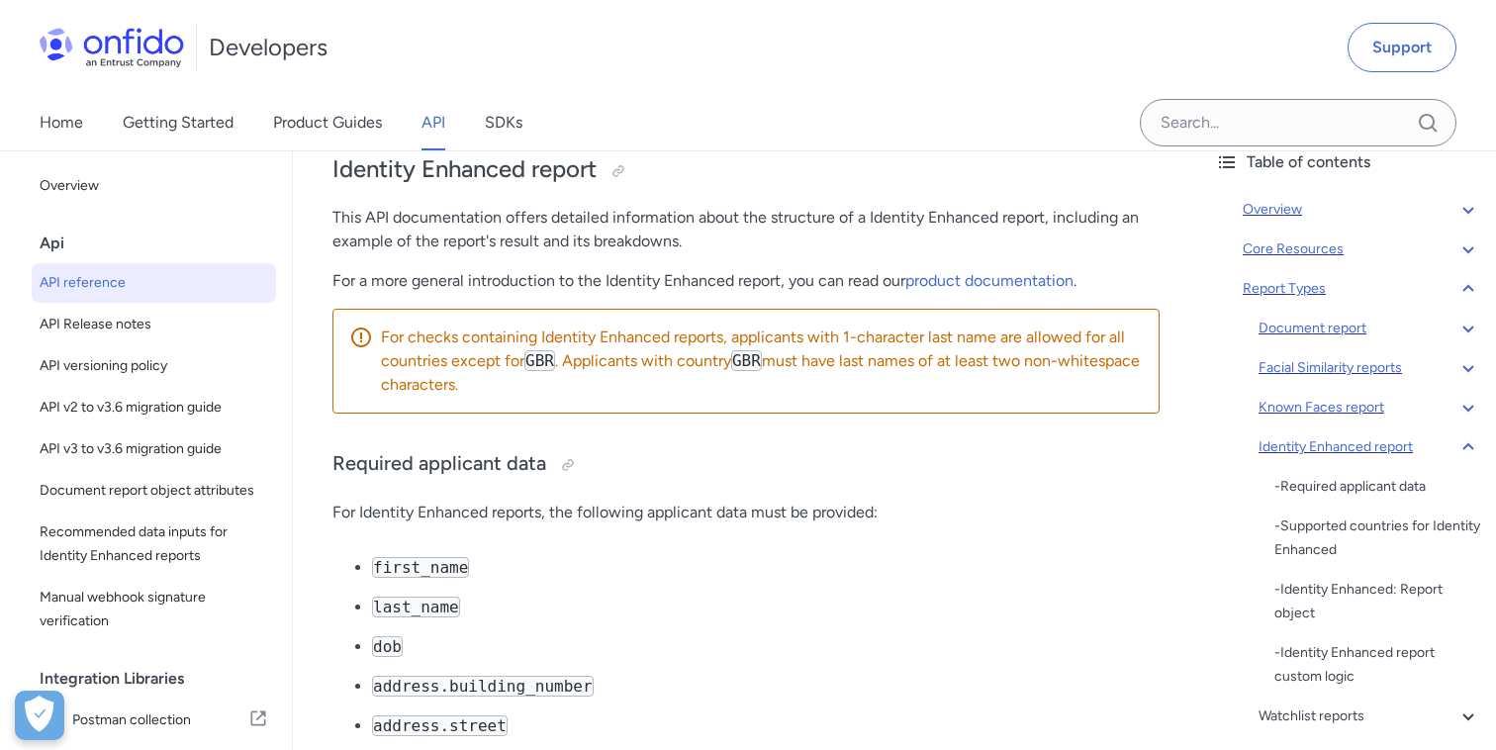
scroll to position [129676, 0]
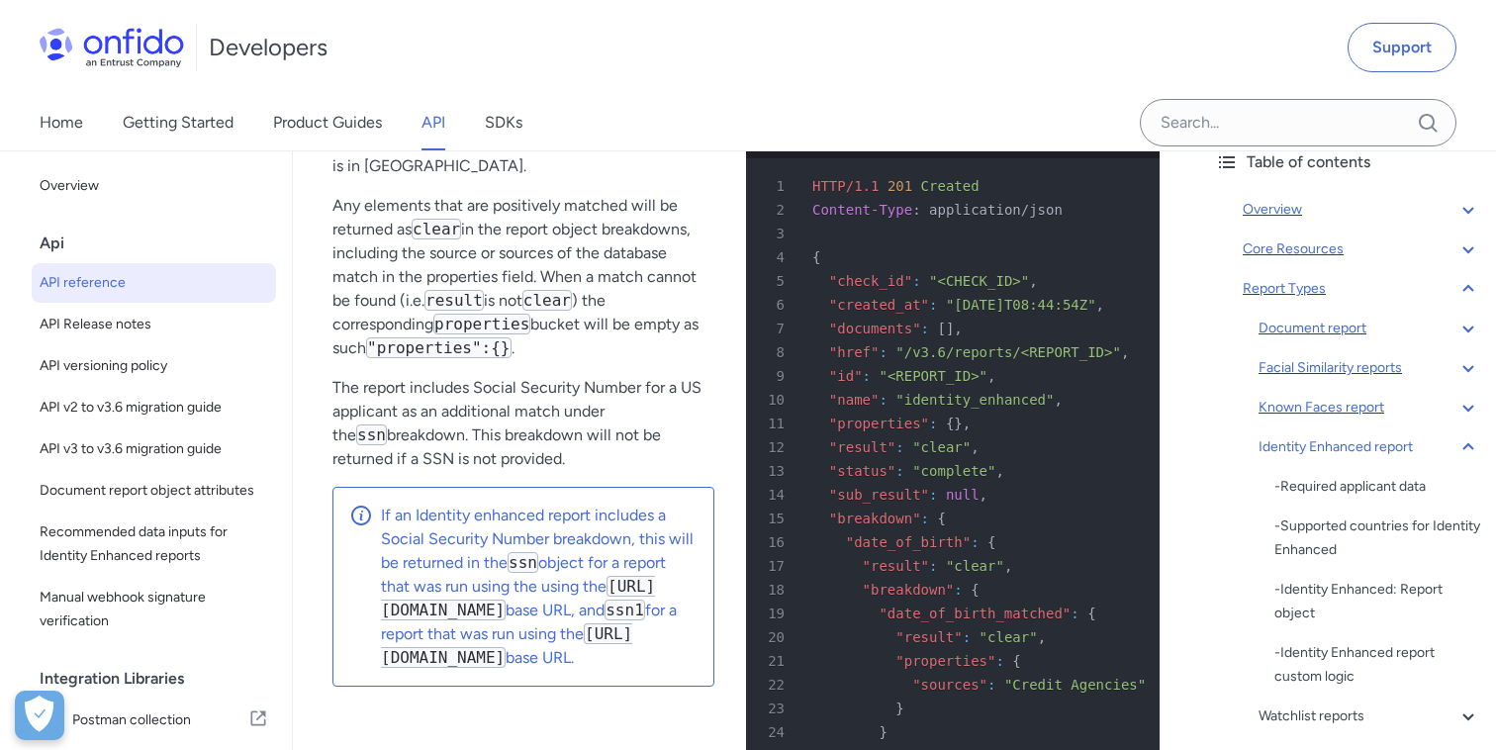
click at [1465, 447] on icon at bounding box center [1468, 446] width 11 height 7
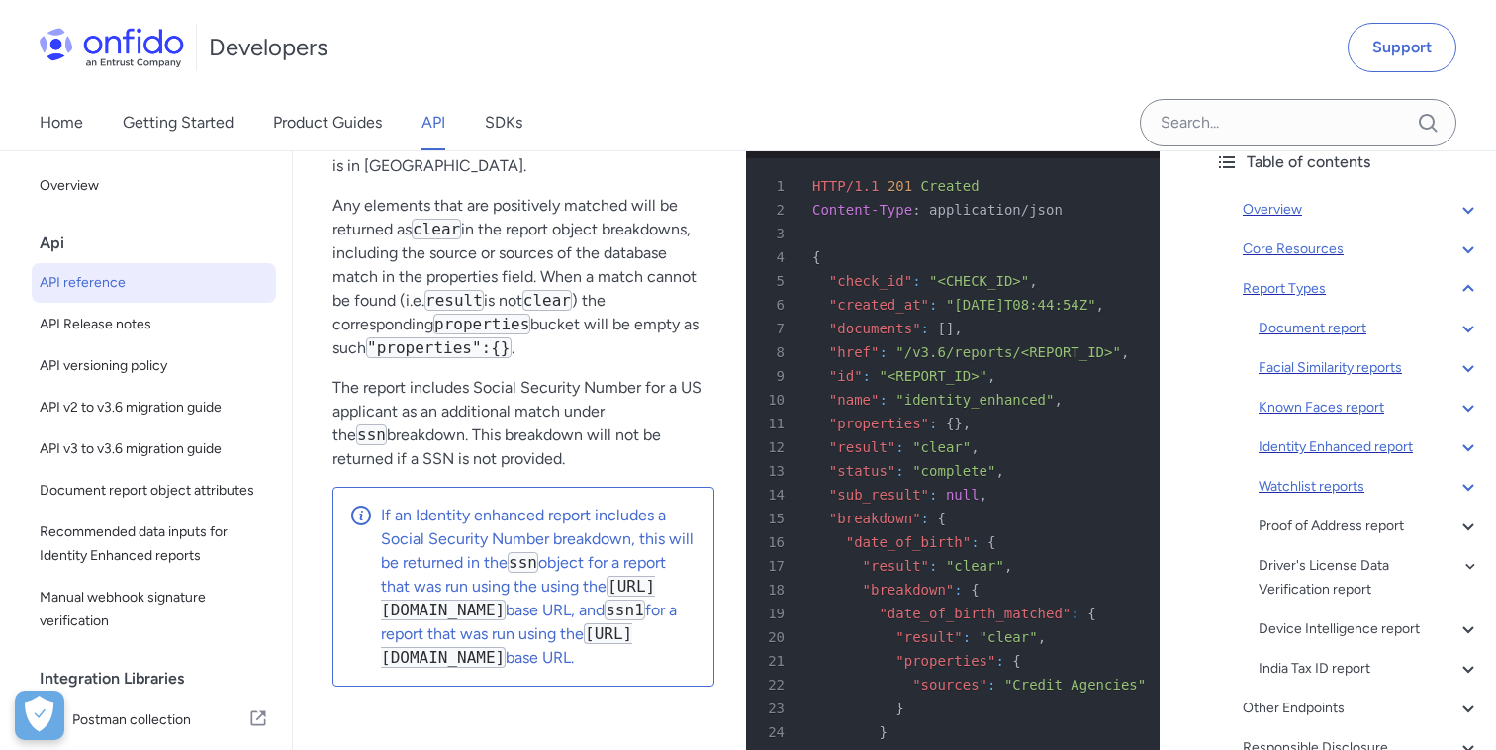
click at [1293, 490] on div "Watchlist reports" at bounding box center [1370, 487] width 222 height 24
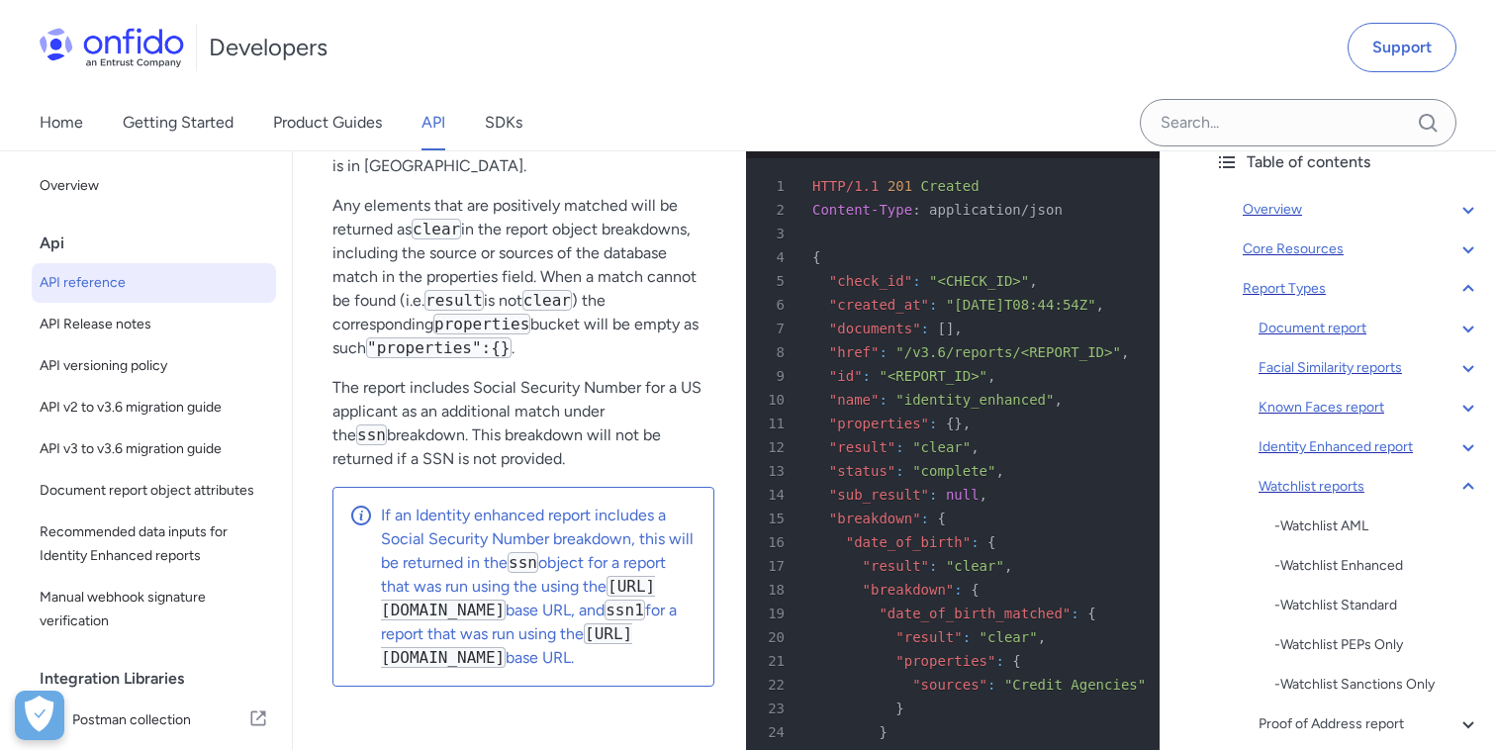
scroll to position [135972, 0]
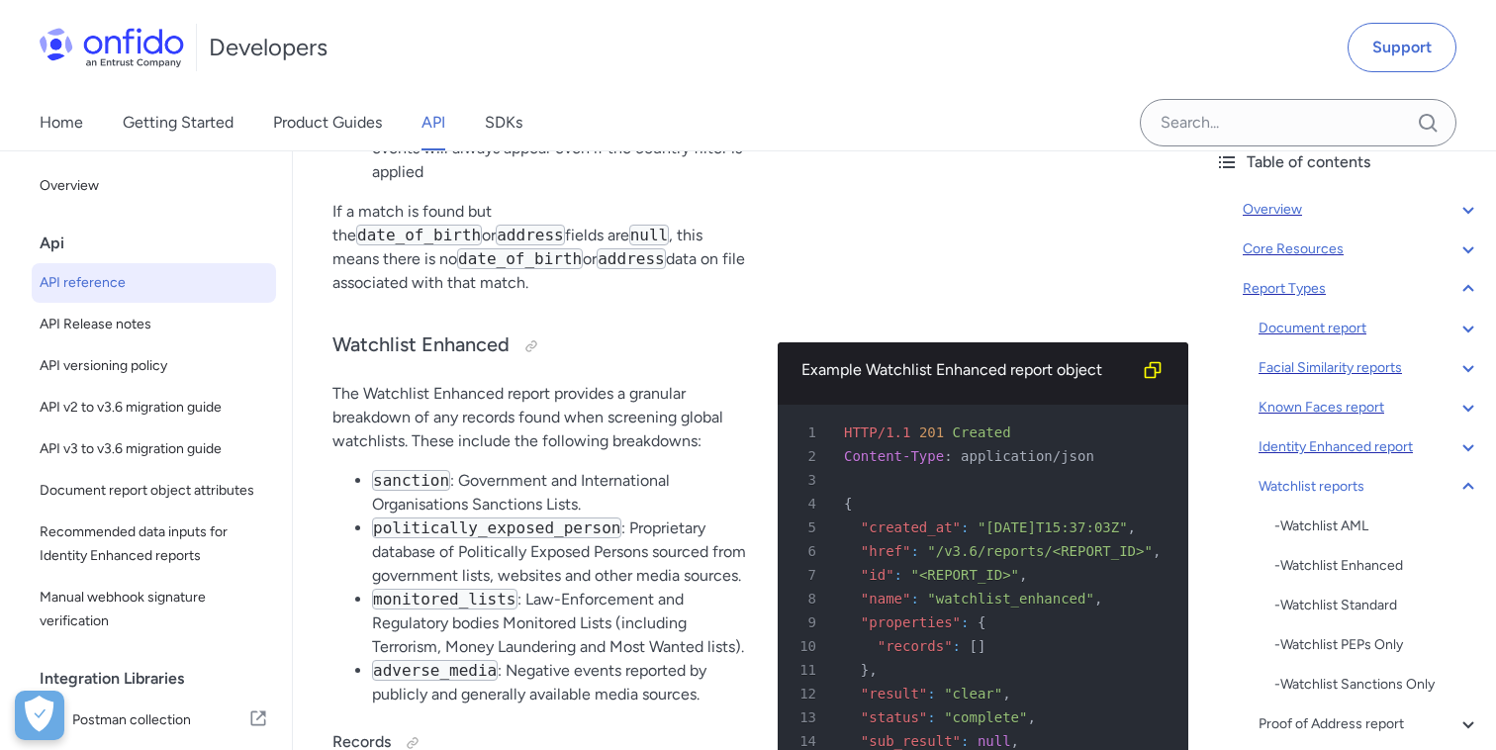
click at [1465, 492] on icon at bounding box center [1469, 487] width 24 height 24
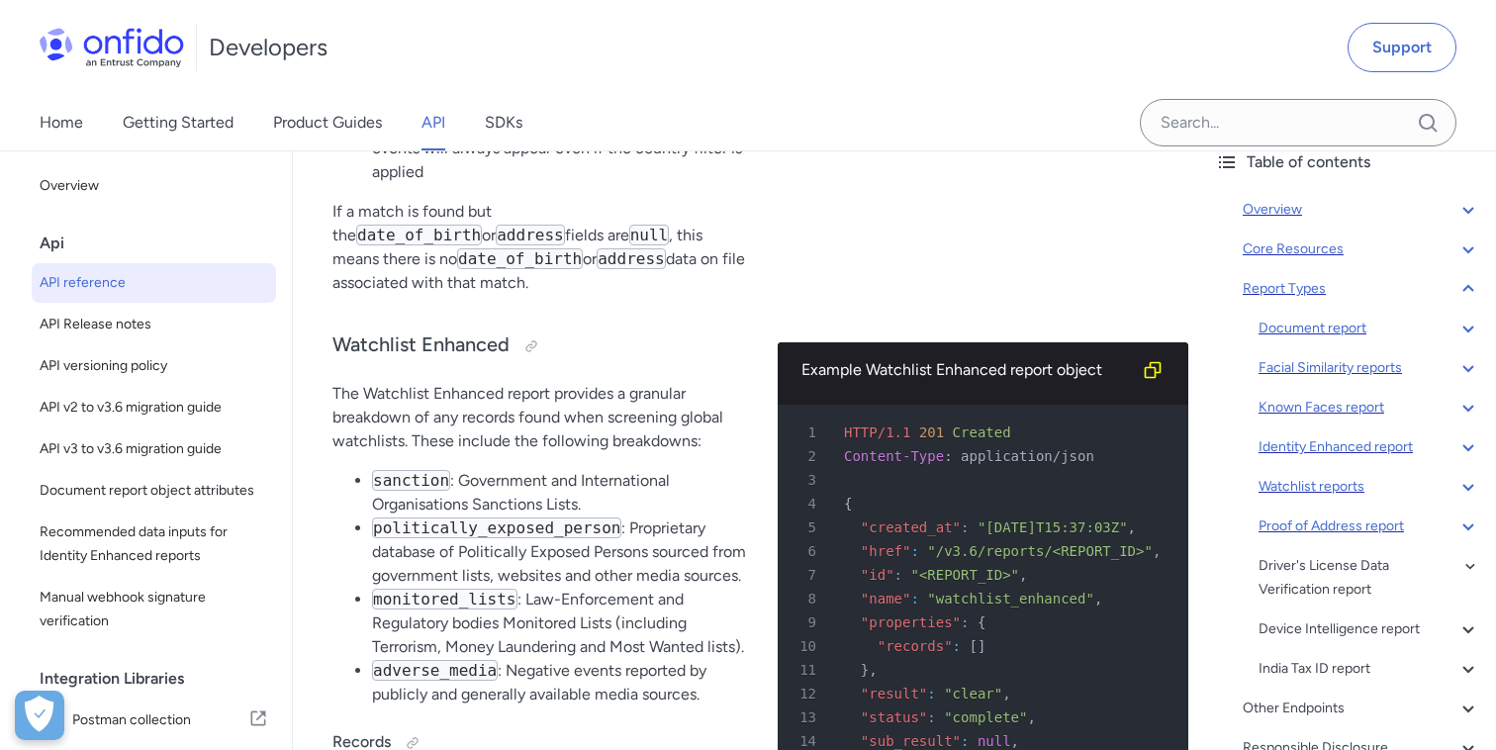
click at [1389, 522] on div "Proof of Address report" at bounding box center [1370, 527] width 222 height 24
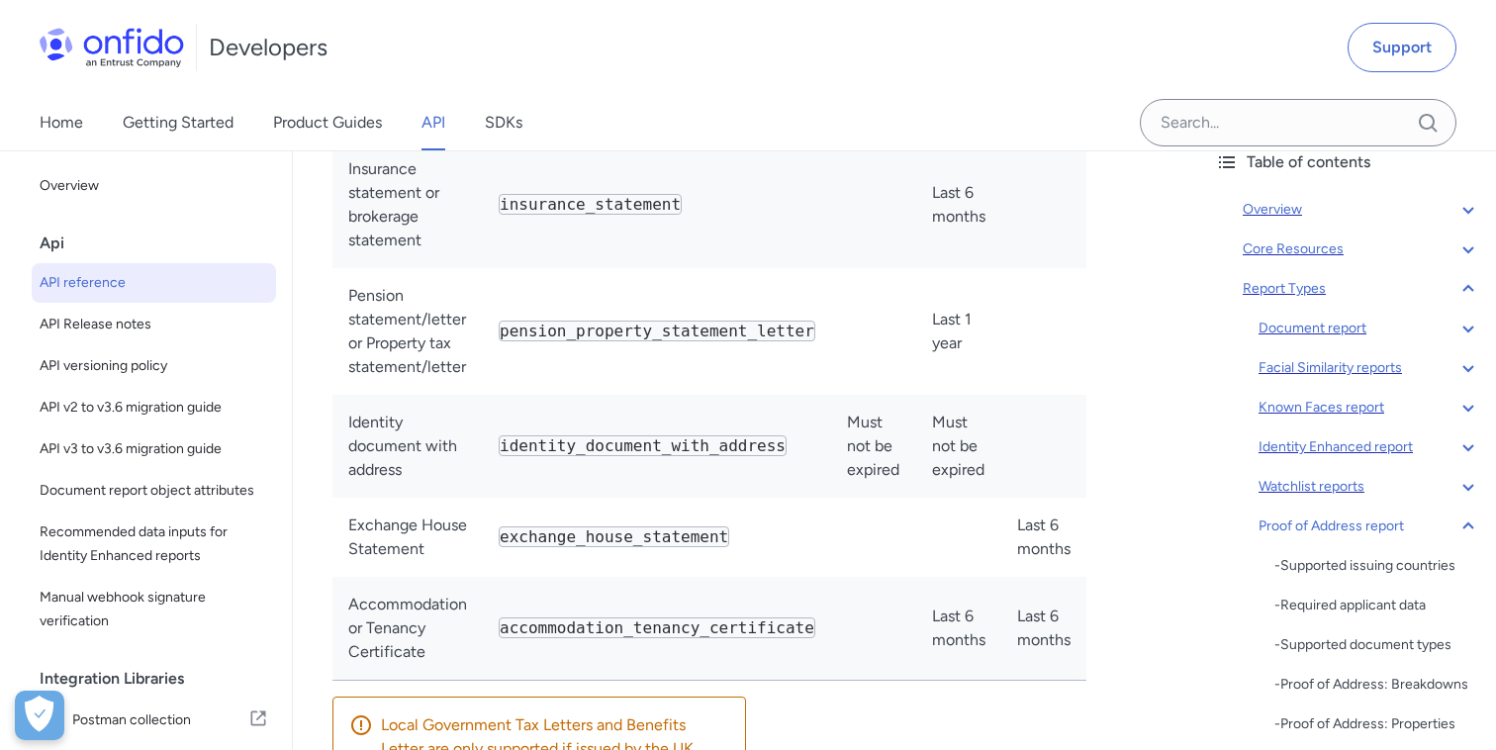
click at [1473, 517] on icon at bounding box center [1469, 527] width 24 height 24
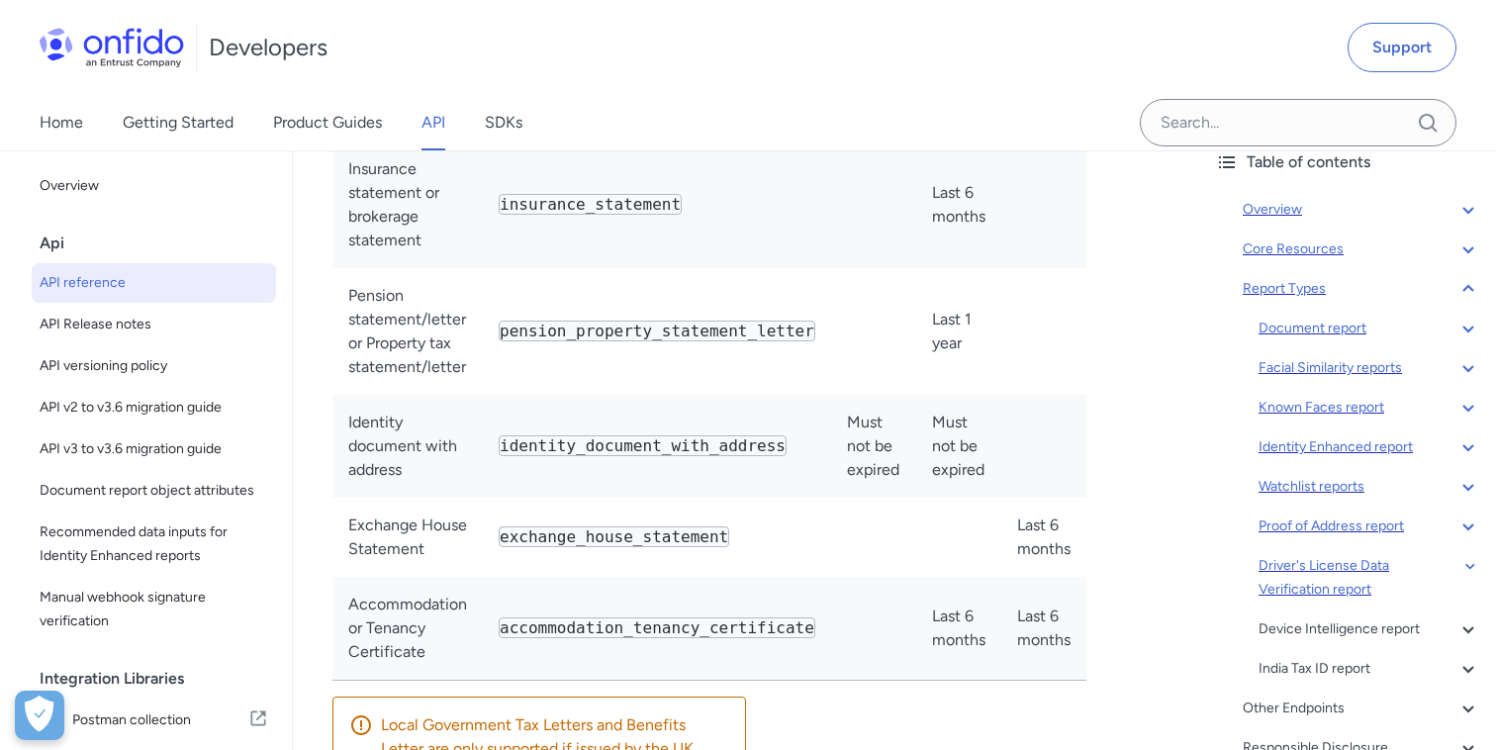
click at [1371, 559] on div "Driver's License Data Verification report" at bounding box center [1370, 578] width 222 height 48
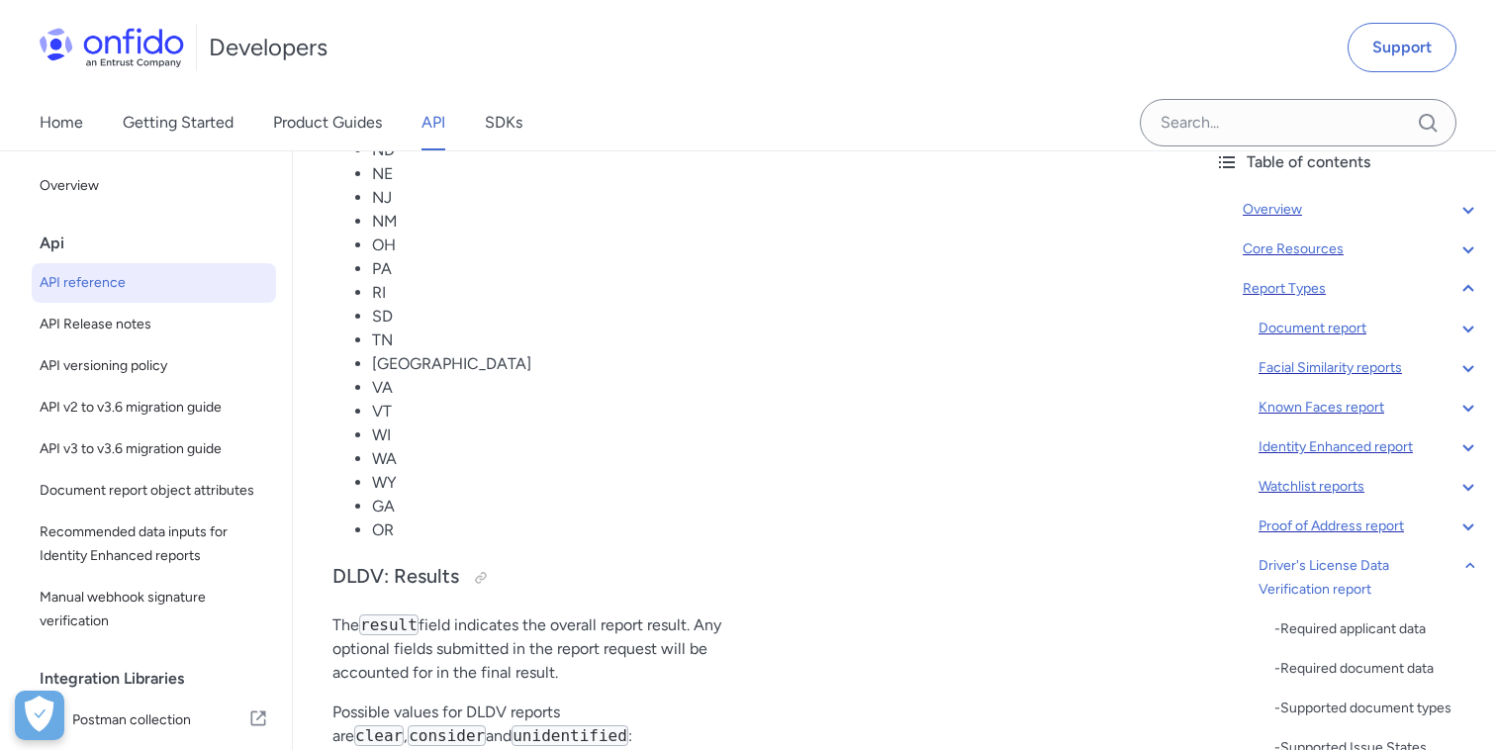
click at [1465, 565] on icon at bounding box center [1471, 566] width 20 height 24
click at [1354, 623] on div "Device Intelligence report" at bounding box center [1370, 630] width 222 height 24
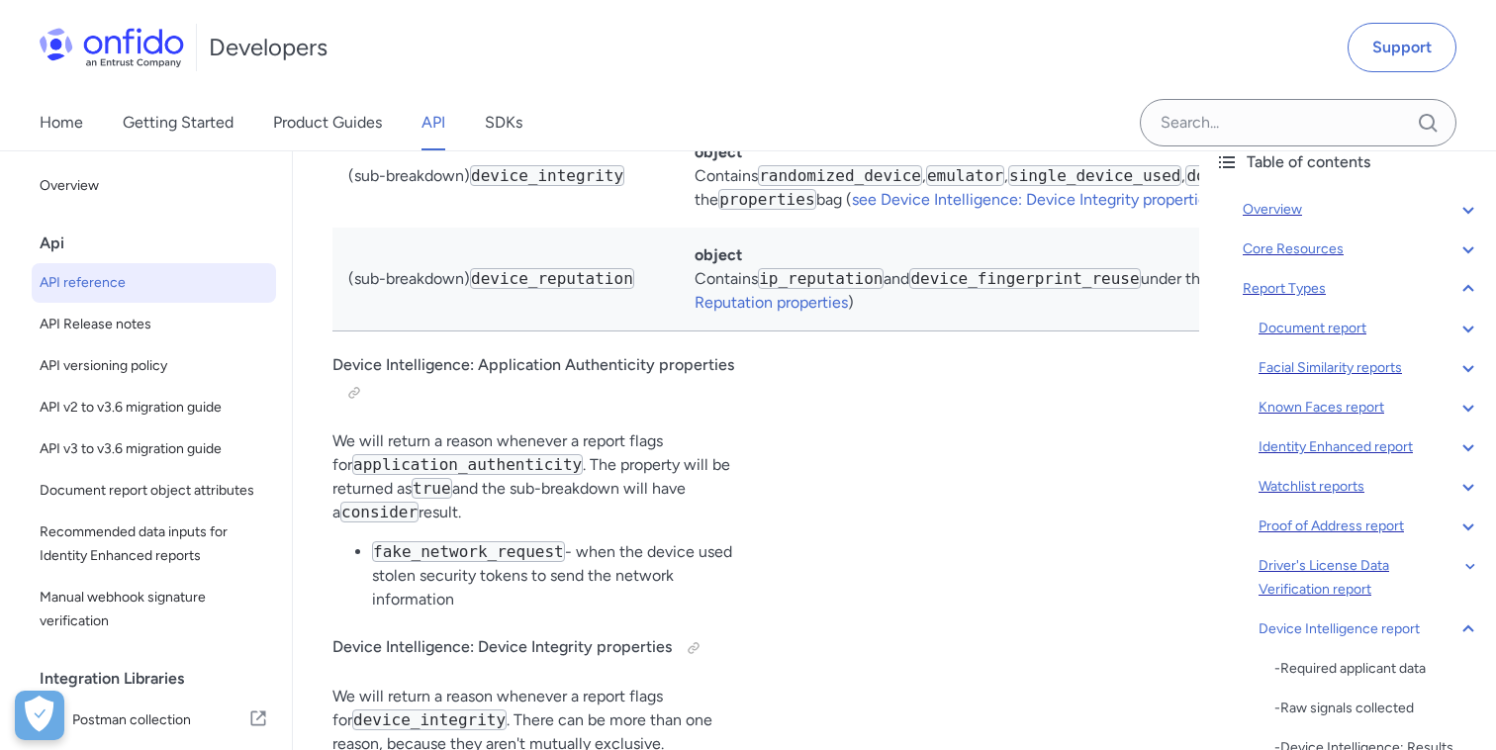
click at [1465, 629] on icon at bounding box center [1468, 628] width 11 height 7
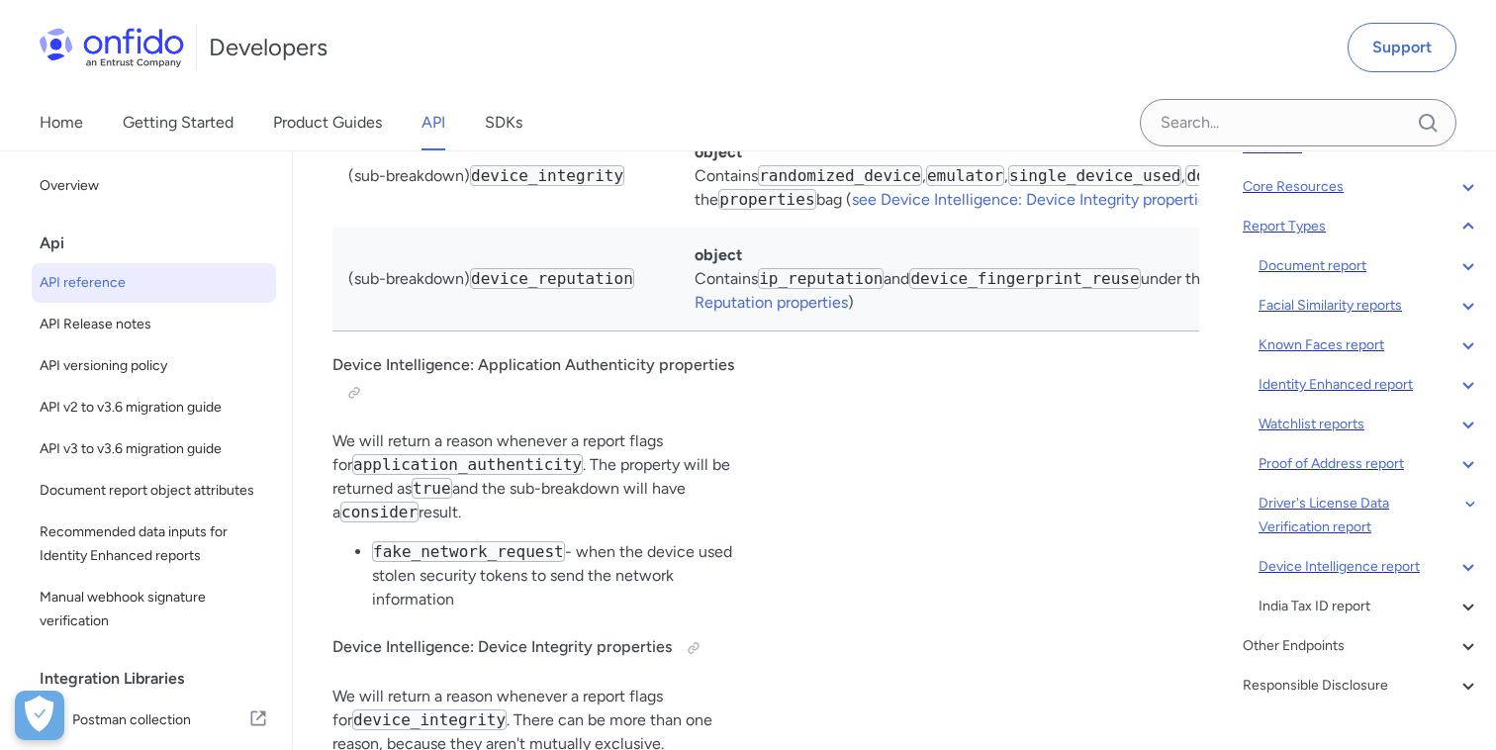
scroll to position [181, 0]
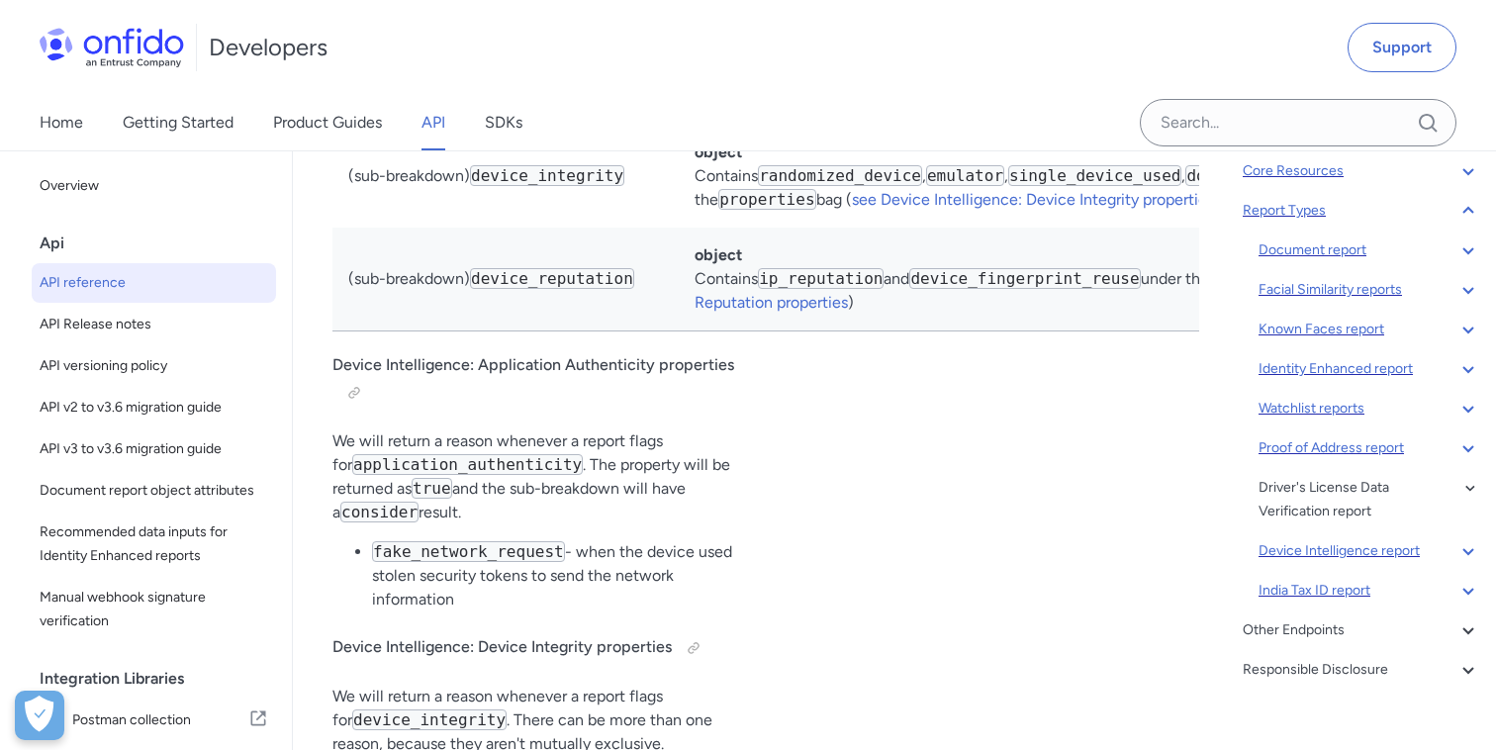
click at [1346, 591] on div "India Tax ID report" at bounding box center [1370, 591] width 222 height 24
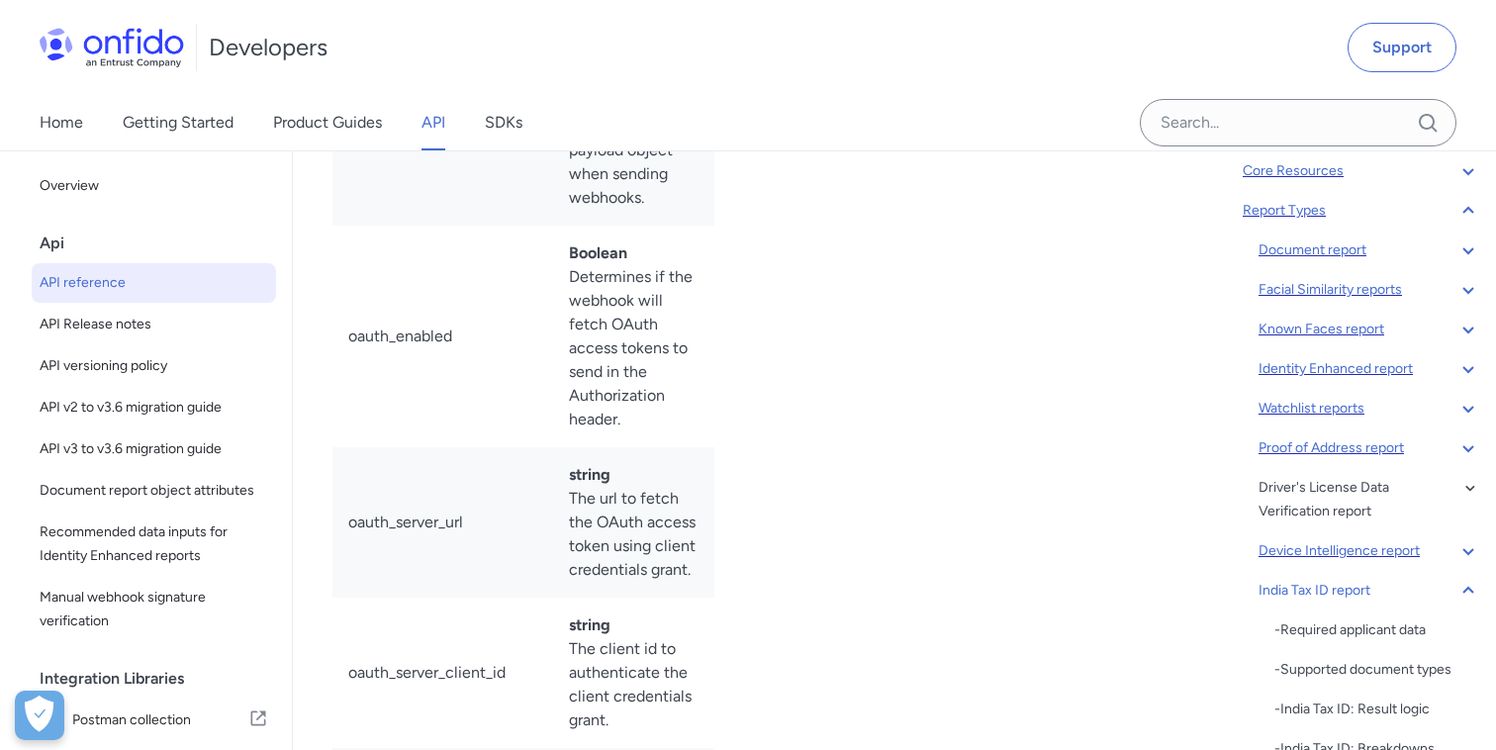
click at [1470, 587] on icon at bounding box center [1469, 591] width 24 height 24
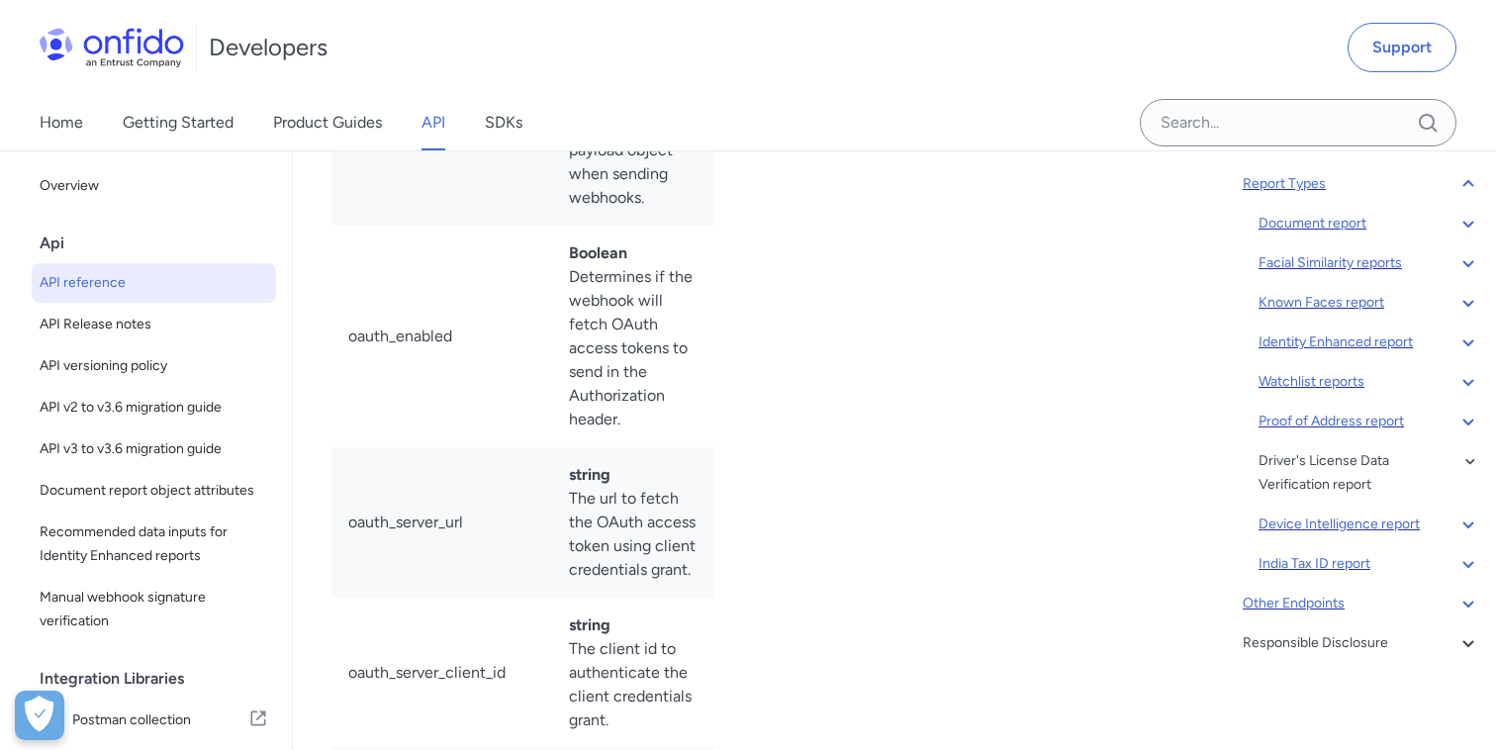
click at [1340, 601] on div "Other Endpoints" at bounding box center [1362, 604] width 238 height 24
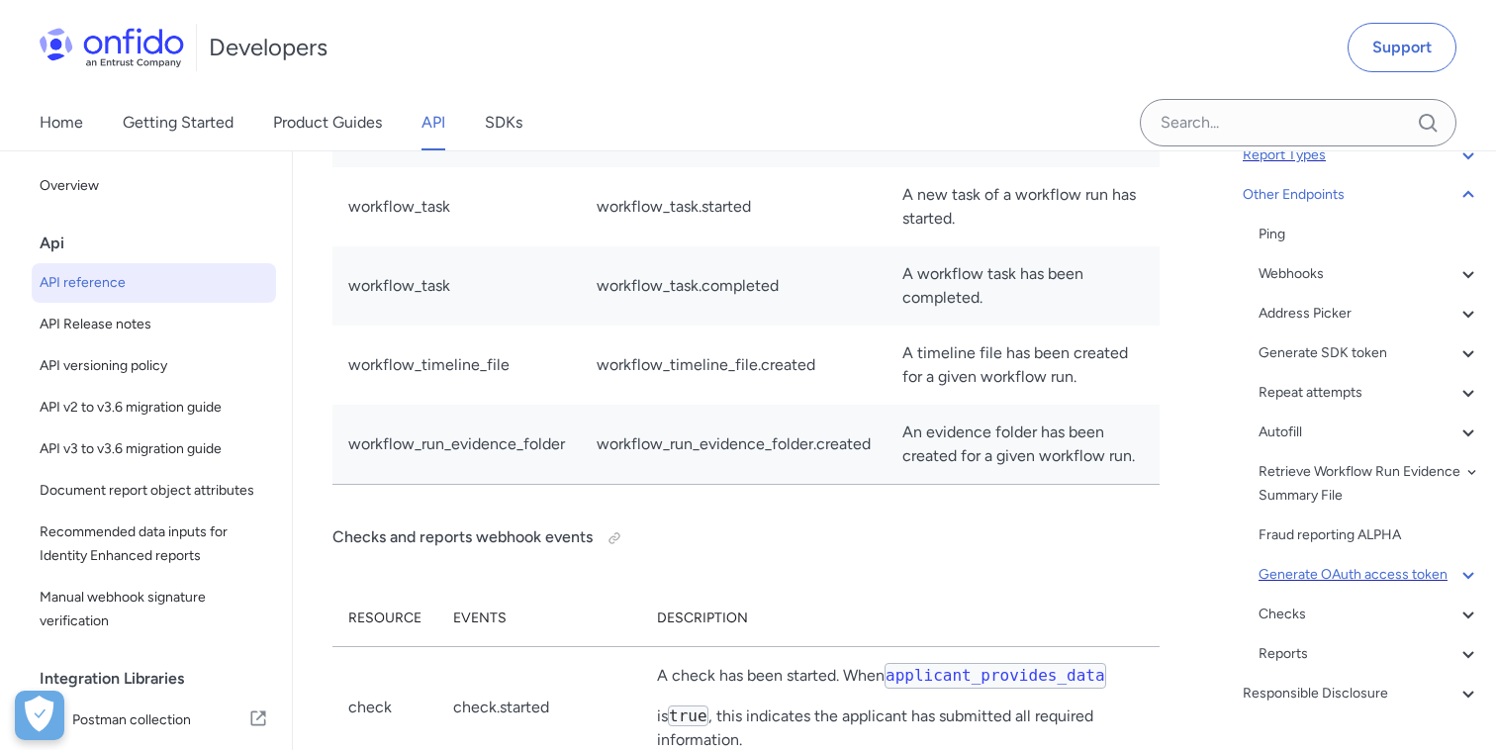
scroll to position [236, 0]
click at [1297, 277] on div "Webhooks" at bounding box center [1370, 275] width 222 height 24
